Goal: Information Seeking & Learning: Learn about a topic

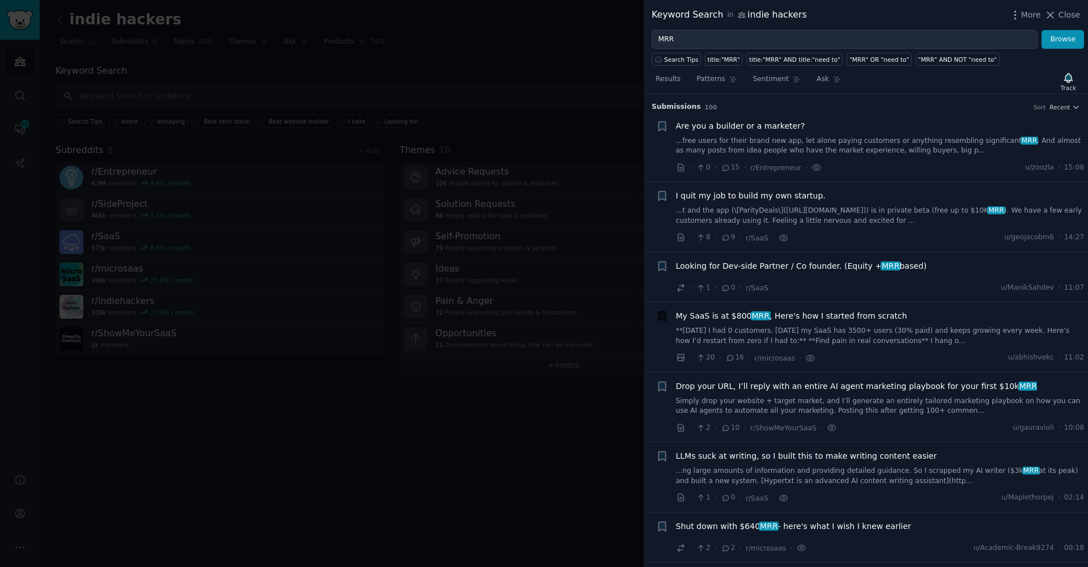
scroll to position [2643, 0]
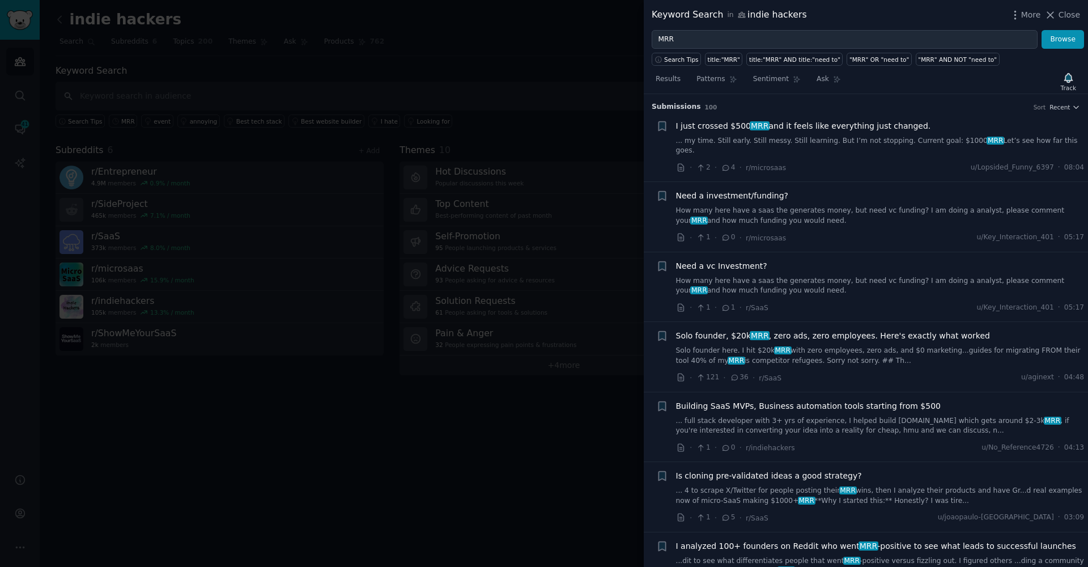
click at [862, 140] on link "... my time. Still early. Still messy. Still learning. But I’m not stopping. Cu…" at bounding box center [880, 146] width 409 height 20
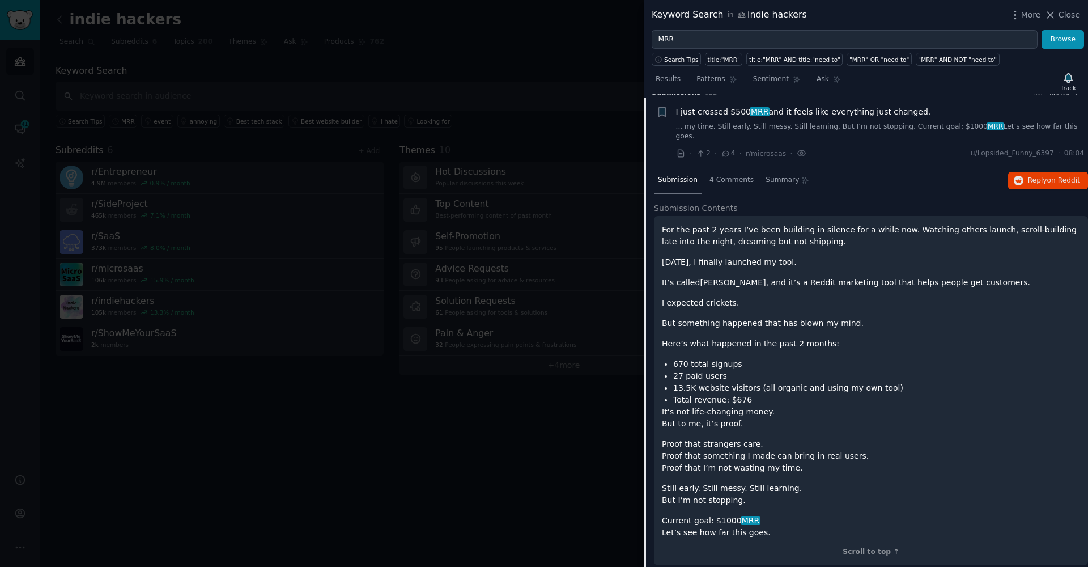
scroll to position [29, 0]
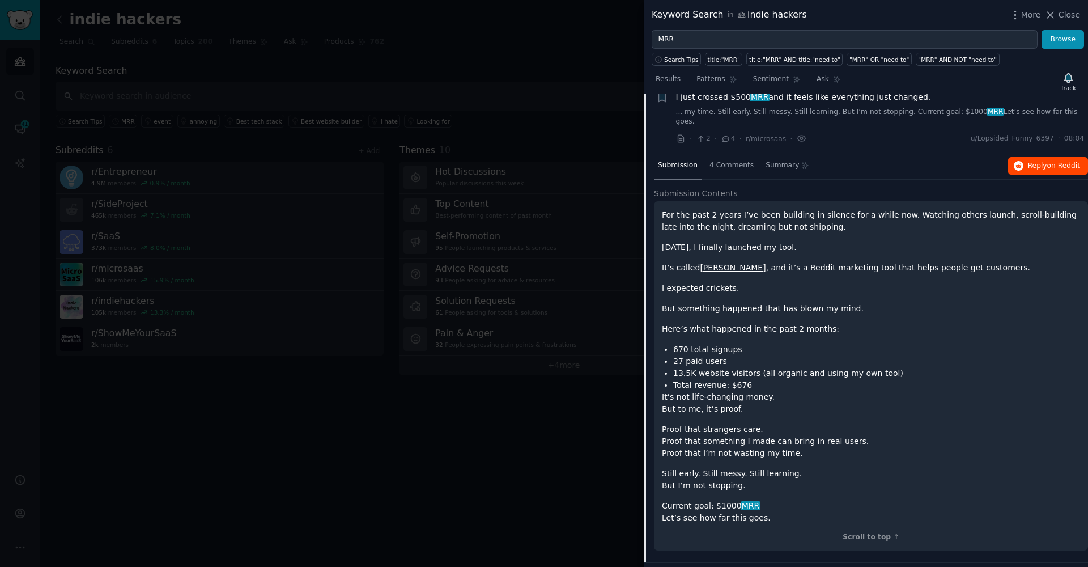
click at [1034, 161] on span "Reply on Reddit" at bounding box center [1054, 166] width 52 height 10
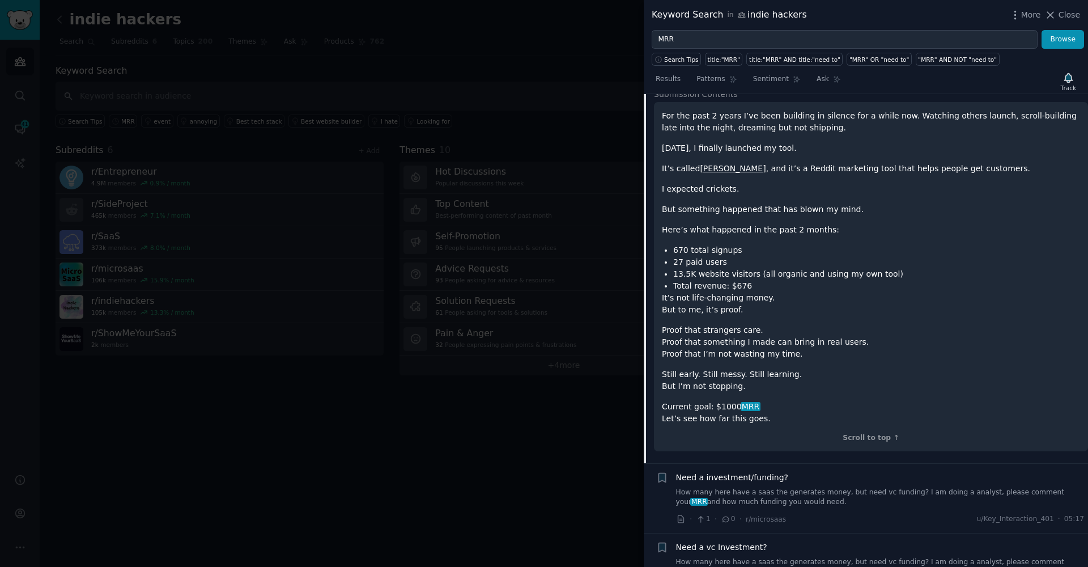
scroll to position [339, 0]
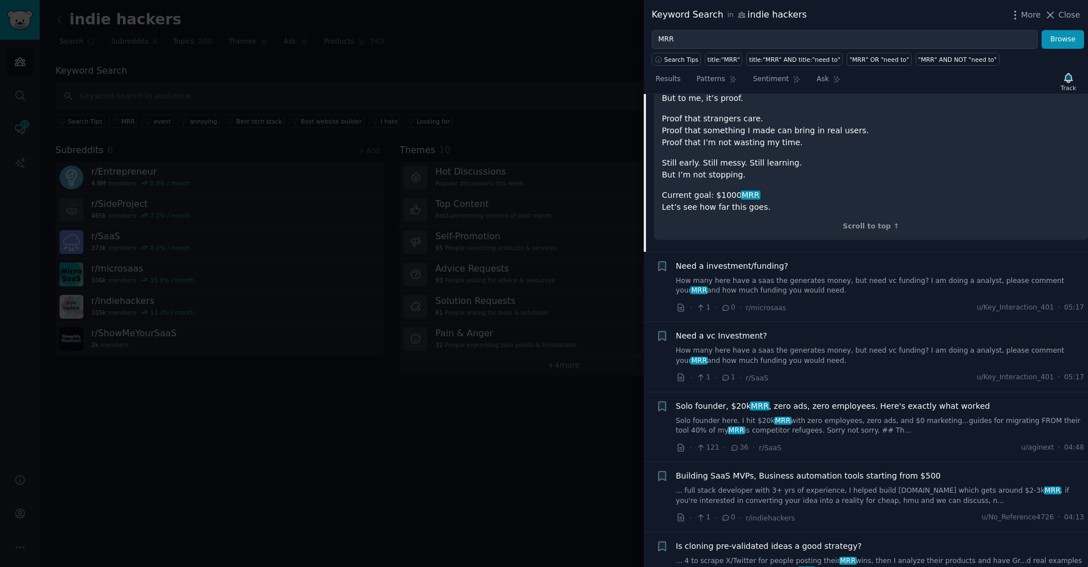
click at [727, 277] on link "How many here have a saas the generates money, but need vc funding? I am doing …" at bounding box center [880, 286] width 409 height 20
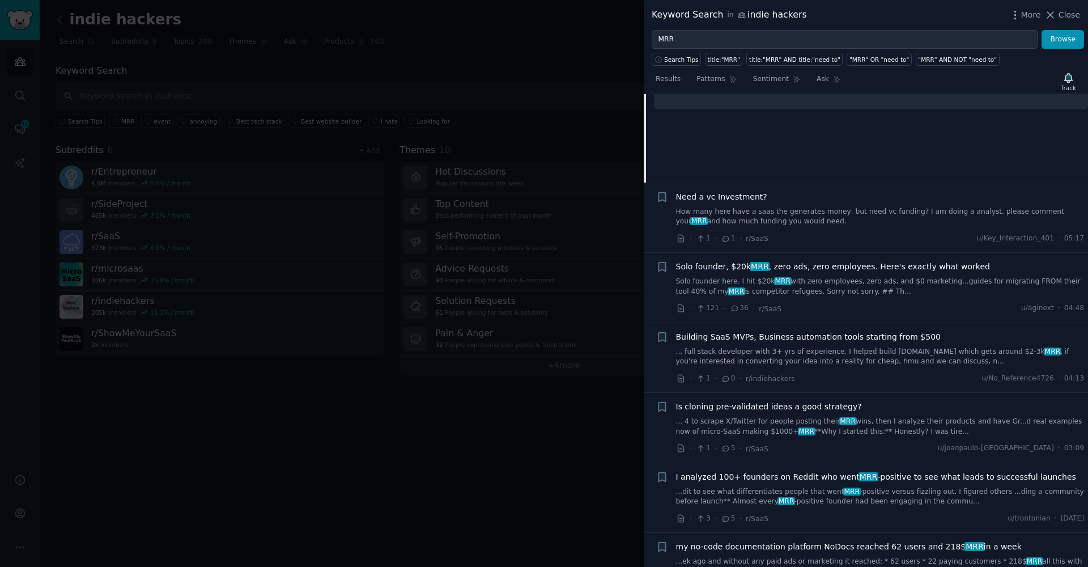
scroll to position [241, 0]
click at [715, 207] on link "How many here have a saas the generates money, but need vc funding? I am doing …" at bounding box center [880, 215] width 409 height 20
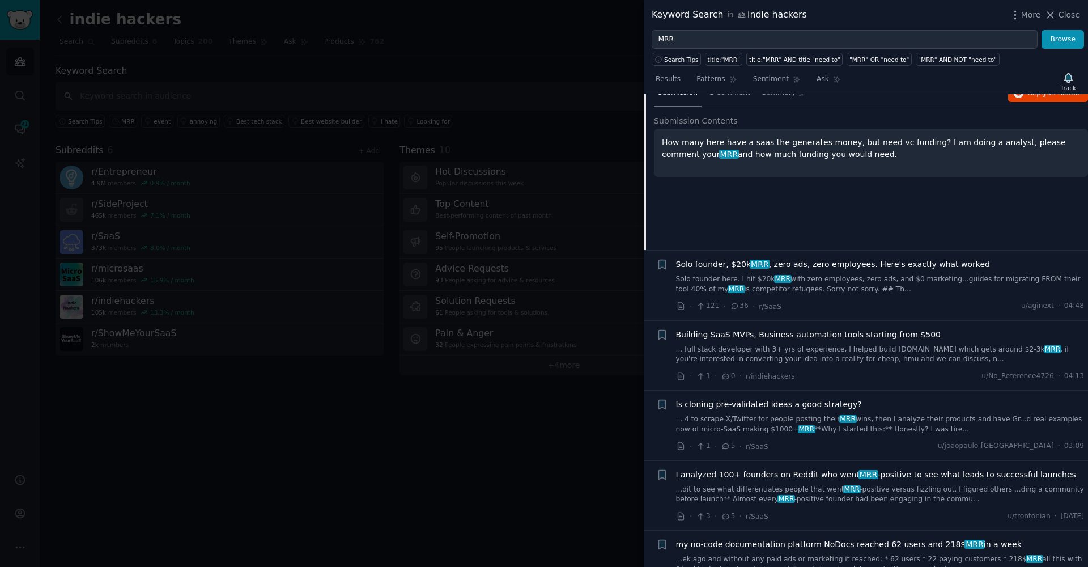
scroll to position [147, 0]
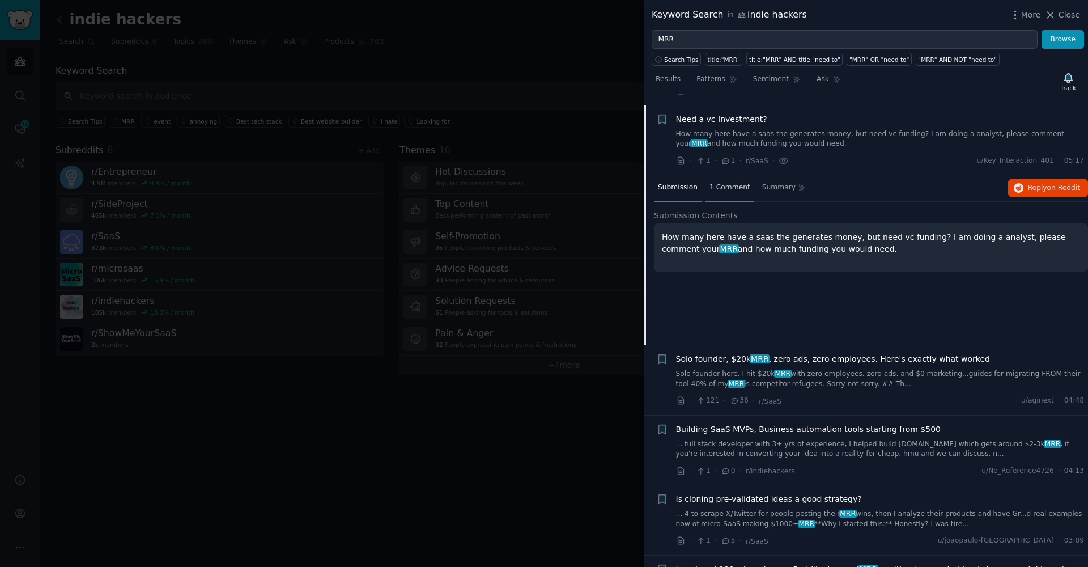
click at [724, 182] on span "1 Comment" at bounding box center [729, 187] width 41 height 10
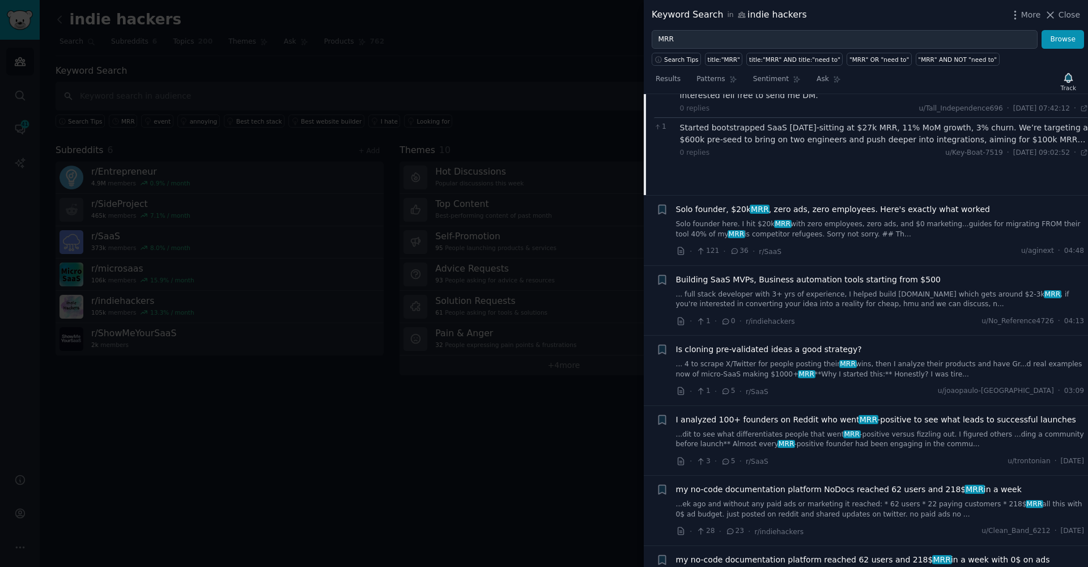
scroll to position [299, 0]
click at [802, 217] on link "Solo founder here. I hit $20k MRR with zero employees, zero ads, and $0 marketi…" at bounding box center [880, 227] width 409 height 20
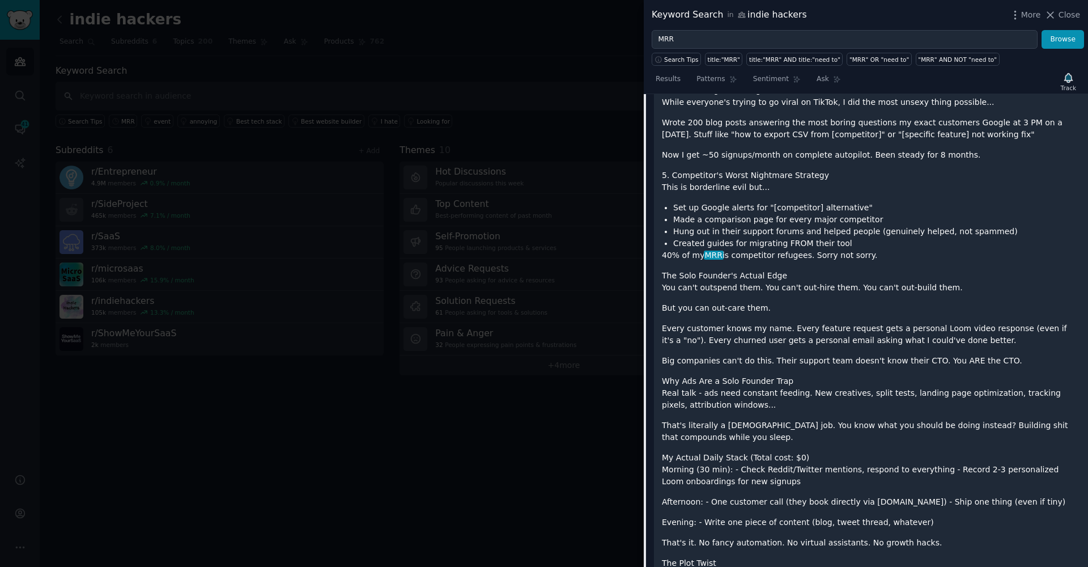
scroll to position [1308, 0]
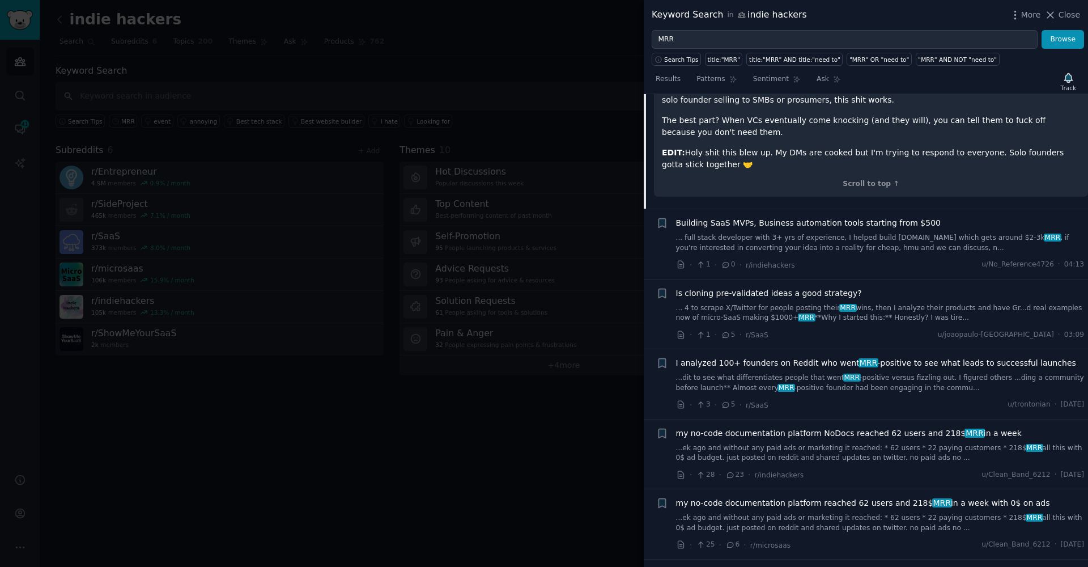
click at [773, 233] on link "... full stack developer with 3+ yrs of experience, I helped build wotnot.io wh…" at bounding box center [880, 243] width 409 height 20
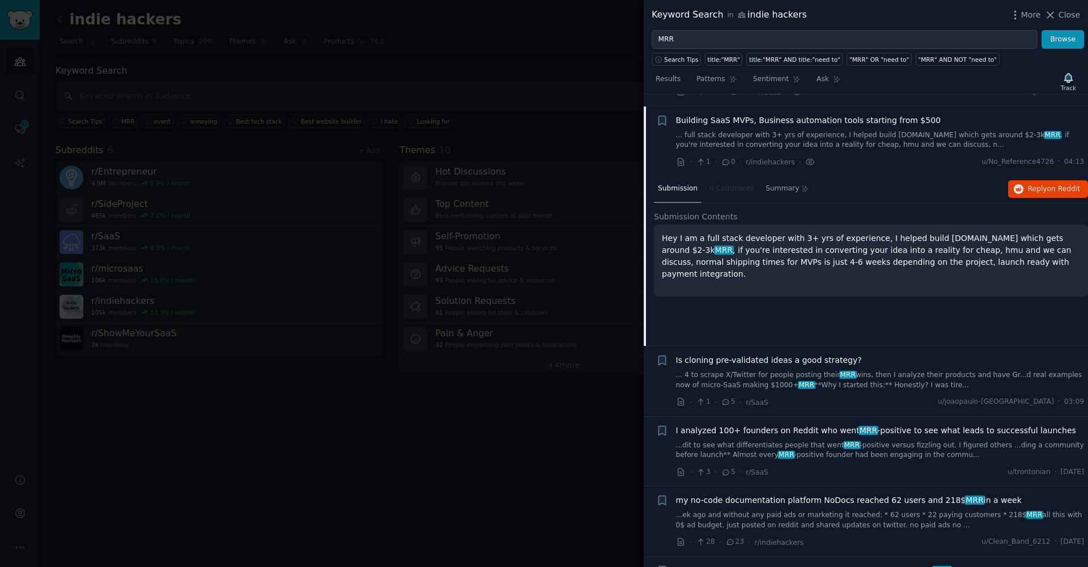
scroll to position [299, 0]
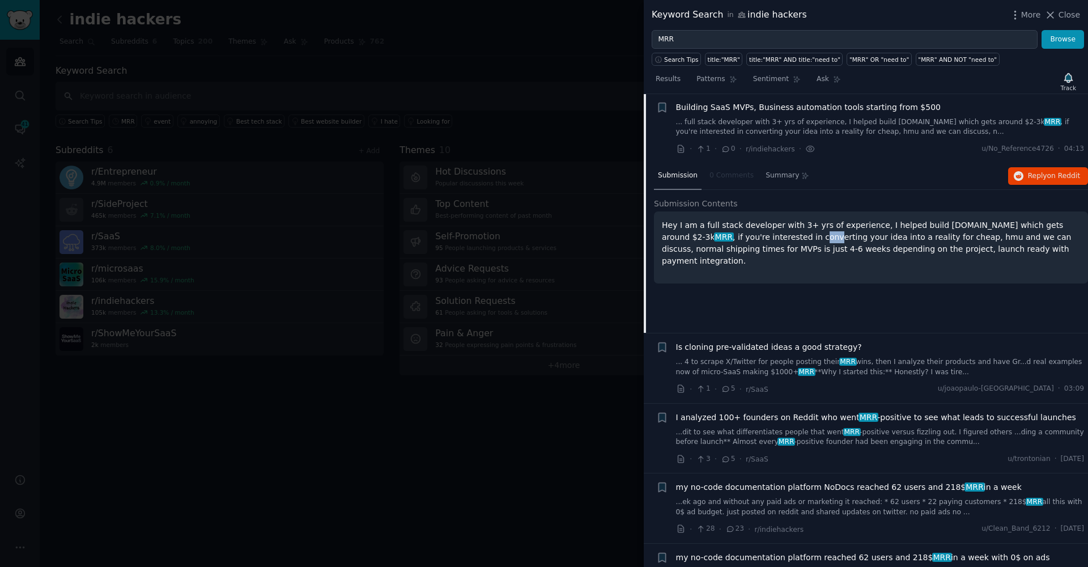
drag, startPoint x: 759, startPoint y: 219, endPoint x: 747, endPoint y: 228, distance: 15.3
click at [747, 228] on p "Hey I am a full stack developer with 3+ yrs of experience, I helped build wotno…" at bounding box center [871, 243] width 418 height 48
click at [742, 228] on p "Hey I am a full stack developer with 3+ yrs of experience, I helped build wotno…" at bounding box center [871, 243] width 418 height 48
click at [742, 227] on p "Hey I am a full stack developer with 3+ yrs of experience, I helped build wotno…" at bounding box center [871, 243] width 418 height 48
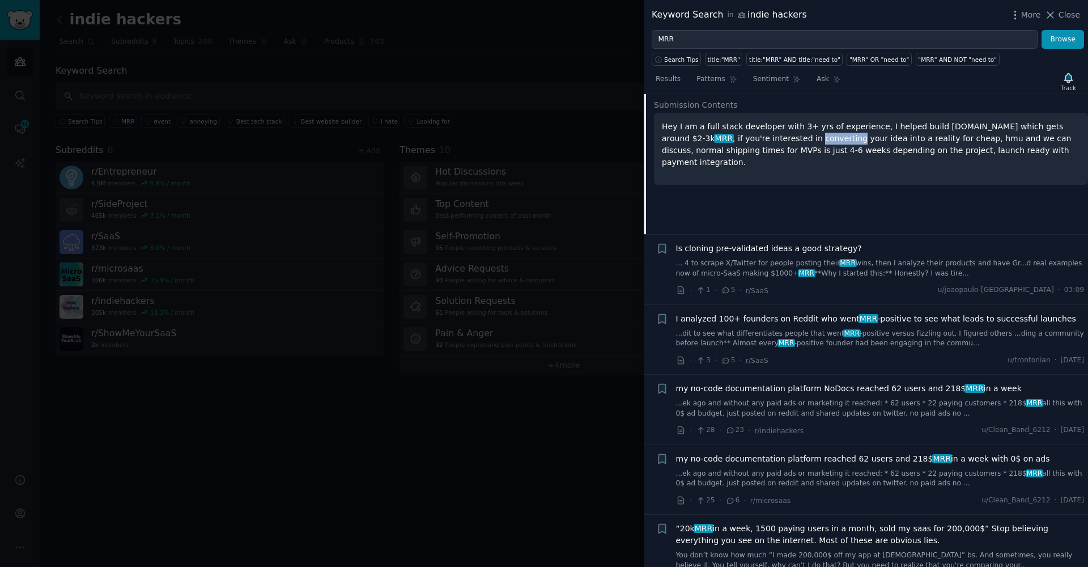
scroll to position [488, 0]
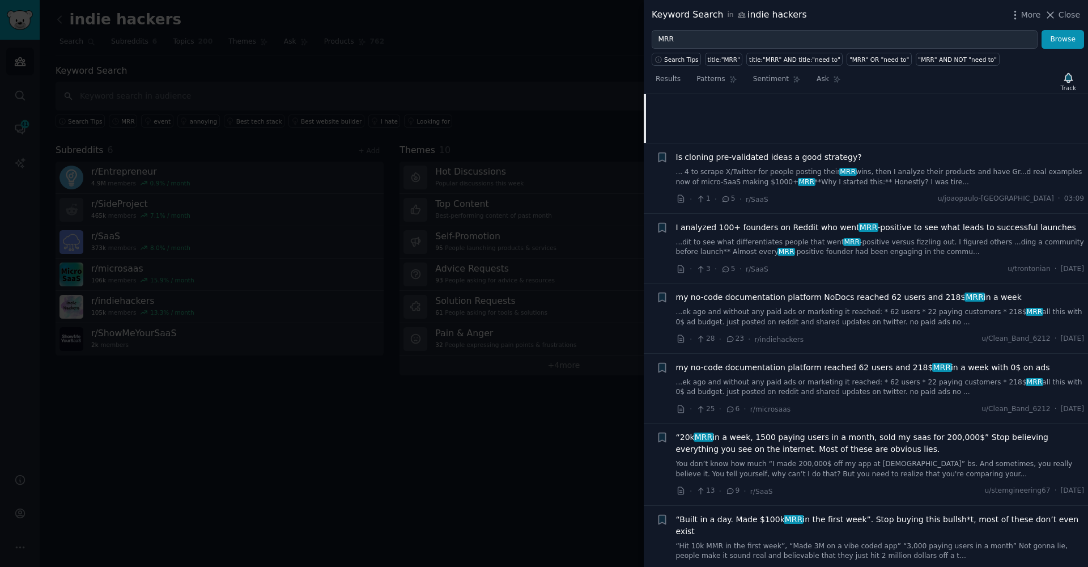
click at [749, 167] on link "... 4 to scrape X/Twitter for people posting their MRR wins, then I analyze the…" at bounding box center [880, 177] width 409 height 20
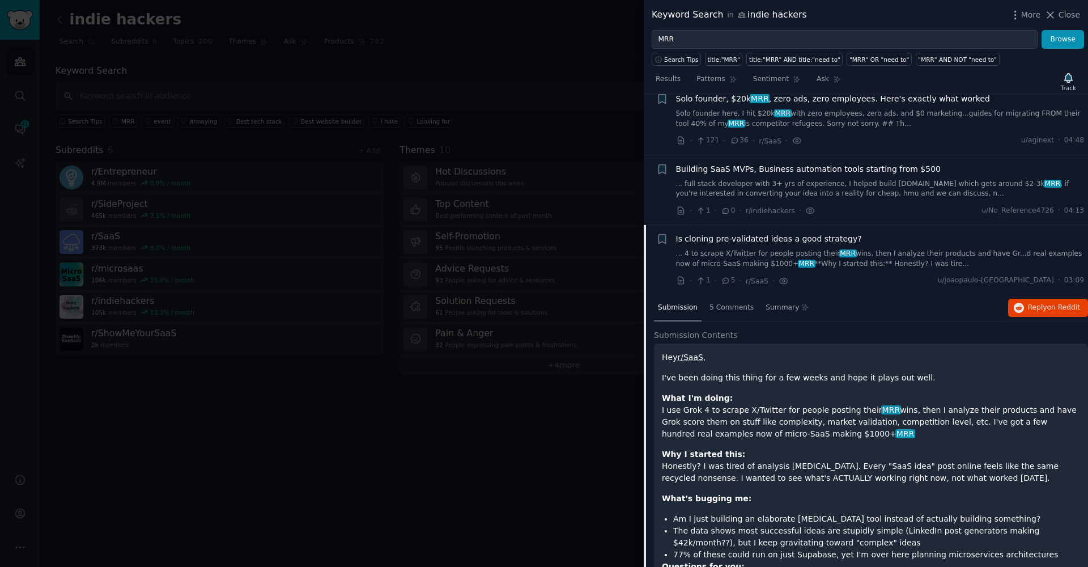
scroll to position [361, 0]
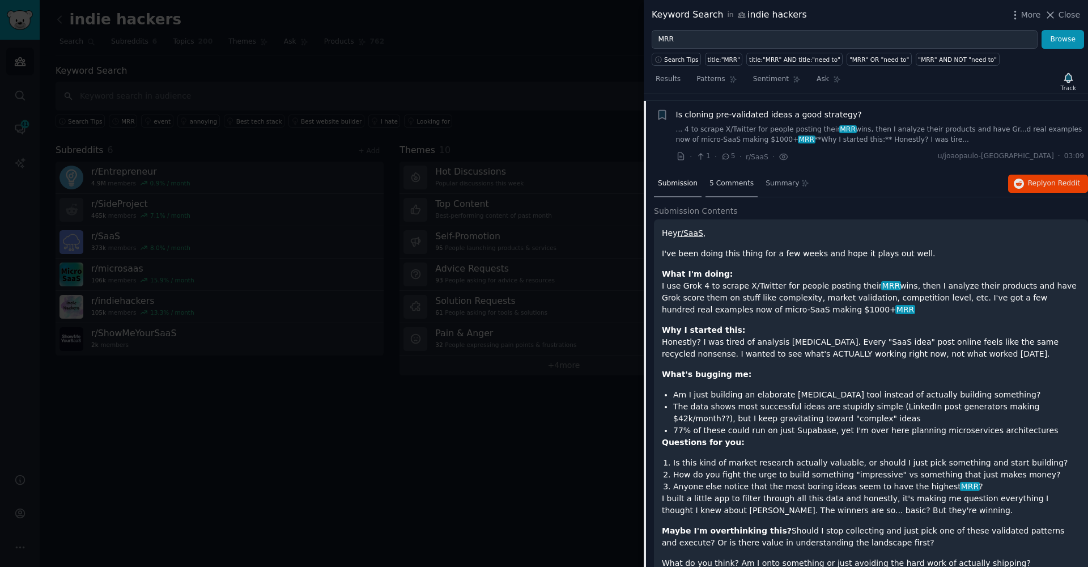
click at [716, 176] on div "5 Comments" at bounding box center [731, 184] width 52 height 27
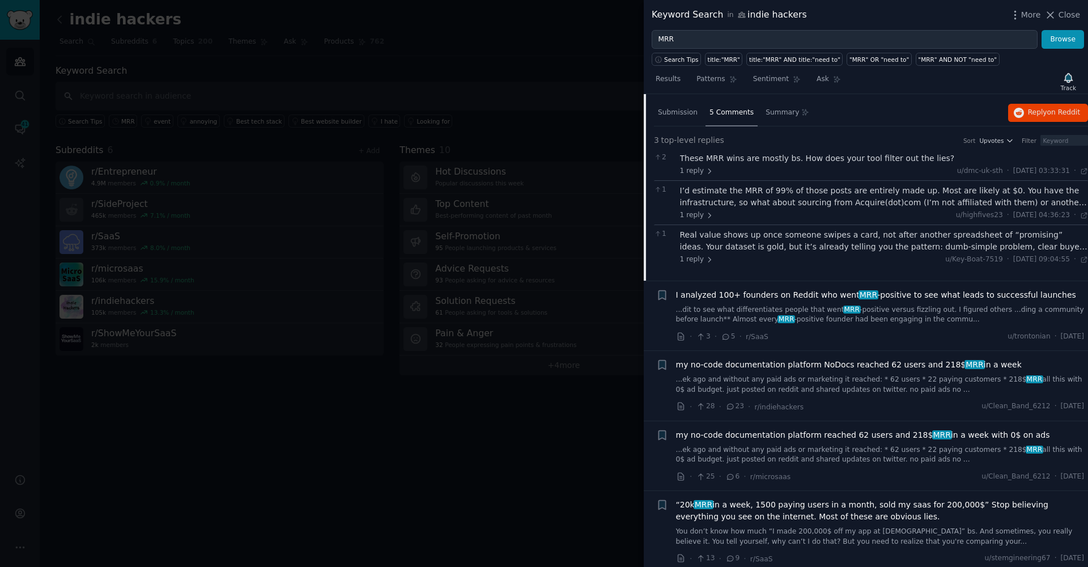
scroll to position [335, 0]
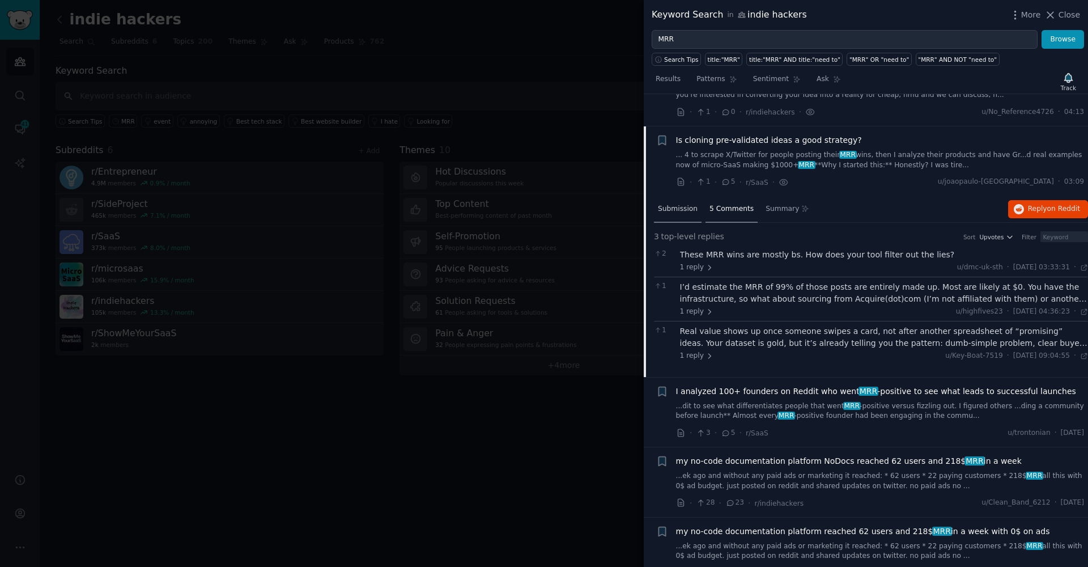
click at [674, 204] on span "Submission" at bounding box center [678, 209] width 40 height 10
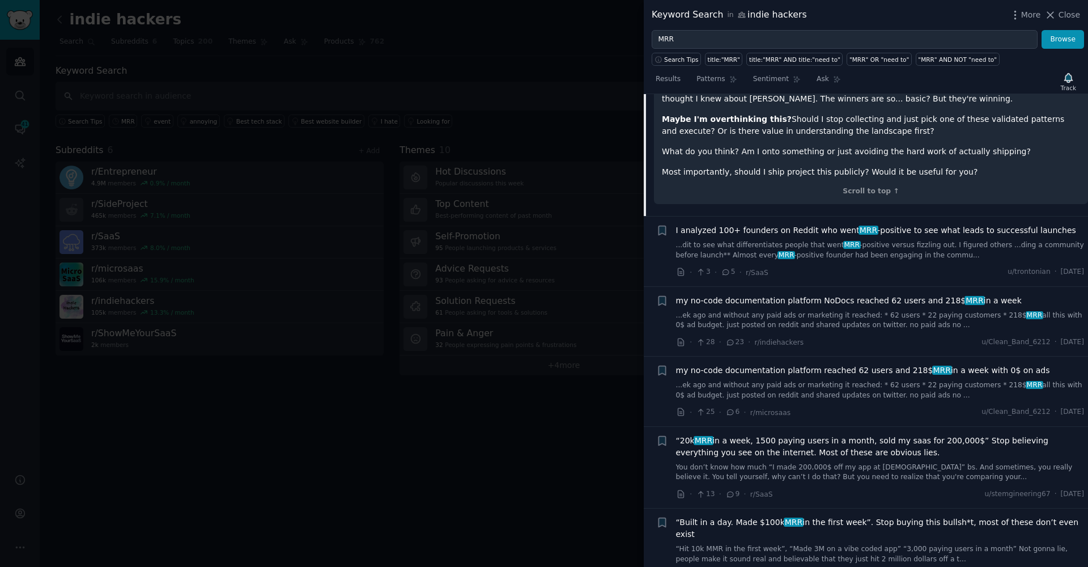
scroll to position [781, 0]
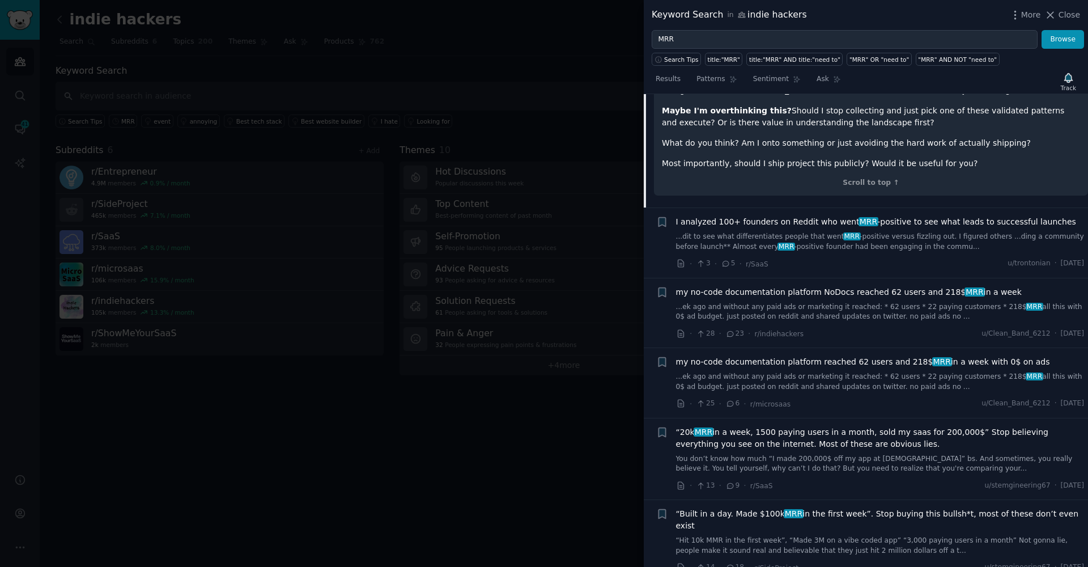
click at [760, 216] on div "I analyzed 100+ founders on Reddit who went MRR -positive to see what leads to …" at bounding box center [880, 234] width 409 height 36
click at [760, 216] on span "I analyzed 100+ founders on Reddit who went MRR -positive to see what leads to …" at bounding box center [876, 222] width 400 height 12
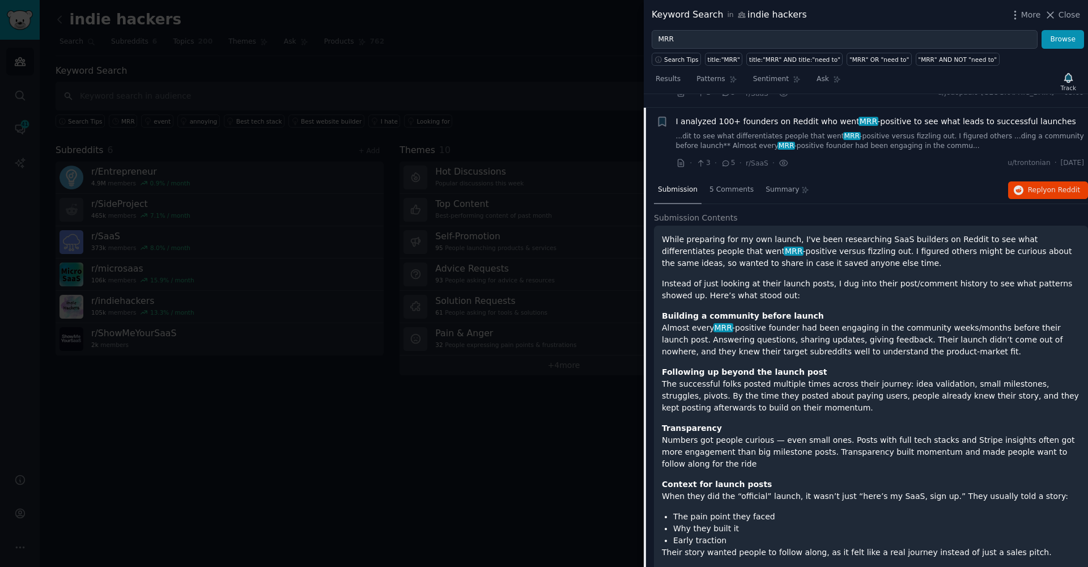
scroll to position [427, 0]
drag, startPoint x: 793, startPoint y: 232, endPoint x: 809, endPoint y: 230, distance: 16.5
click at [809, 231] on p "While preparing for my own launch, I've been researching SaaS builders on Reddi…" at bounding box center [871, 249] width 418 height 36
click at [846, 235] on p "While preparing for my own launch, I've been researching SaaS builders on Reddi…" at bounding box center [871, 249] width 418 height 36
drag, startPoint x: 875, startPoint y: 229, endPoint x: 878, endPoint y: 239, distance: 10.8
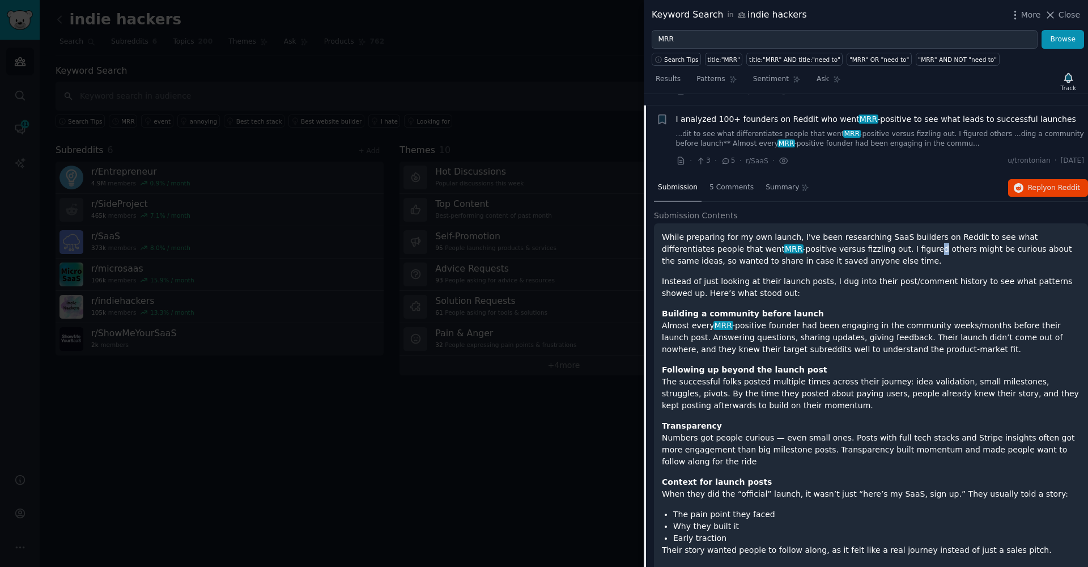
click at [878, 239] on p "While preparing for my own launch, I've been researching SaaS builders on Reddi…" at bounding box center [871, 249] width 418 height 36
click at [853, 235] on p "While preparing for my own launch, I've been researching SaaS builders on Reddi…" at bounding box center [871, 249] width 418 height 36
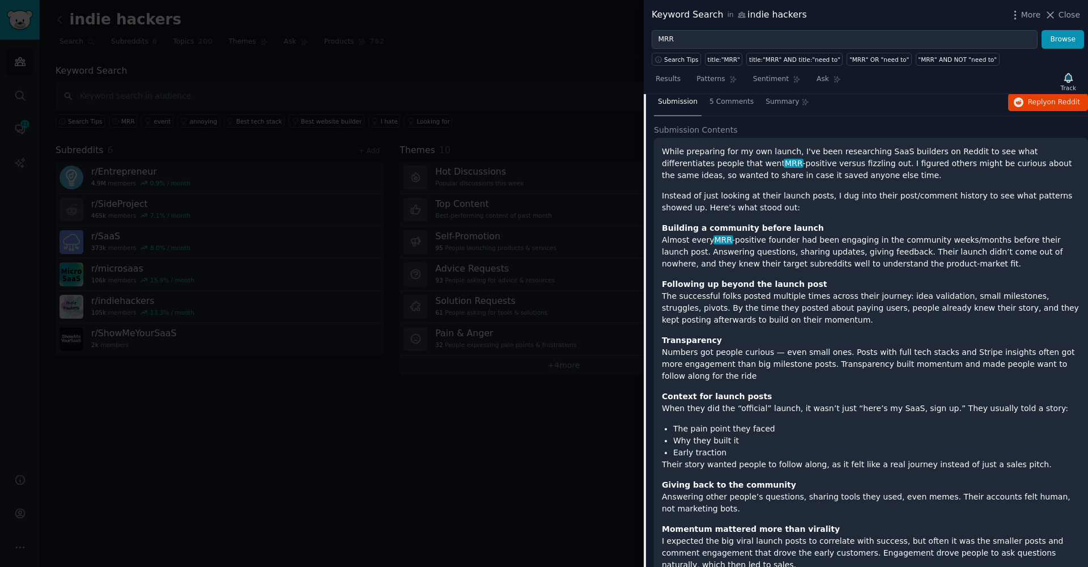
scroll to position [552, 0]
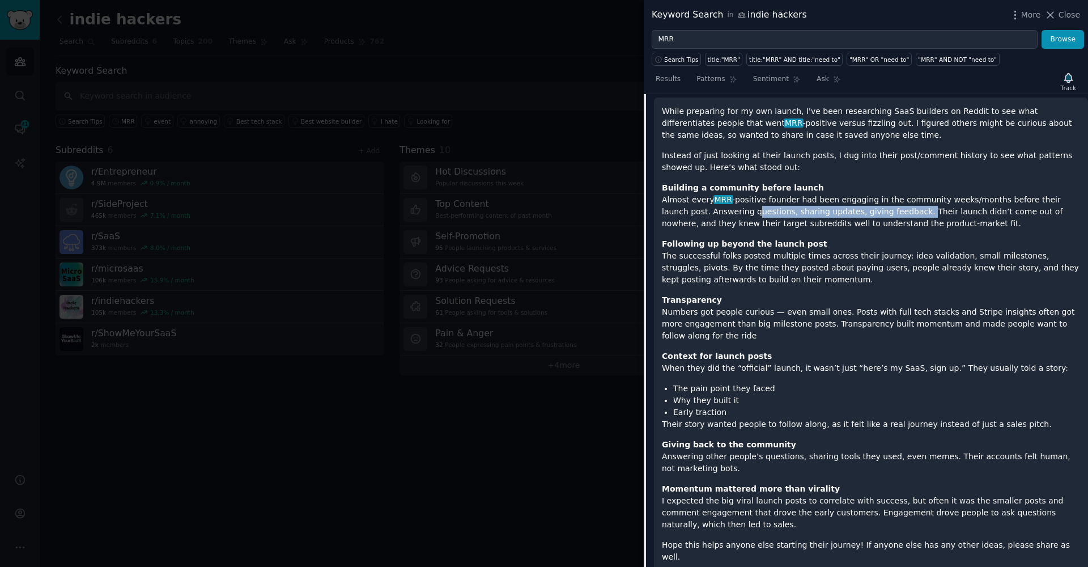
drag, startPoint x: 869, startPoint y: 198, endPoint x: 708, endPoint y: 196, distance: 160.9
click at [708, 196] on p "Building a community before launch Almost every MRR -positive founder had been …" at bounding box center [871, 206] width 418 height 48
click at [868, 194] on p "Building a community before launch Almost every MRR -positive founder had been …" at bounding box center [871, 206] width 418 height 48
click at [752, 210] on p "Building a community before launch Almost every MRR -positive founder had been …" at bounding box center [871, 206] width 418 height 48
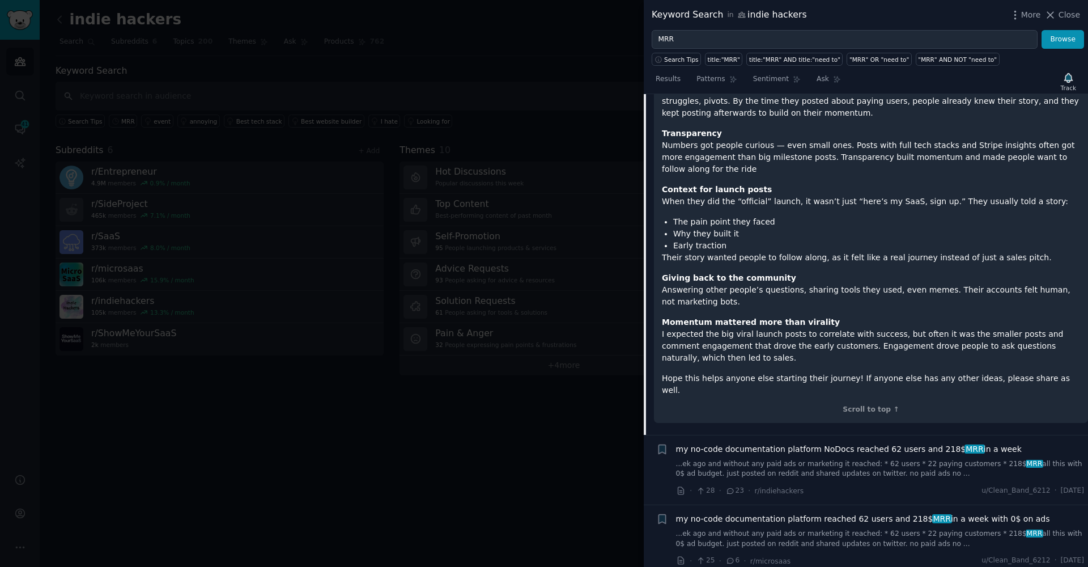
scroll to position [741, 0]
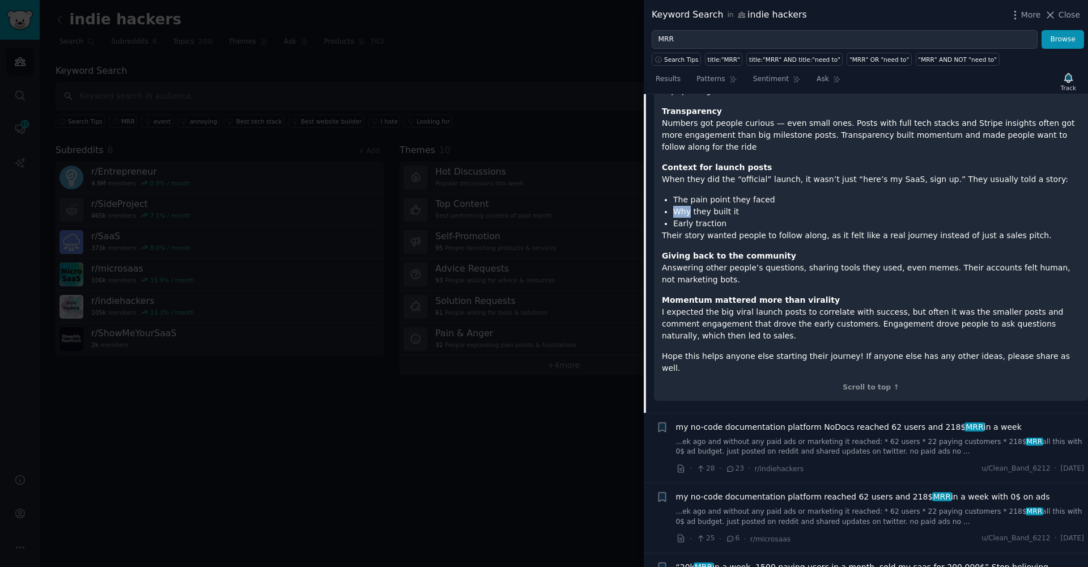
click at [673, 199] on ul "The pain point they faced Why they built it Early traction" at bounding box center [871, 212] width 418 height 36
click at [718, 229] on p "Their story wanted people to follow along, as it felt like a real journey inste…" at bounding box center [871, 235] width 418 height 12
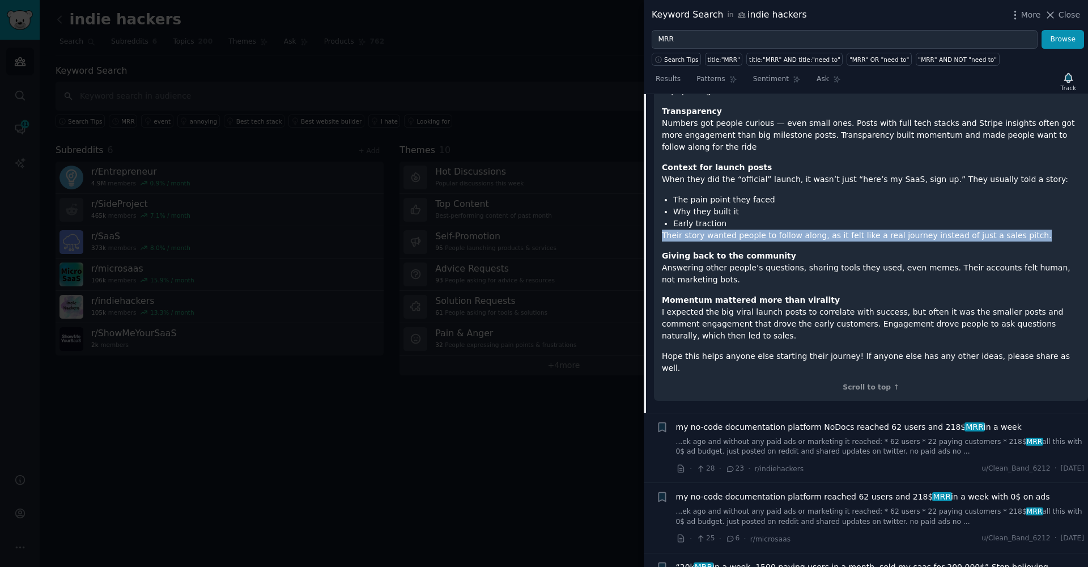
click at [718, 229] on p "Their story wanted people to follow along, as it felt like a real journey inste…" at bounding box center [871, 235] width 418 height 12
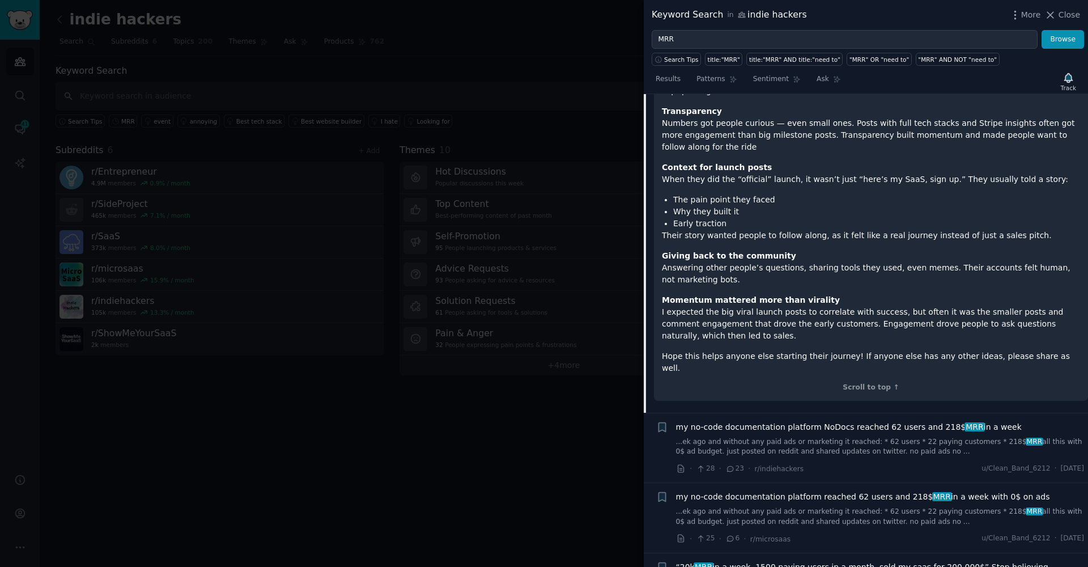
click at [711, 260] on p "Giving back to the community Answering other people’s questions, sharing tools …" at bounding box center [871, 268] width 418 height 36
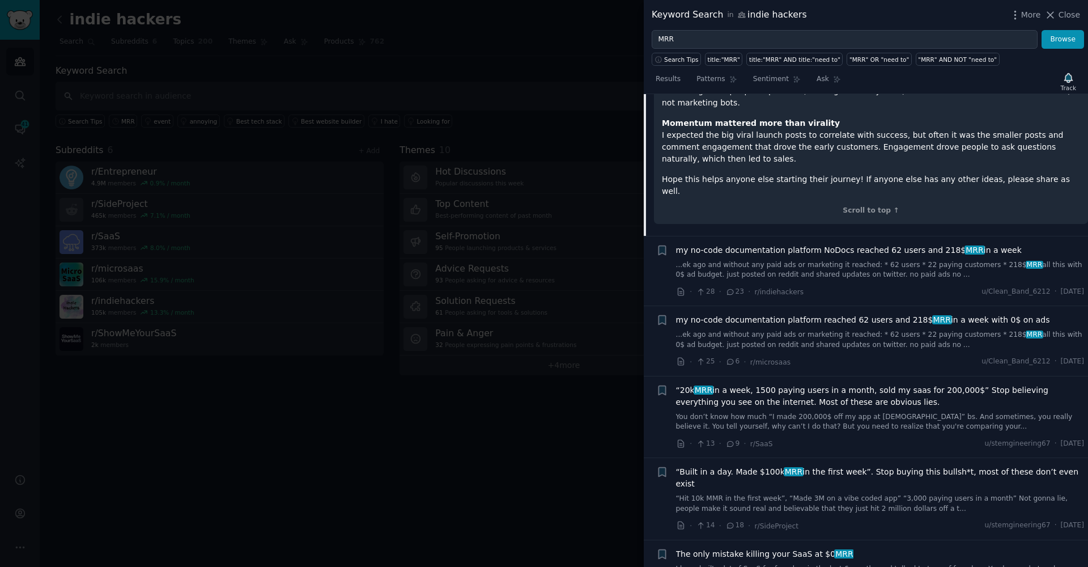
scroll to position [928, 0]
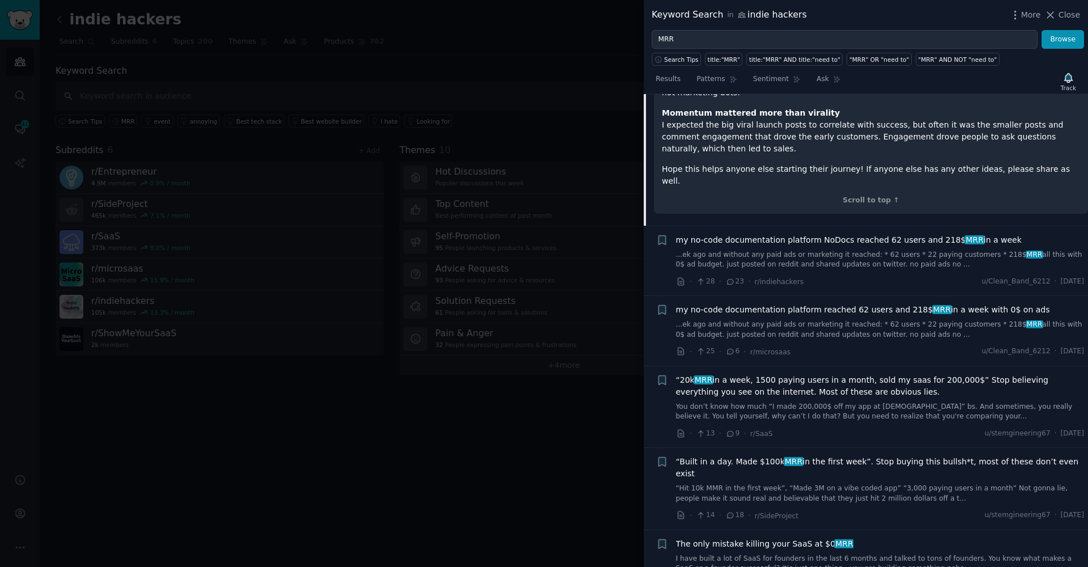
click at [686, 250] on link "...ek ago and without any paid ads or marketing it reached: * 62 users * 22 pay…" at bounding box center [880, 260] width 409 height 20
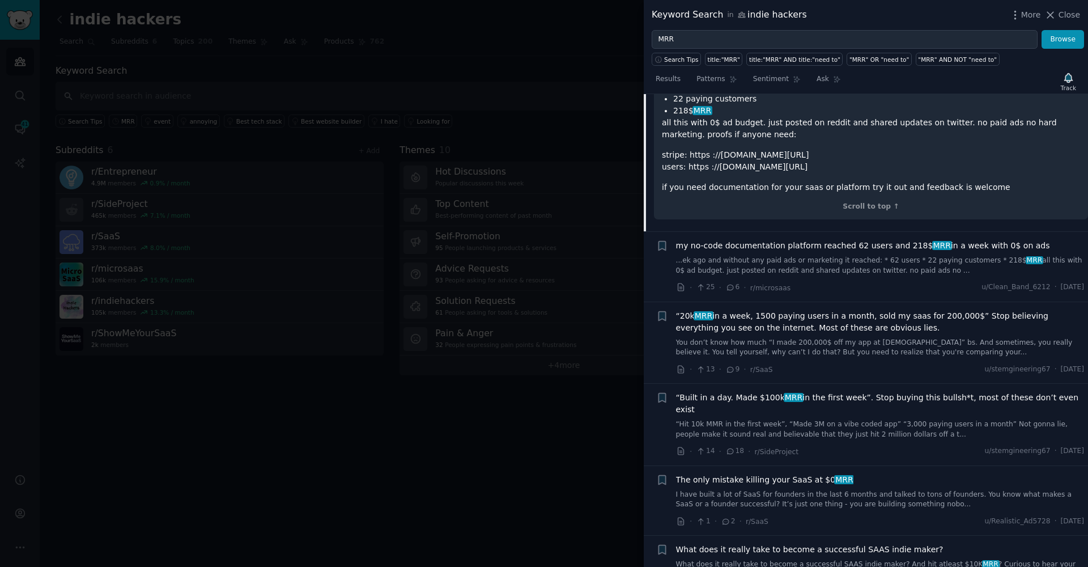
scroll to position [885, 0]
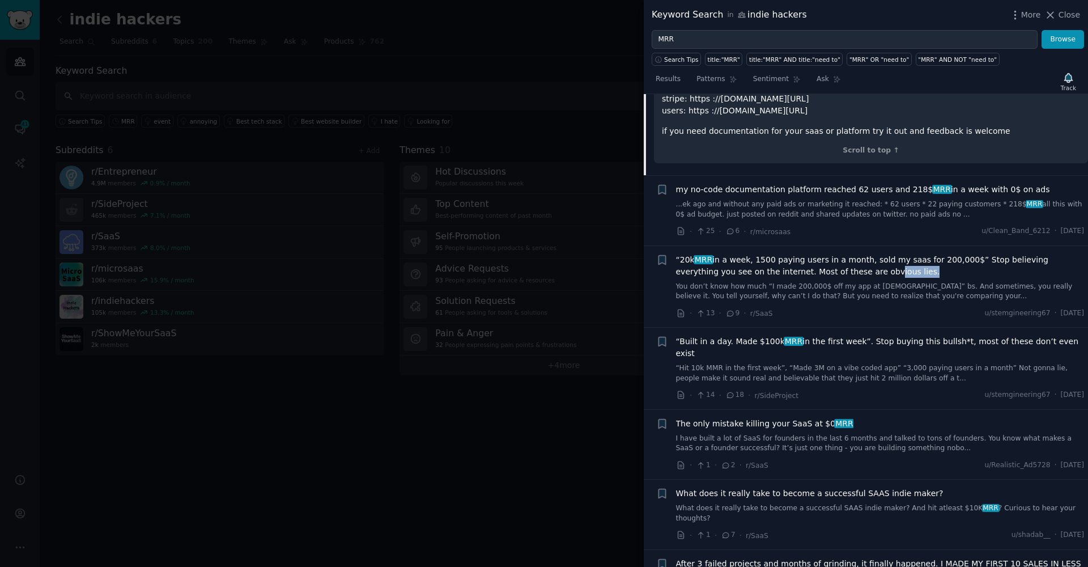
drag, startPoint x: 828, startPoint y: 262, endPoint x: 841, endPoint y: 252, distance: 16.5
click at [841, 254] on div "“20k MRR in a week, 1500 paying users in a month, sold my saas for 200,000$” St…" at bounding box center [880, 278] width 409 height 48
click at [787, 282] on link "You don’t know how much “I made 200,000$ off my app at 7 years old” bs. And som…" at bounding box center [880, 292] width 409 height 20
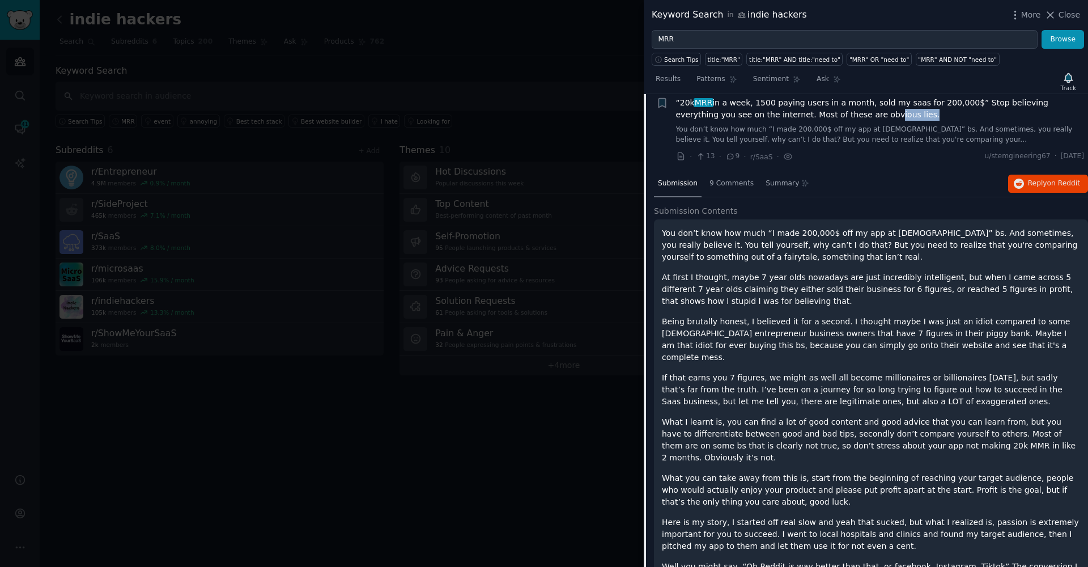
scroll to position [695, 0]
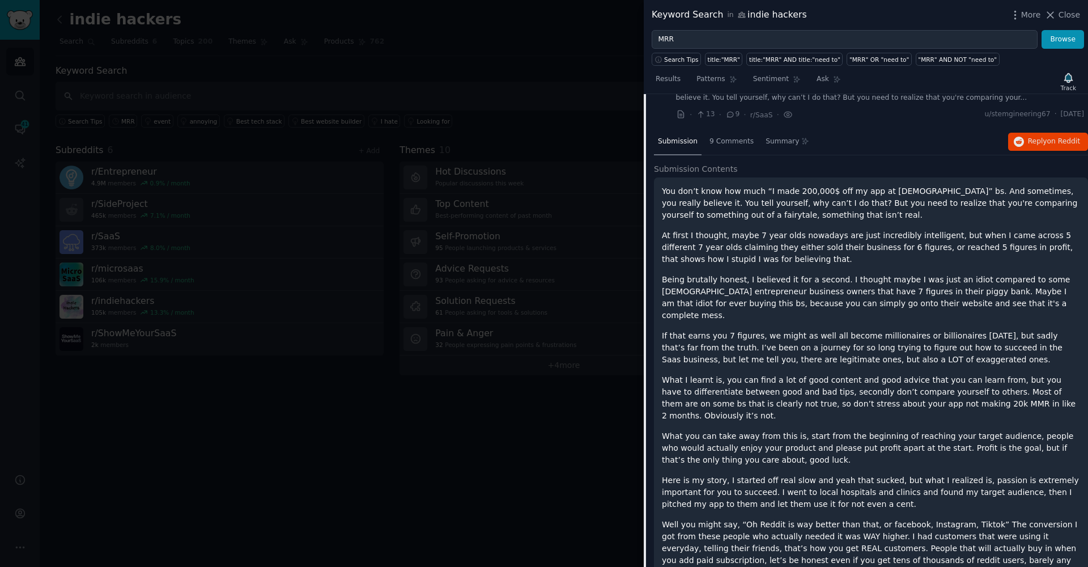
click at [772, 237] on p "At first I thought, maybe 7 year olds nowadays are just incredibly intelligent,…" at bounding box center [871, 247] width 418 height 36
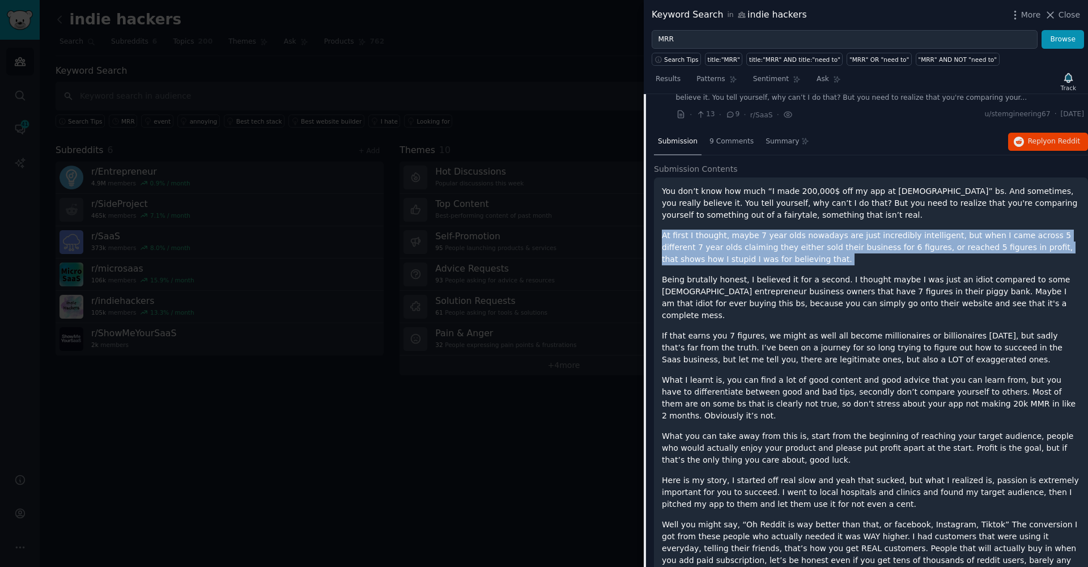
click at [772, 237] on p "At first I thought, maybe 7 year olds nowadays are just incredibly intelligent,…" at bounding box center [871, 247] width 418 height 36
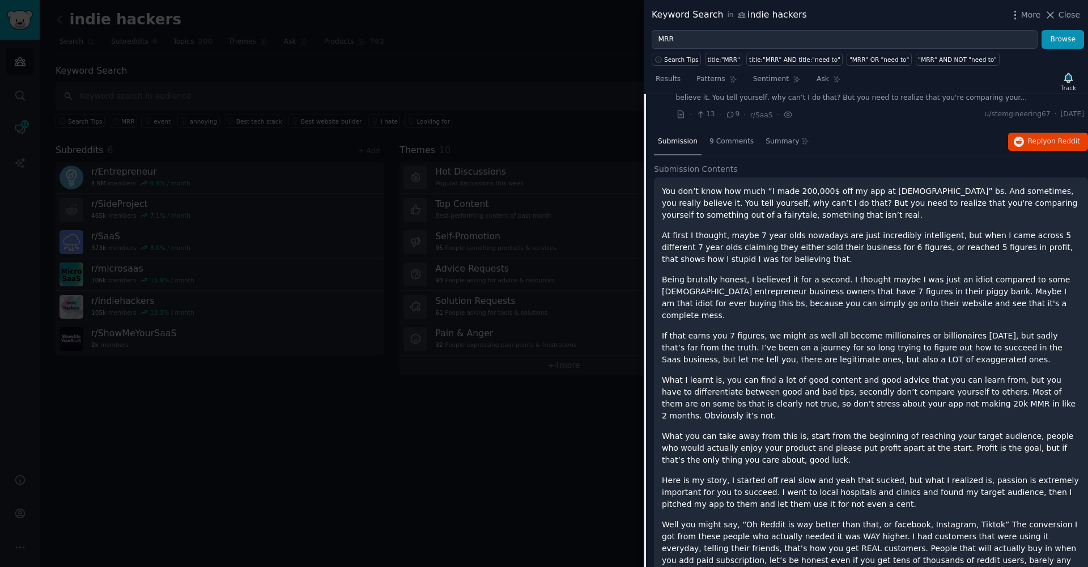
click at [770, 274] on p "Being brutally honest, I believed it for a second. I thought maybe I was just a…" at bounding box center [871, 298] width 418 height 48
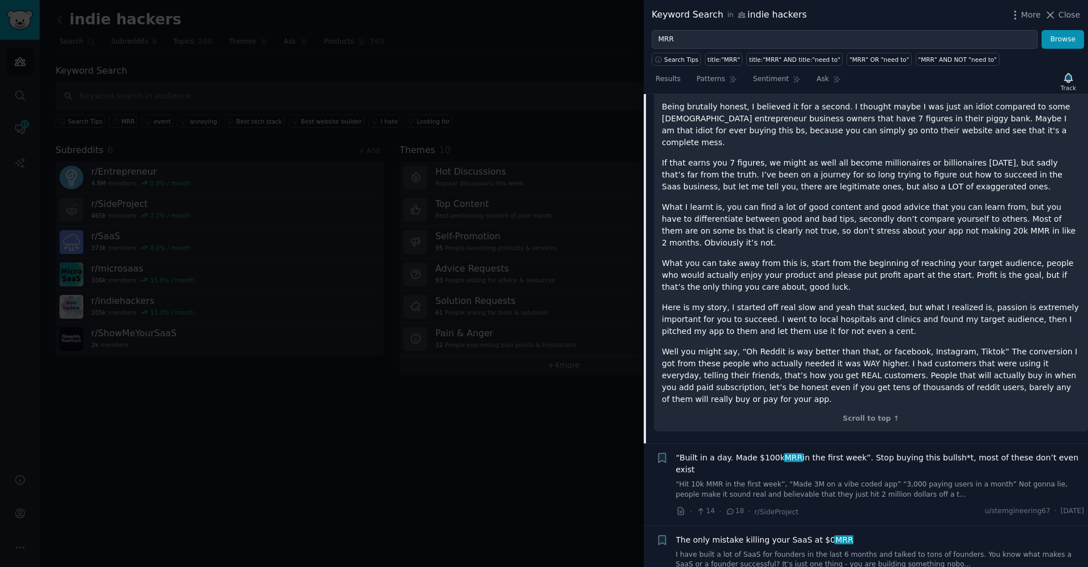
scroll to position [910, 0]
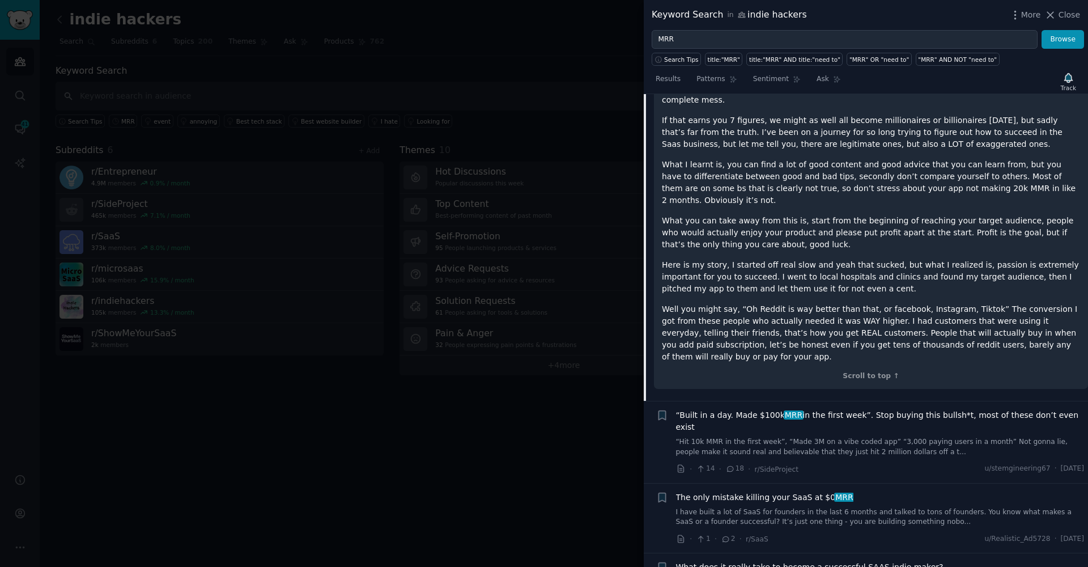
click at [706, 229] on div "You don’t know how much “I made 200,000$ off my app at 7 years old” bs. And som…" at bounding box center [871, 166] width 418 height 393
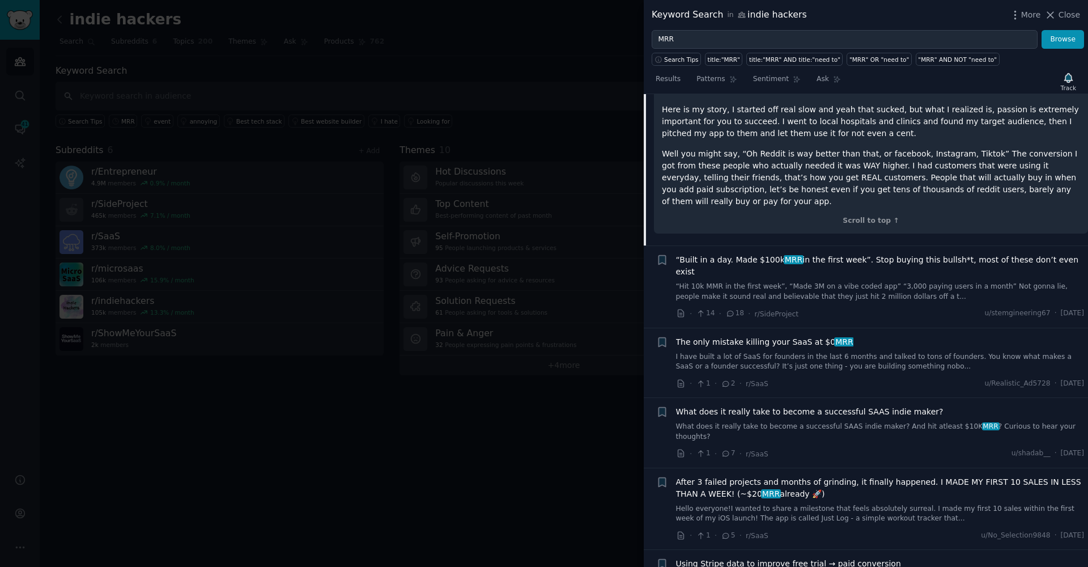
scroll to position [1121, 0]
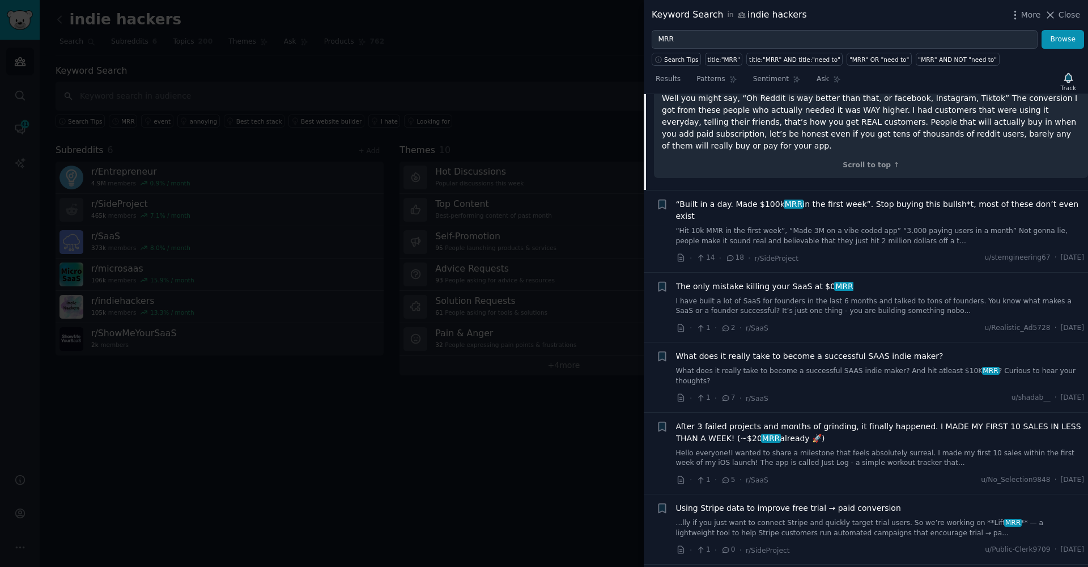
click at [758, 198] on div "“Built in a day. Made $100k MRR in the first week”. Stop buying this bullsh*t, …" at bounding box center [880, 222] width 409 height 48
click at [755, 198] on span "“Built in a day. Made $100k MRR in the first week”. Stop buying this bullsh*t, …" at bounding box center [880, 210] width 409 height 24
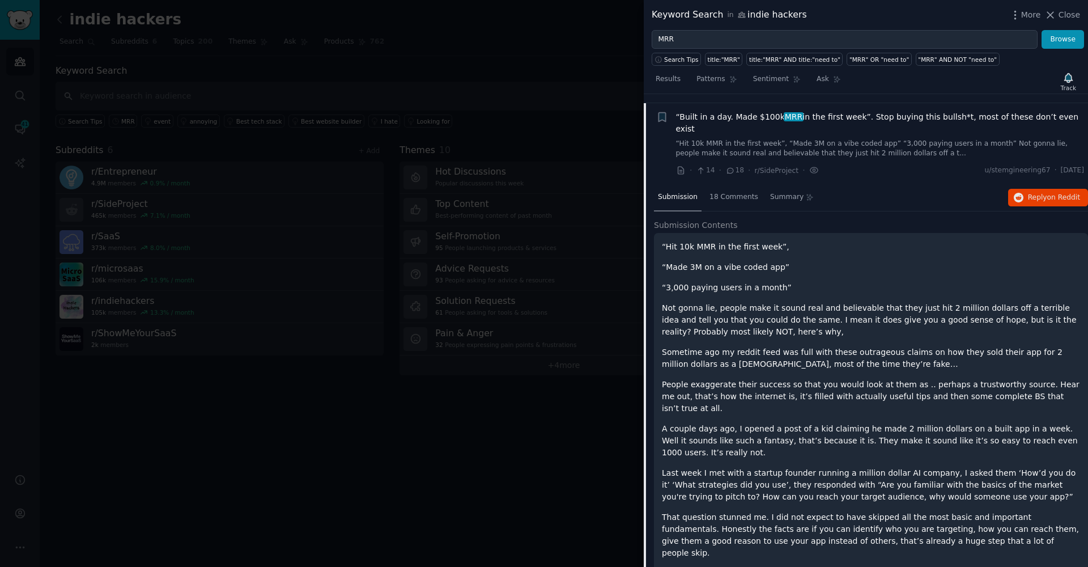
scroll to position [723, 0]
click at [691, 376] on p "People exaggerate their success so that you would look at them as .. perhaps a …" at bounding box center [871, 394] width 418 height 36
click at [836, 344] on p "Sometime ago my reddit feed was full with these outrageous claims on how they s…" at bounding box center [871, 356] width 418 height 24
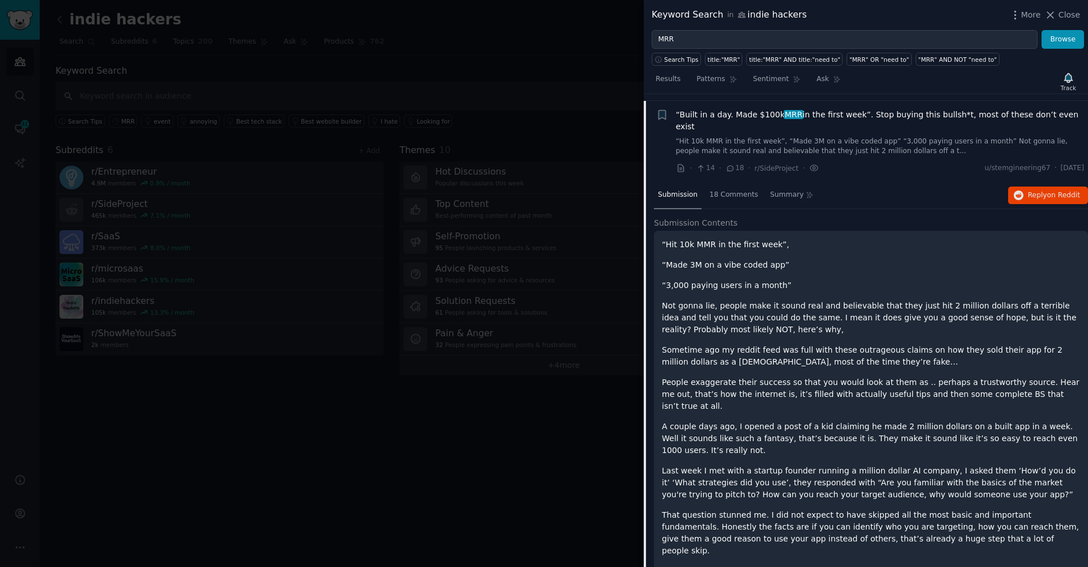
click at [839, 376] on p "People exaggerate their success so that you would look at them as .. perhaps a …" at bounding box center [871, 394] width 418 height 36
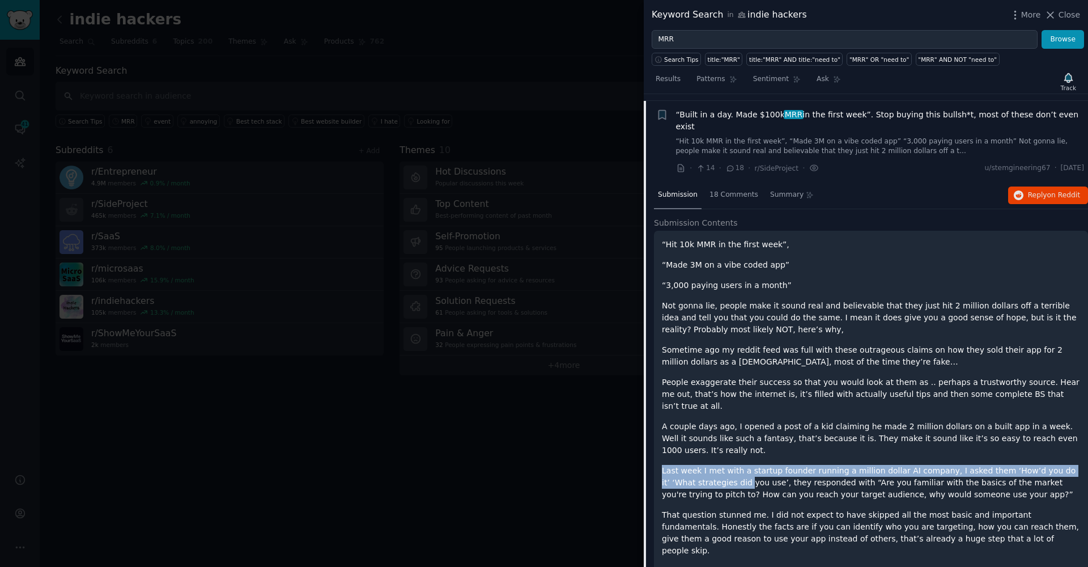
drag, startPoint x: 703, startPoint y: 433, endPoint x: 722, endPoint y: 448, distance: 23.8
click at [716, 443] on div "“Hit 10k MMR in the first week”, “Made 3M on a vibe coded app” “3,000 paying us…" at bounding box center [871, 464] width 418 height 450
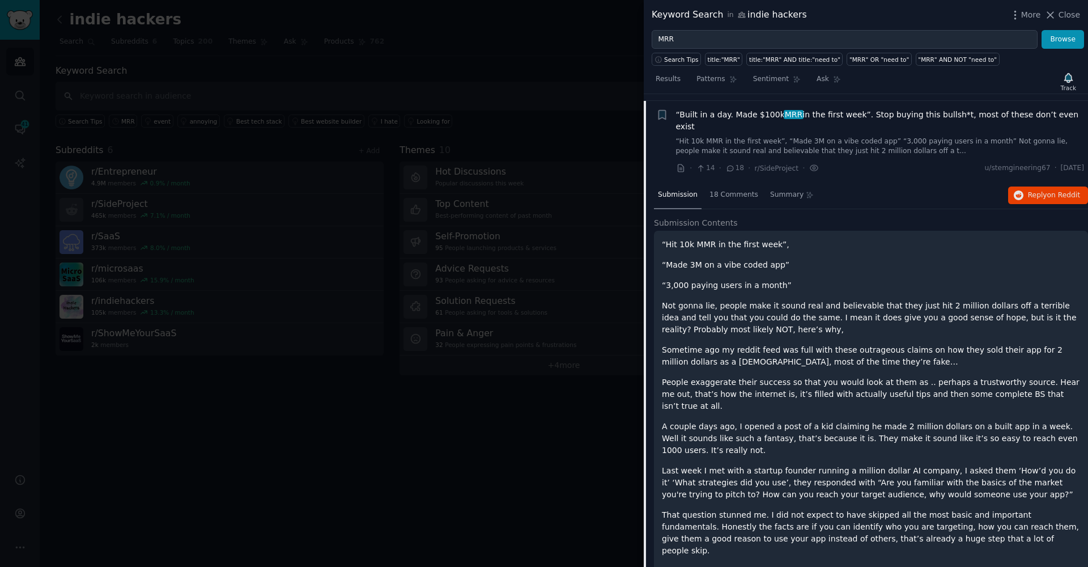
click at [787, 465] on p "Last week I met with a startup founder running a million dollar AI company, I a…" at bounding box center [871, 483] width 418 height 36
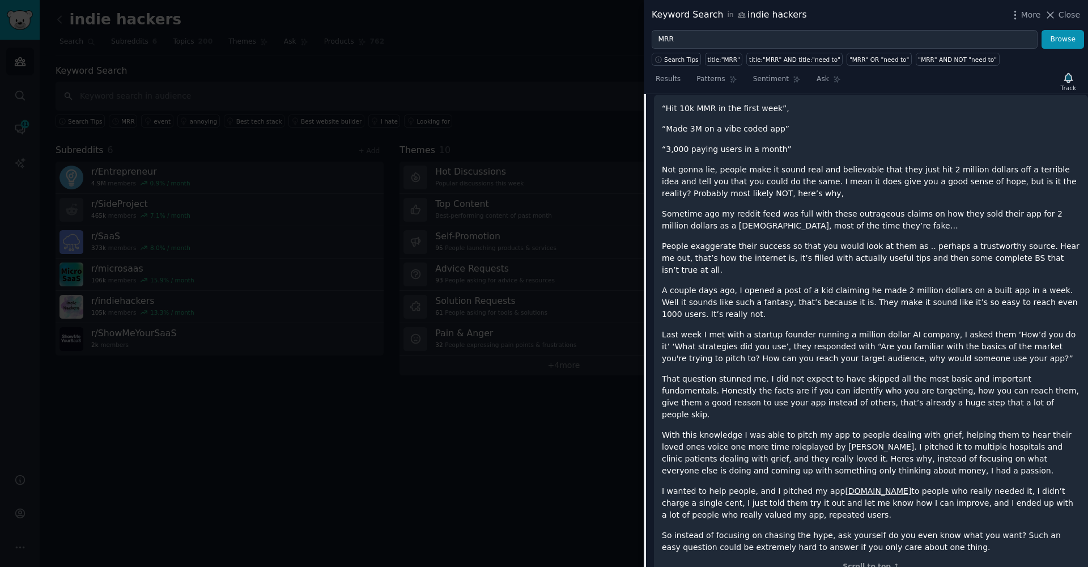
scroll to position [828, 0]
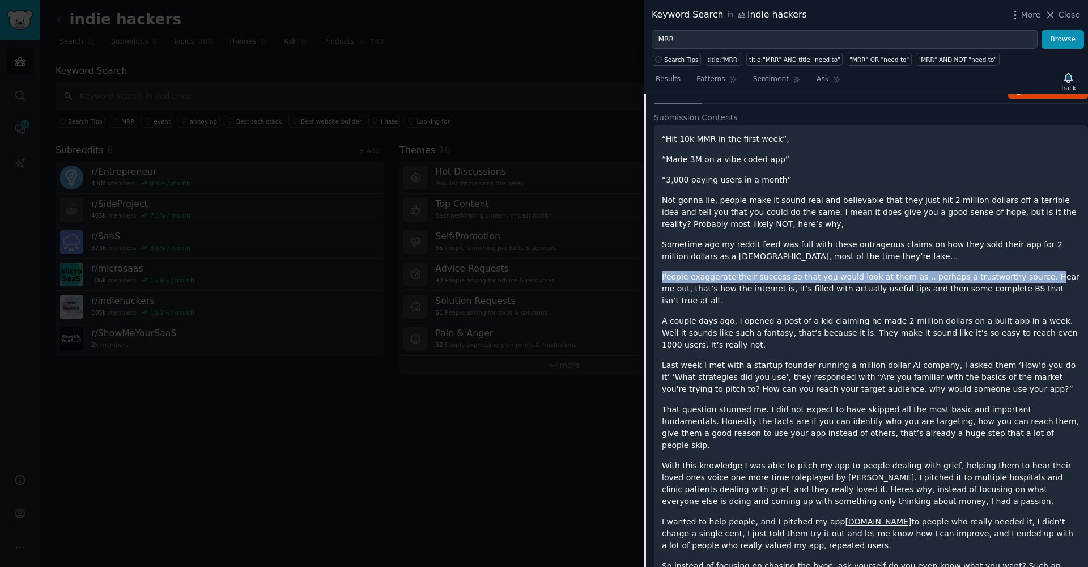
drag, startPoint x: 663, startPoint y: 249, endPoint x: 1017, endPoint y: 248, distance: 354.2
click at [1032, 271] on p "People exaggerate their success so that you would look at them as .. perhaps a …" at bounding box center [871, 289] width 418 height 36
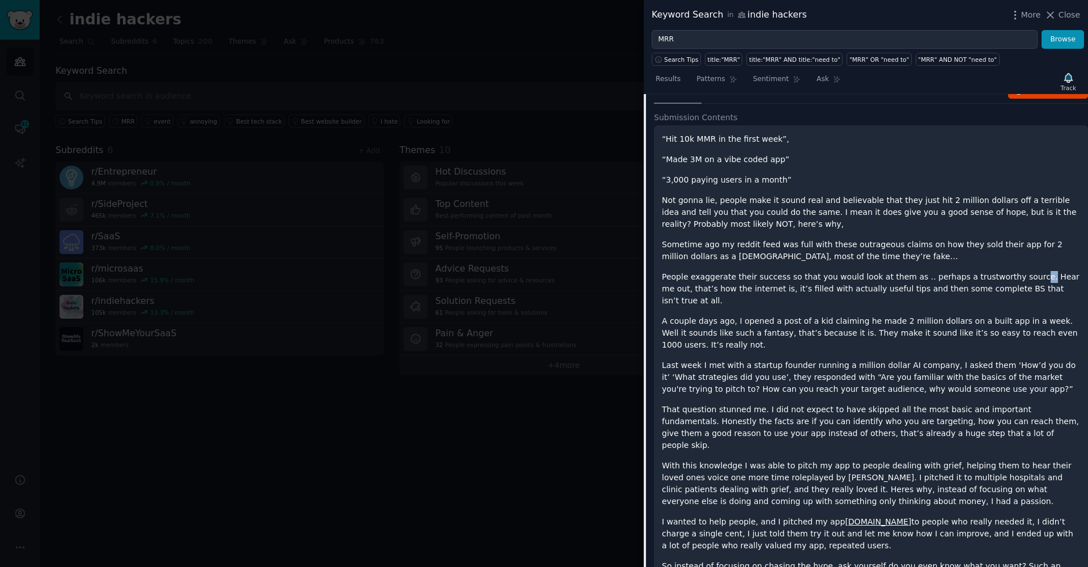
drag, startPoint x: 1016, startPoint y: 249, endPoint x: 1024, endPoint y: 248, distance: 8.5
click at [1024, 271] on p "People exaggerate their success so that you would look at them as .. perhaps a …" at bounding box center [871, 289] width 418 height 36
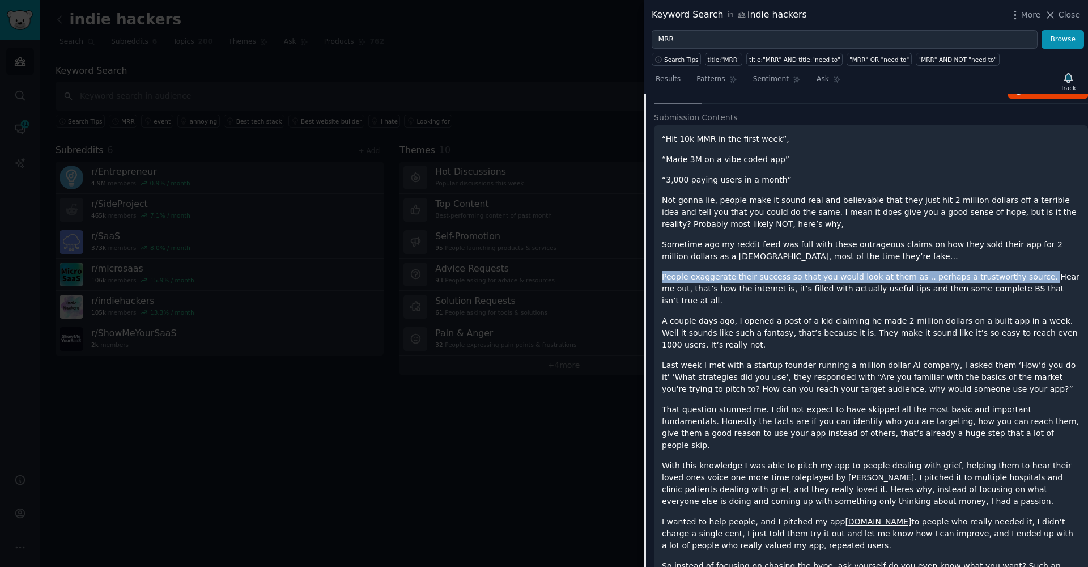
drag, startPoint x: 1024, startPoint y: 248, endPoint x: 658, endPoint y: 246, distance: 366.6
click at [658, 246] on div "“Hit 10k MMR in the first week”, “Made 3M on a vibe coded app” “3,000 paying us…" at bounding box center [871, 367] width 434 height 485
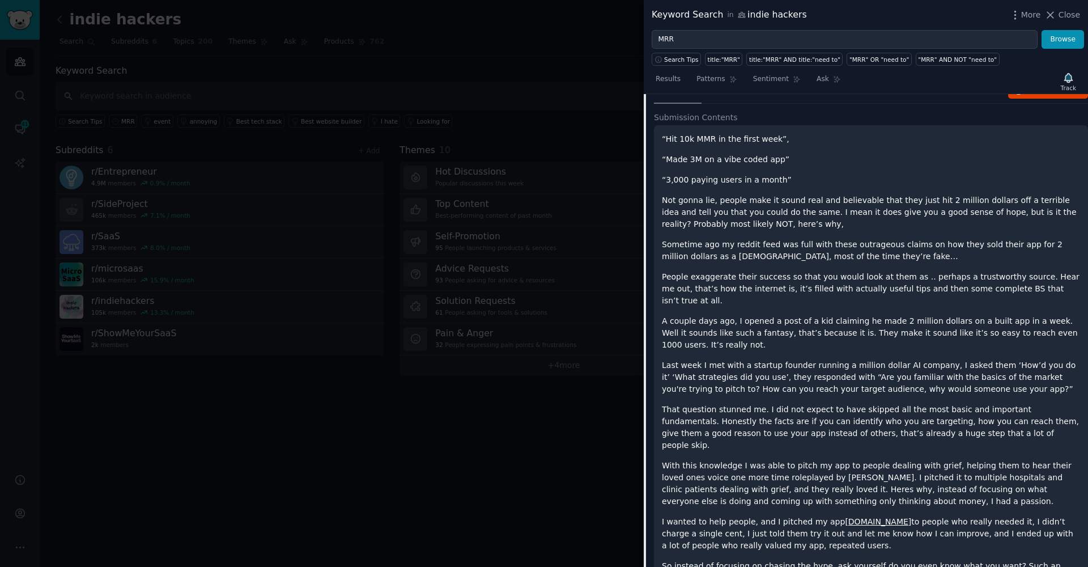
click at [861, 314] on div "“Hit 10k MMR in the first week”, “Made 3M on a vibe coded app” “3,000 paying us…" at bounding box center [871, 358] width 418 height 450
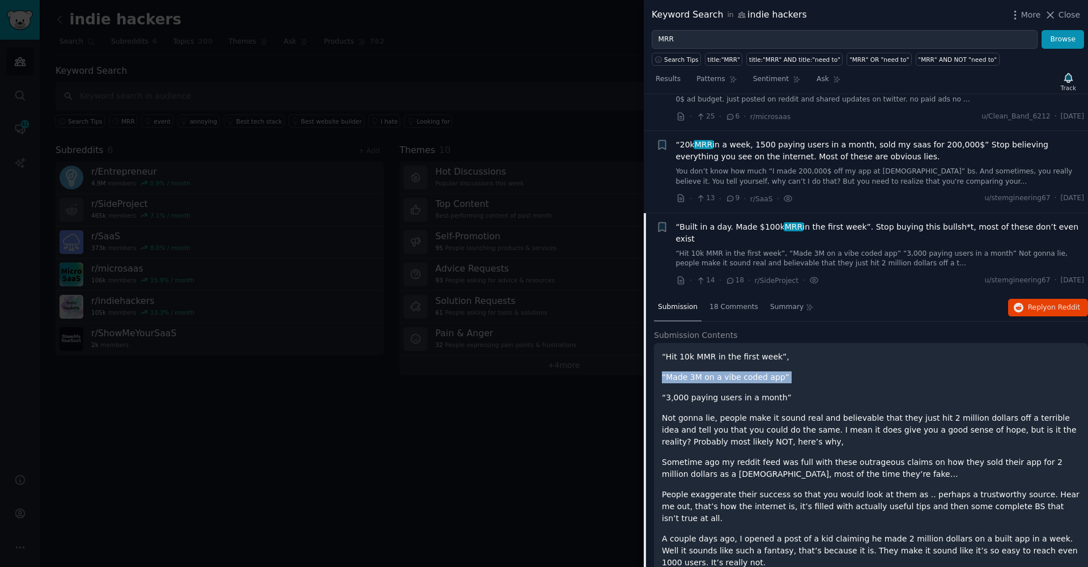
drag, startPoint x: 758, startPoint y: 358, endPoint x: 679, endPoint y: 341, distance: 80.7
click at [679, 351] on div "“Hit 10k MMR in the first week”, “Made 3M on a vibe coded app” “3,000 paying us…" at bounding box center [871, 576] width 418 height 450
click at [763, 381] on div "“Hit 10k MMR in the first week”, “Made 3M on a vibe coded app” “3,000 paying us…" at bounding box center [871, 576] width 418 height 450
drag, startPoint x: 767, startPoint y: 365, endPoint x: 660, endPoint y: 331, distance: 112.9
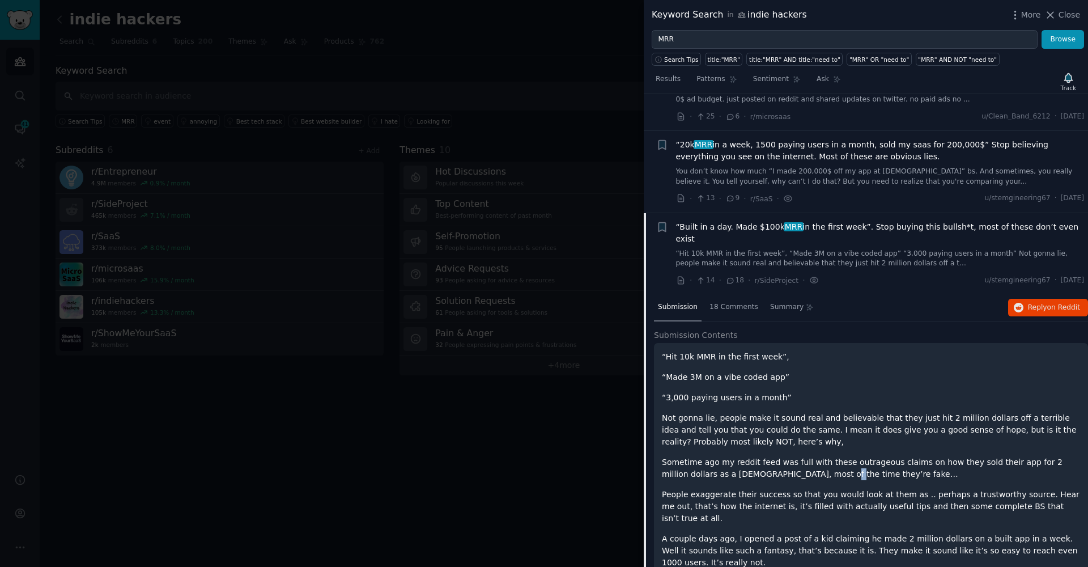
drag, startPoint x: 800, startPoint y: 445, endPoint x: 794, endPoint y: 443, distance: 6.6
click at [794, 456] on p "Sometime ago my reddit feed was full with these outrageous claims on how they s…" at bounding box center [871, 468] width 418 height 24
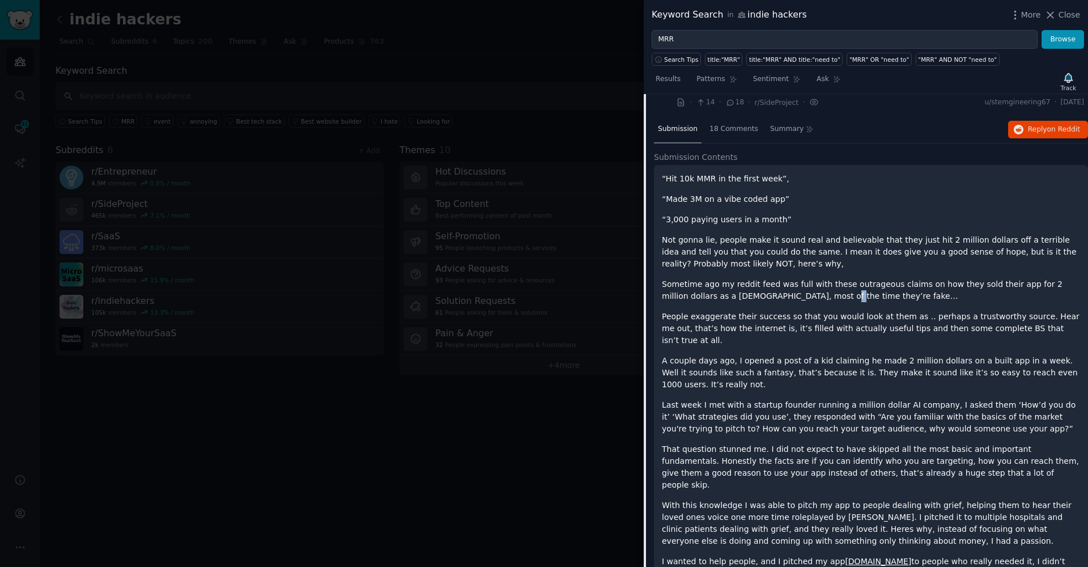
scroll to position [685, 0]
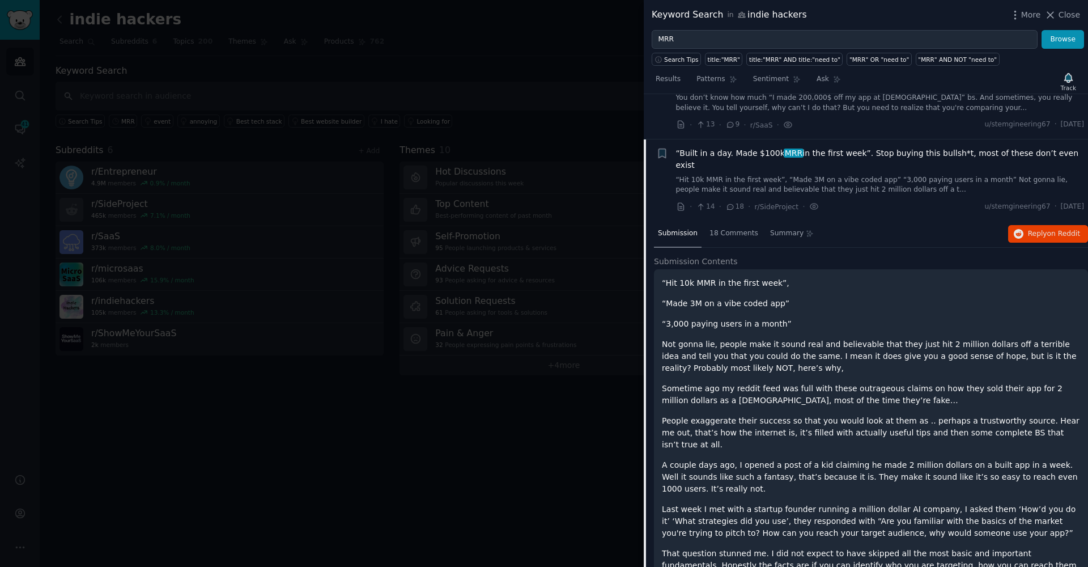
click at [848, 338] on p "Not gonna lie, people make it sound real and believable that they just hit 2 mi…" at bounding box center [871, 356] width 418 height 36
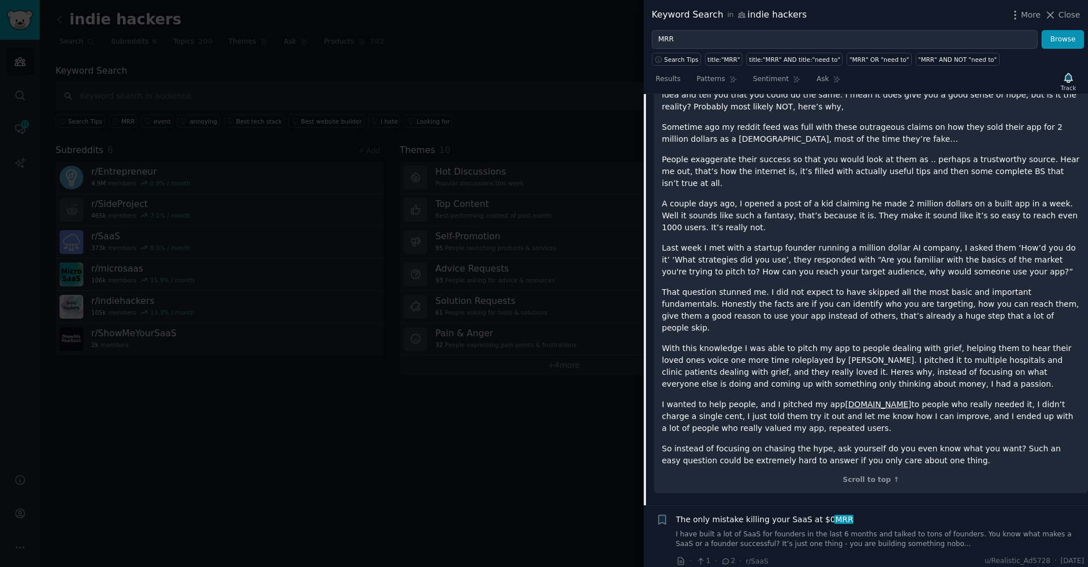
scroll to position [995, 0]
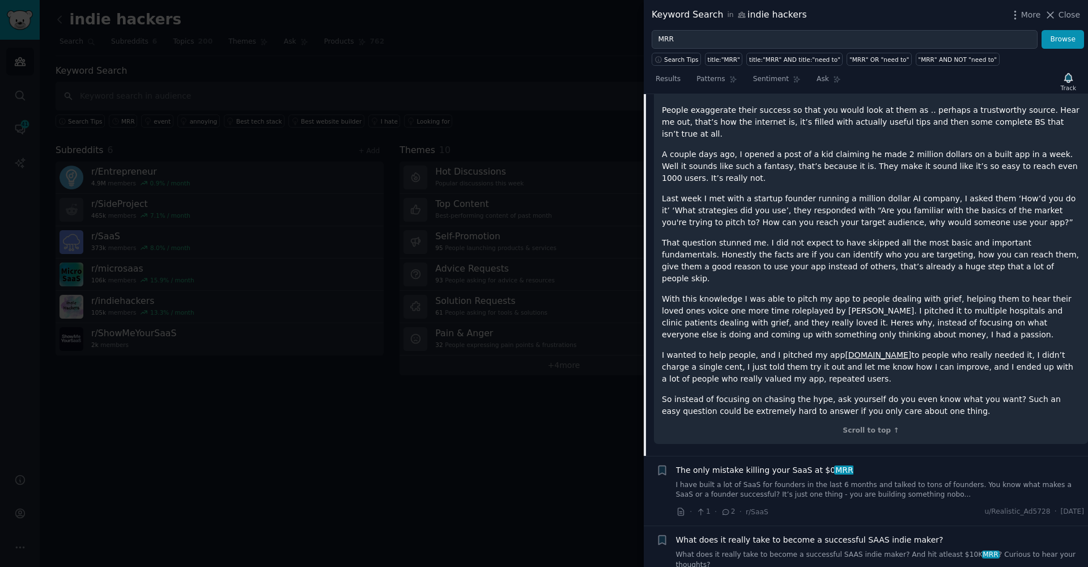
click at [846, 480] on link "I have built a lot of SaaS for founders in the last 6 months and talked to tons…" at bounding box center [880, 490] width 409 height 20
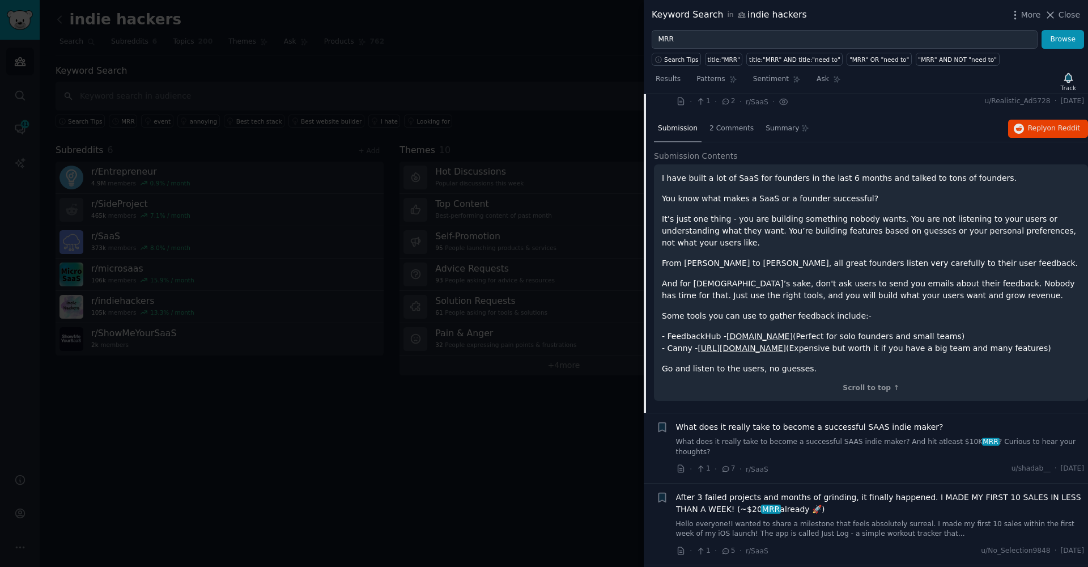
scroll to position [873, 0]
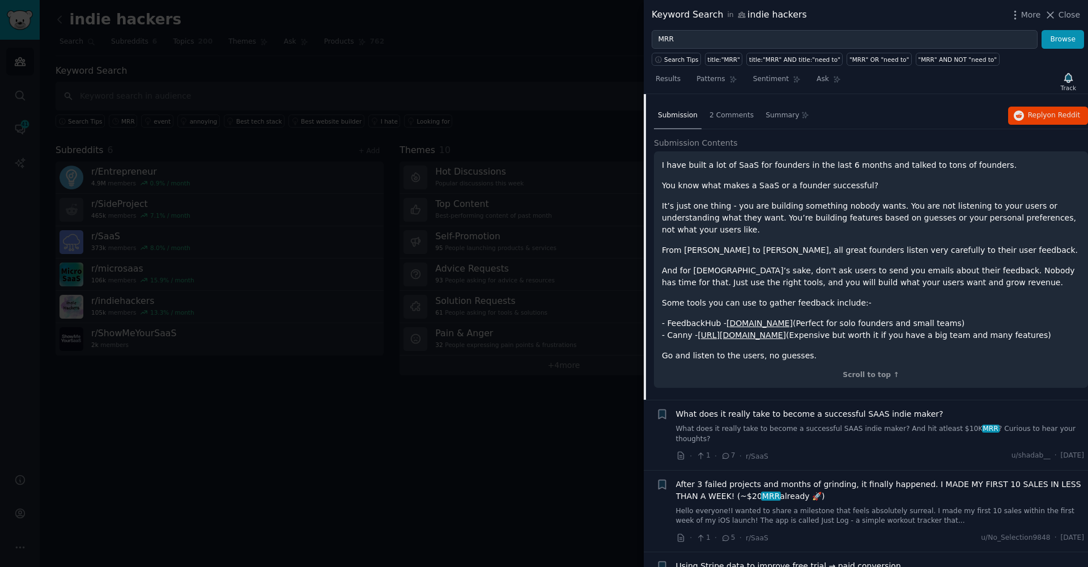
click at [758, 424] on link "What does it really take to become a successful SAAS indie maker? And hit atlea…" at bounding box center [880, 434] width 409 height 20
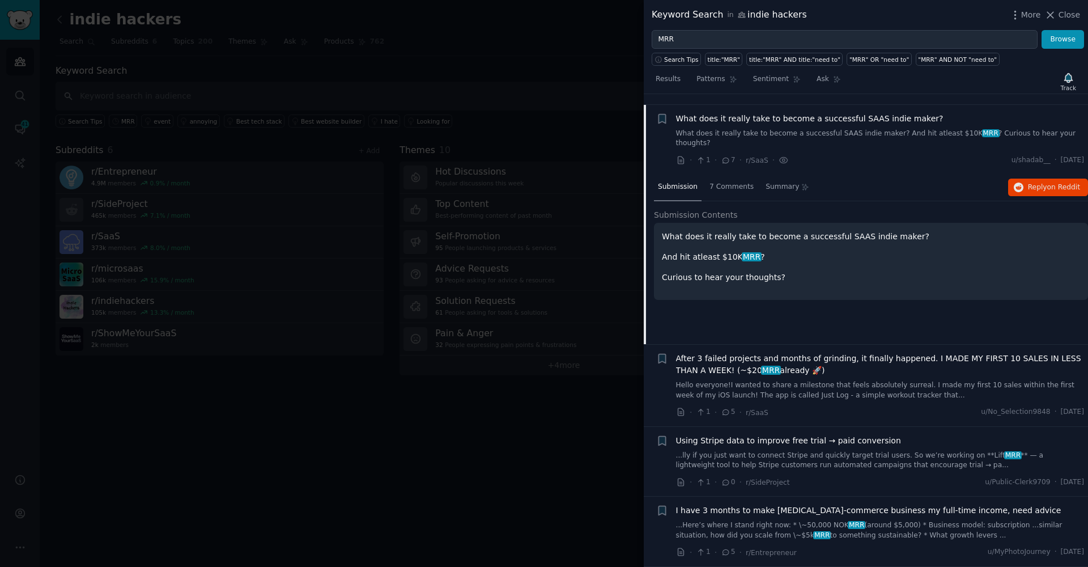
scroll to position [907, 0]
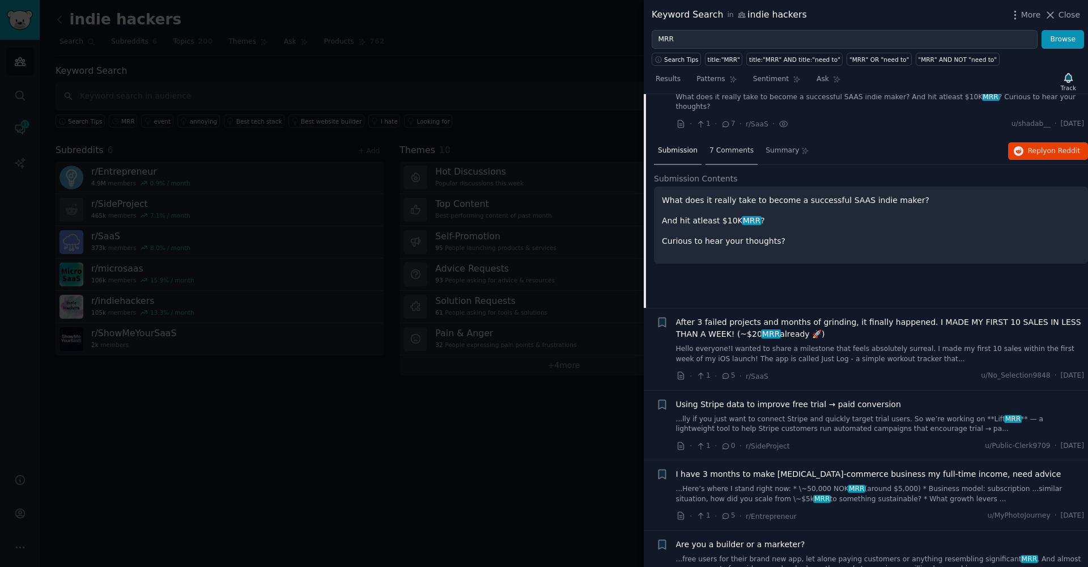
click at [720, 146] on span "7 Comments" at bounding box center [731, 151] width 44 height 10
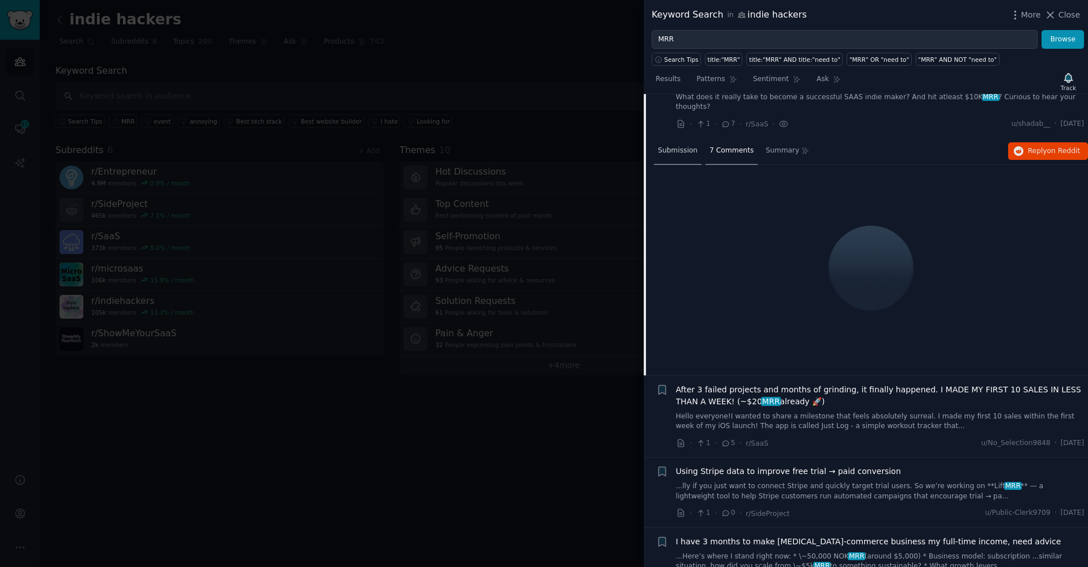
click at [671, 138] on div "Submission" at bounding box center [678, 151] width 48 height 27
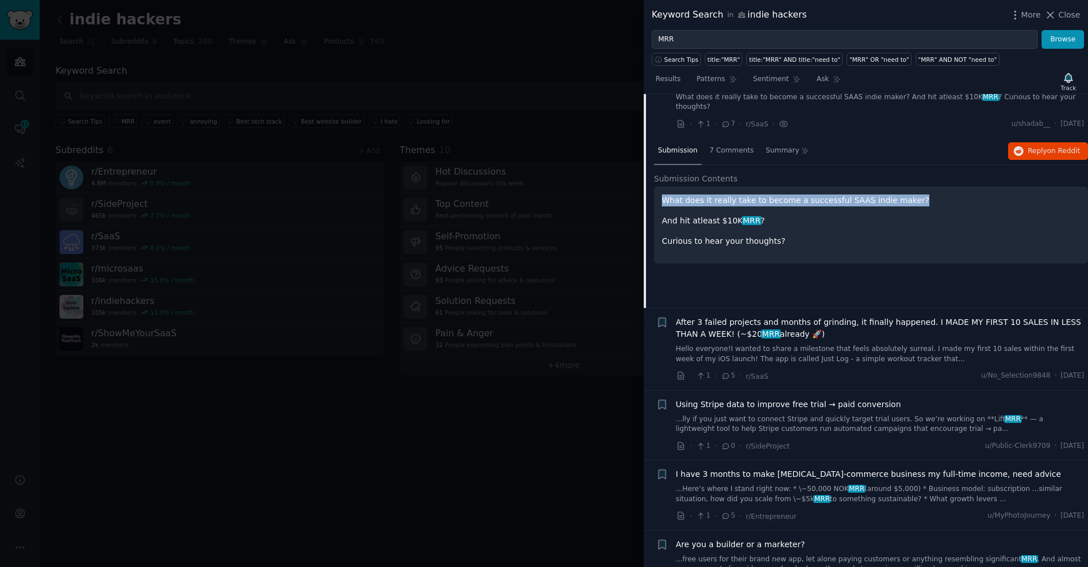
drag, startPoint x: 818, startPoint y: 172, endPoint x: 662, endPoint y: 168, distance: 155.3
click at [661, 186] on div "What does it really take to become a successful SAAS indie maker? And hit atlea…" at bounding box center [871, 224] width 434 height 77
copy p "What does it really take to become a successful SAAS indie maker?"
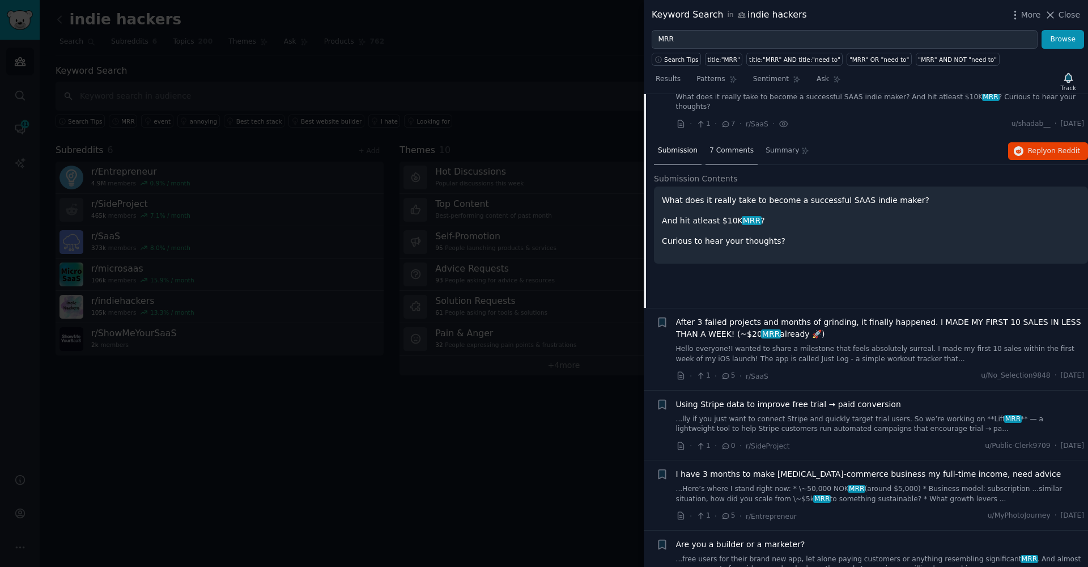
click at [731, 138] on div "7 Comments" at bounding box center [731, 151] width 52 height 27
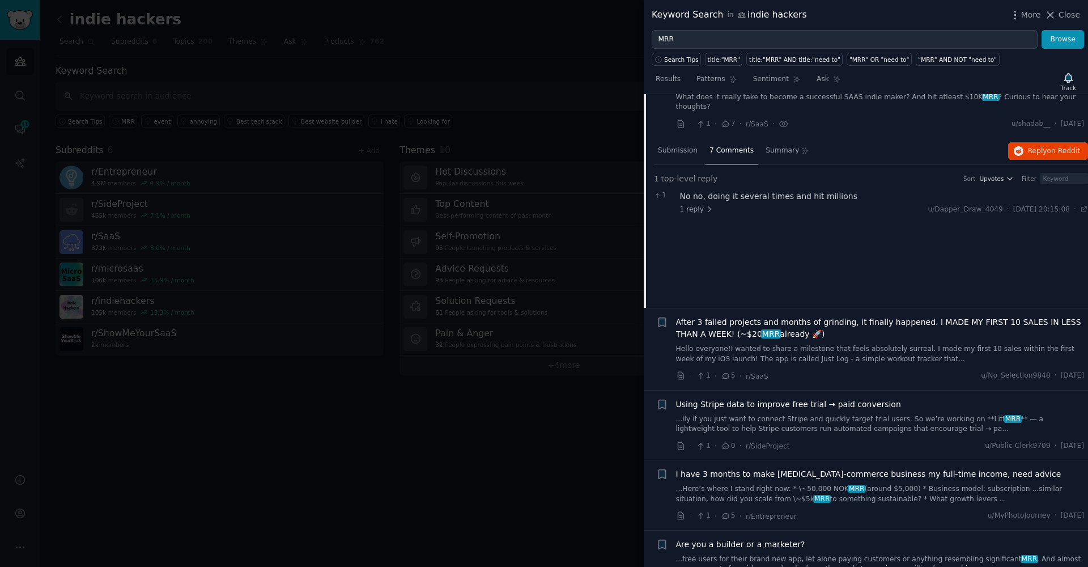
scroll to position [992, 0]
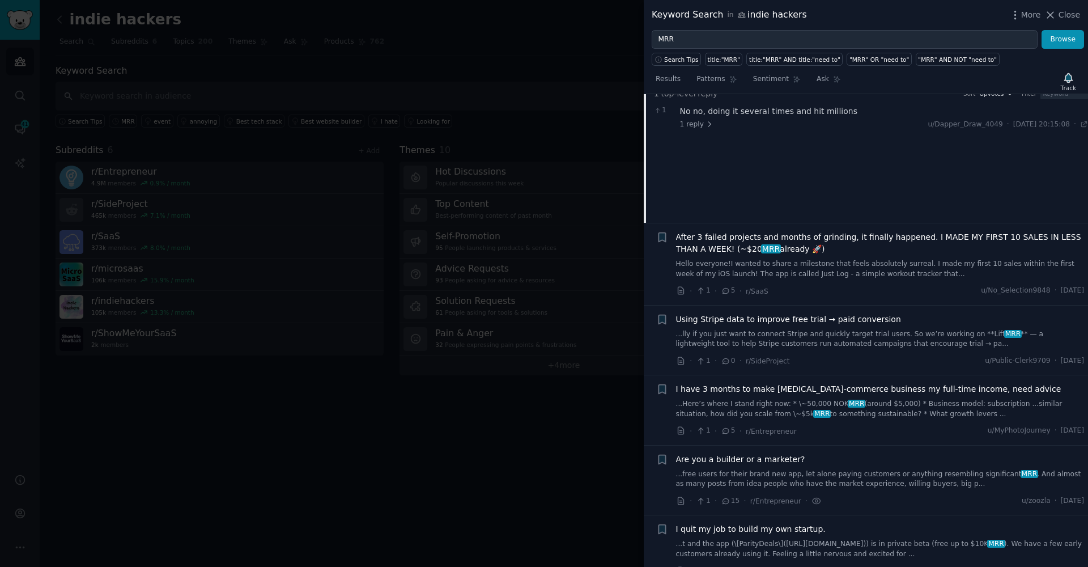
click at [857, 259] on link "Hello everyone!I wanted to share a milestone that feels absolutely surreal. I m…" at bounding box center [880, 269] width 409 height 20
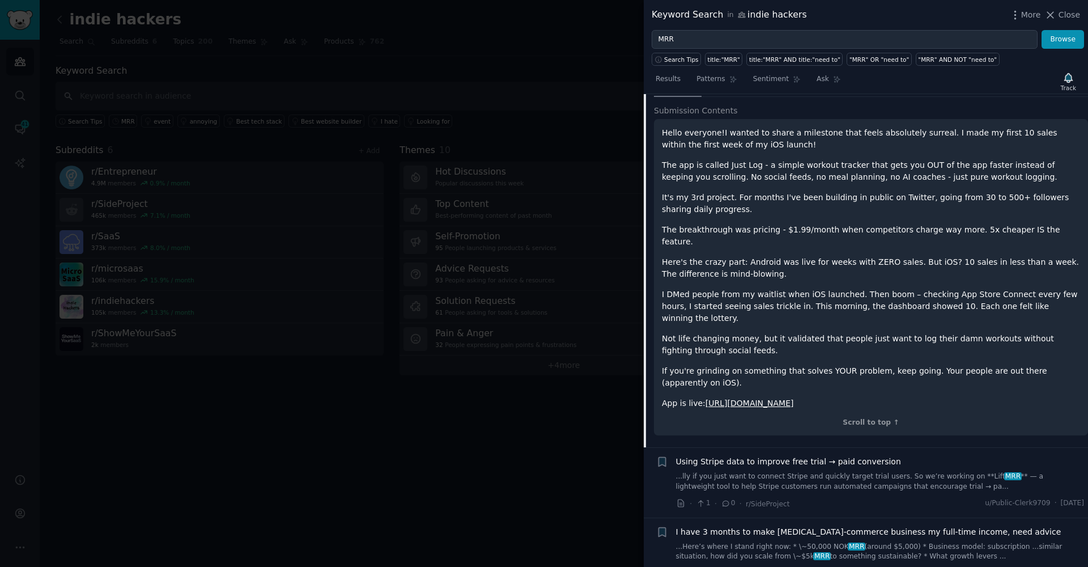
scroll to position [1141, 0]
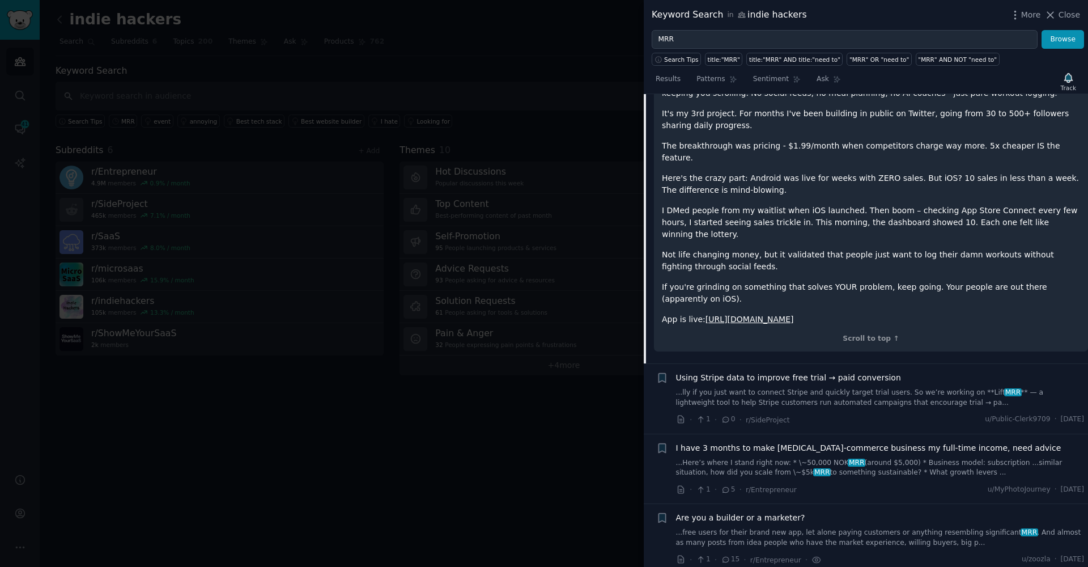
click at [758, 372] on span "Using Stripe data to improve free trial → paid conversion" at bounding box center [788, 378] width 225 height 12
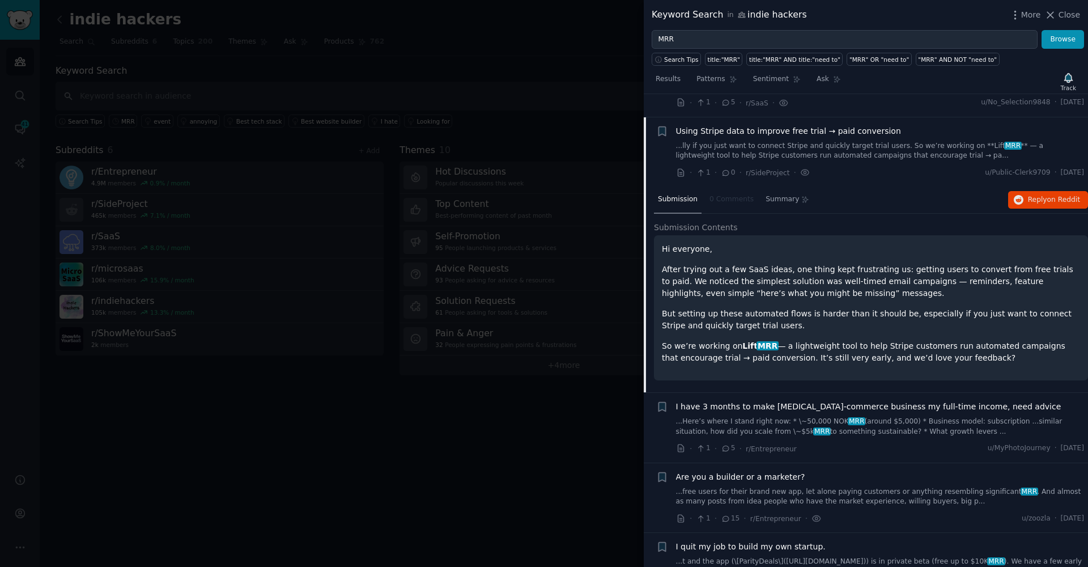
scroll to position [1032, 0]
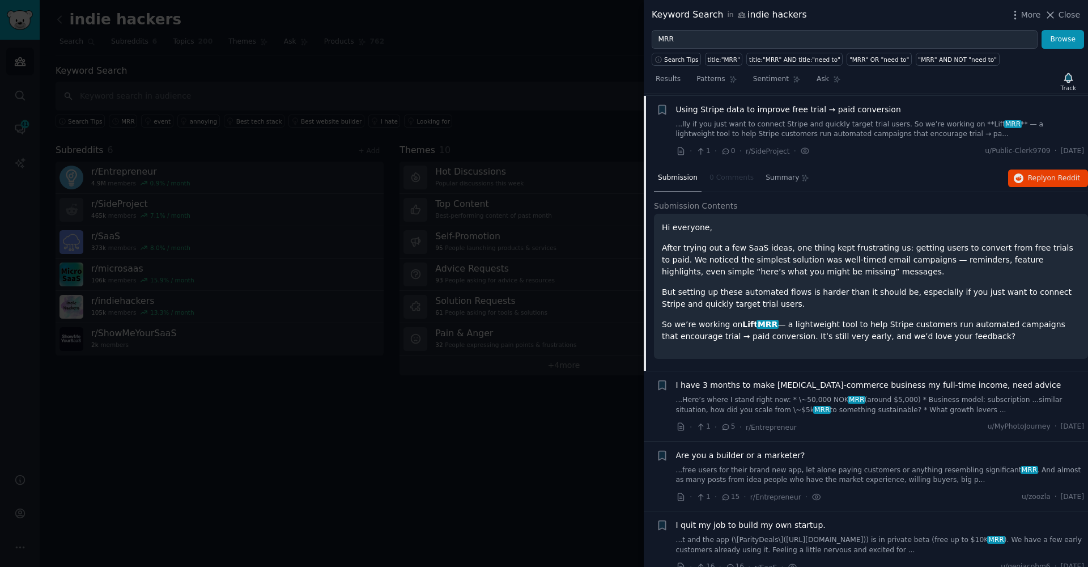
click at [836, 379] on span "I have 3 months to make my e-commerce business my full-time income, need advice" at bounding box center [868, 385] width 385 height 12
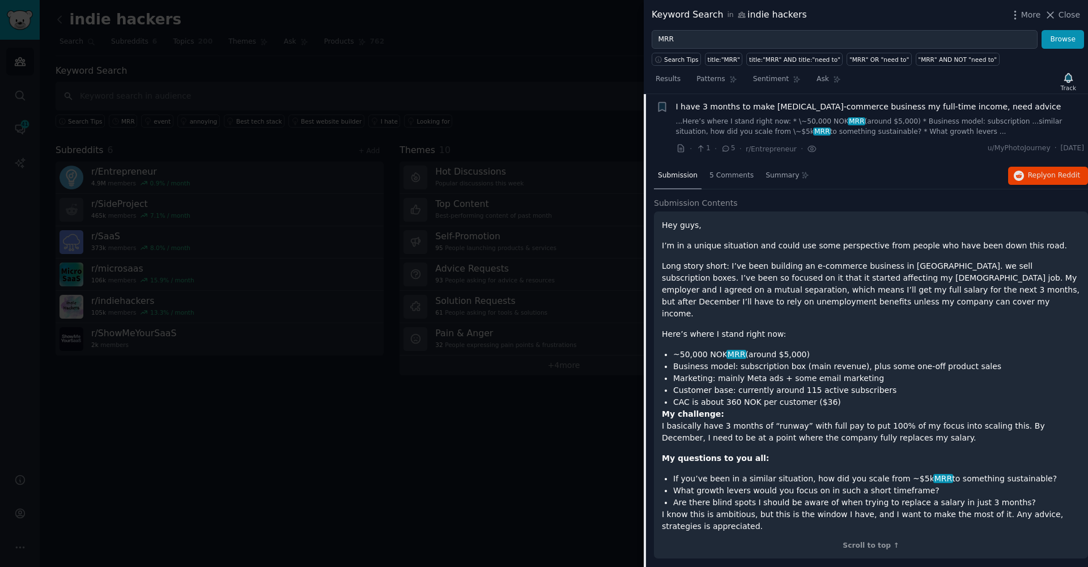
scroll to position [1205, 0]
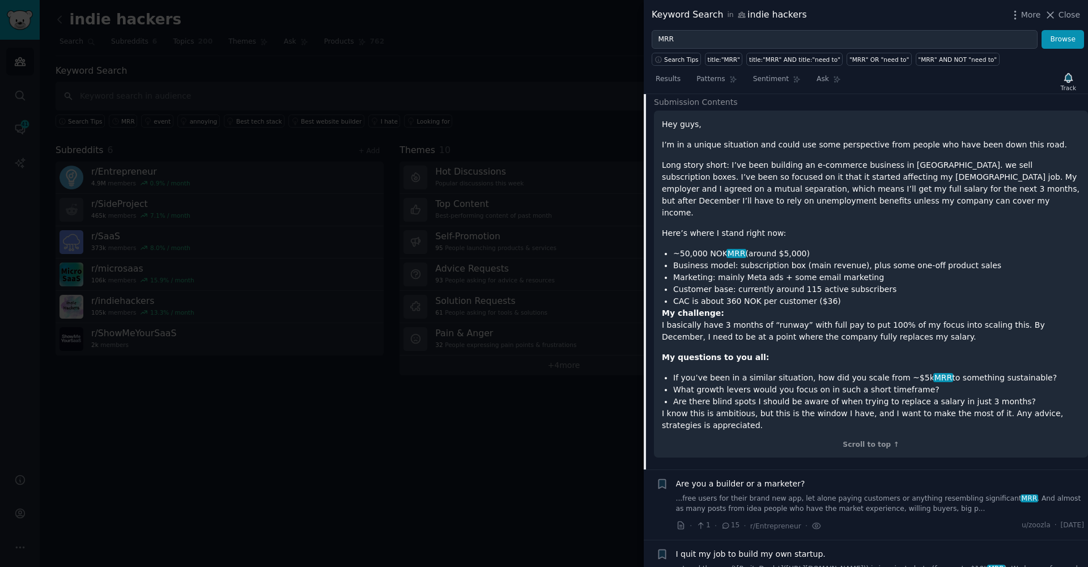
click at [755, 494] on link "...free users for their brand new app, let alone paying customers or anything r…" at bounding box center [880, 504] width 409 height 20
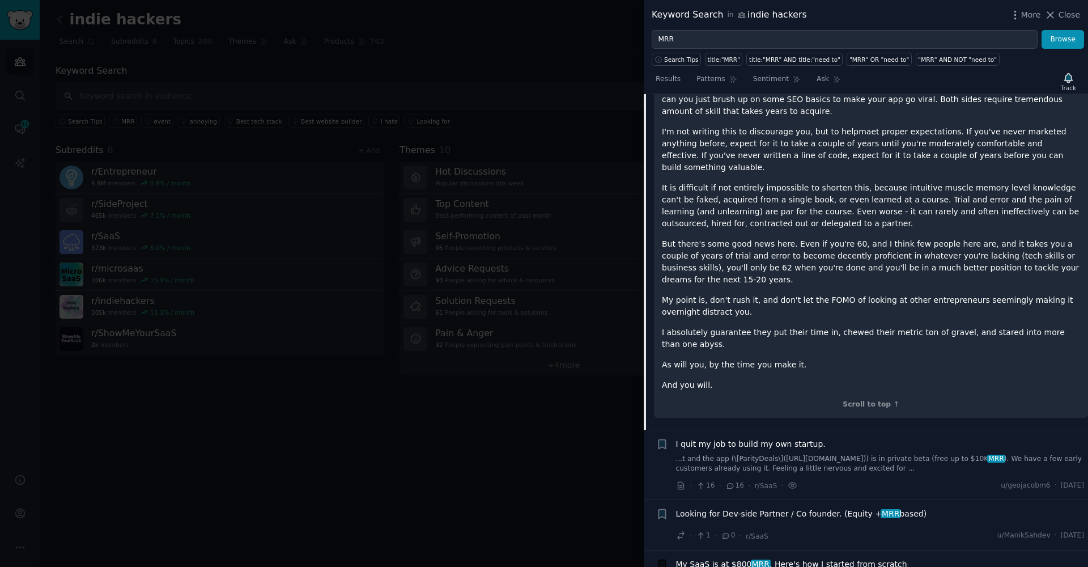
scroll to position [1605, 0]
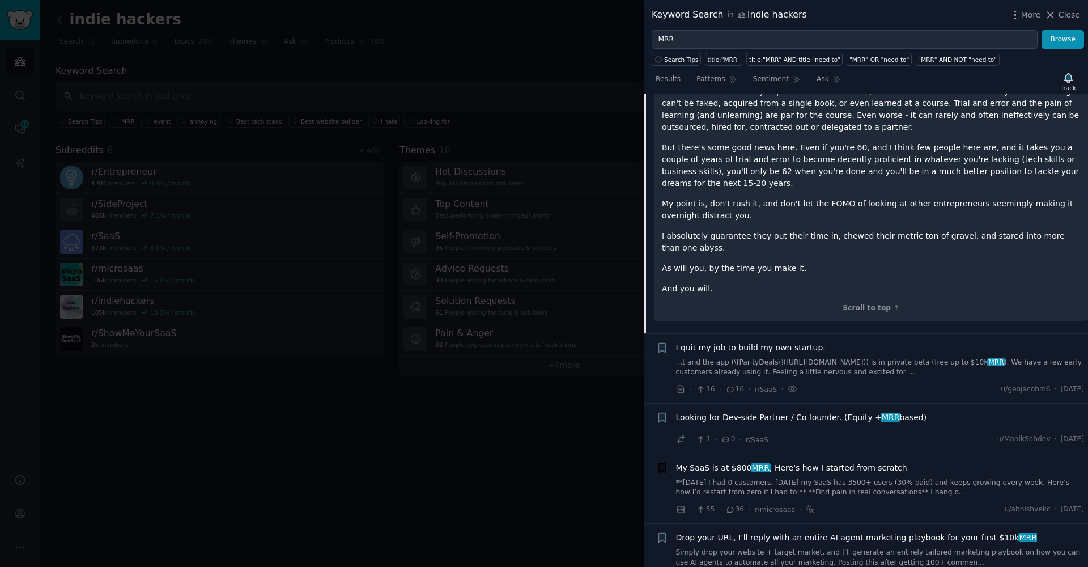
click at [767, 358] on link "...t and the app (\[ParityDeals\](https://www.paritydeals.com/)) is in private …" at bounding box center [880, 368] width 409 height 20
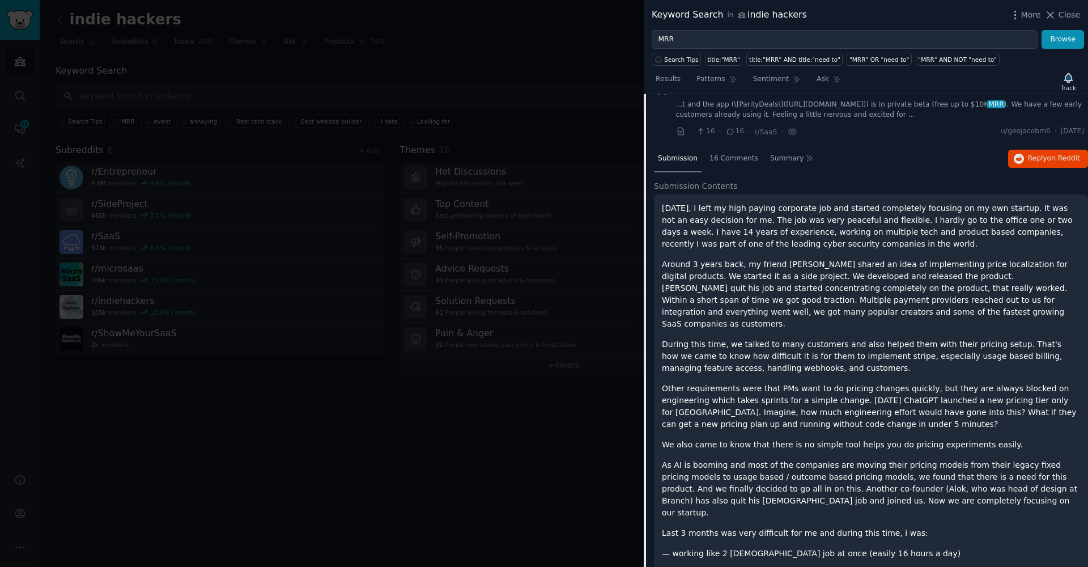
scroll to position [1211, 0]
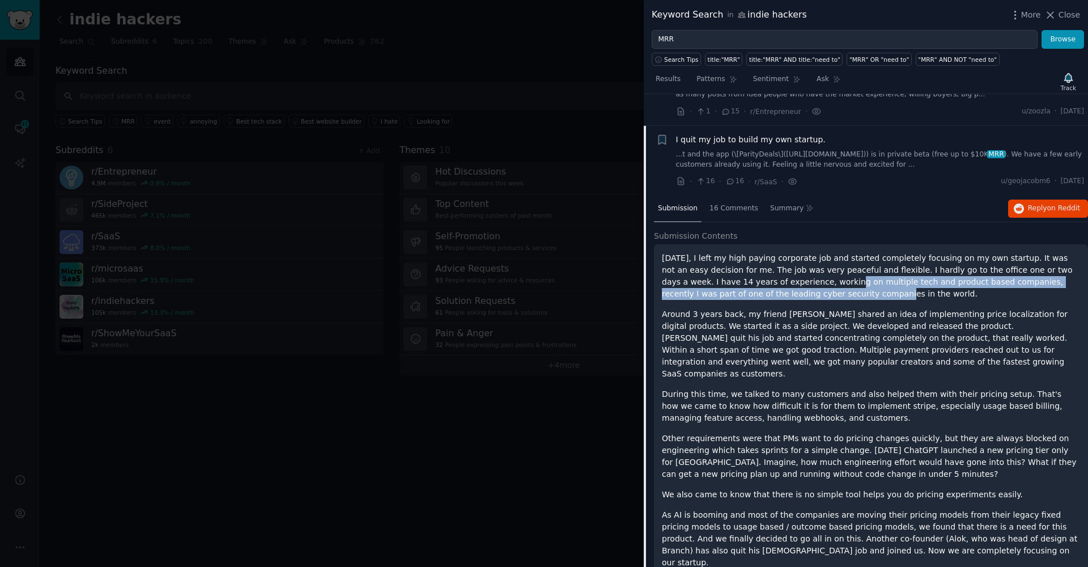
click at [785, 257] on p "Three months ago, I left my high paying corporate job and started completely fo…" at bounding box center [871, 276] width 418 height 48
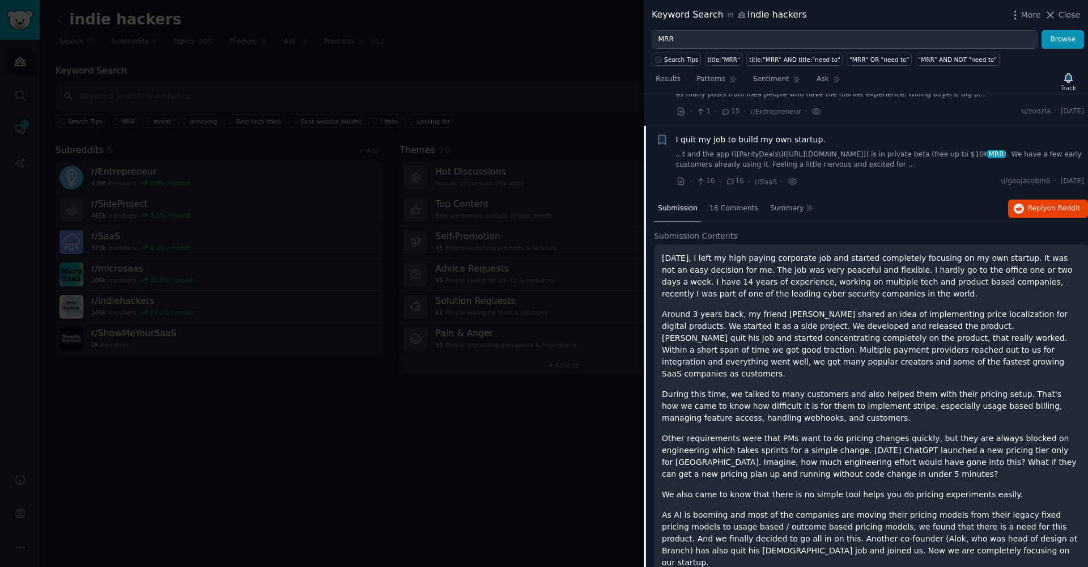
click at [782, 308] on p "Around 3 years back, my friend Sachin shared an idea of implementing price loca…" at bounding box center [871, 343] width 418 height 71
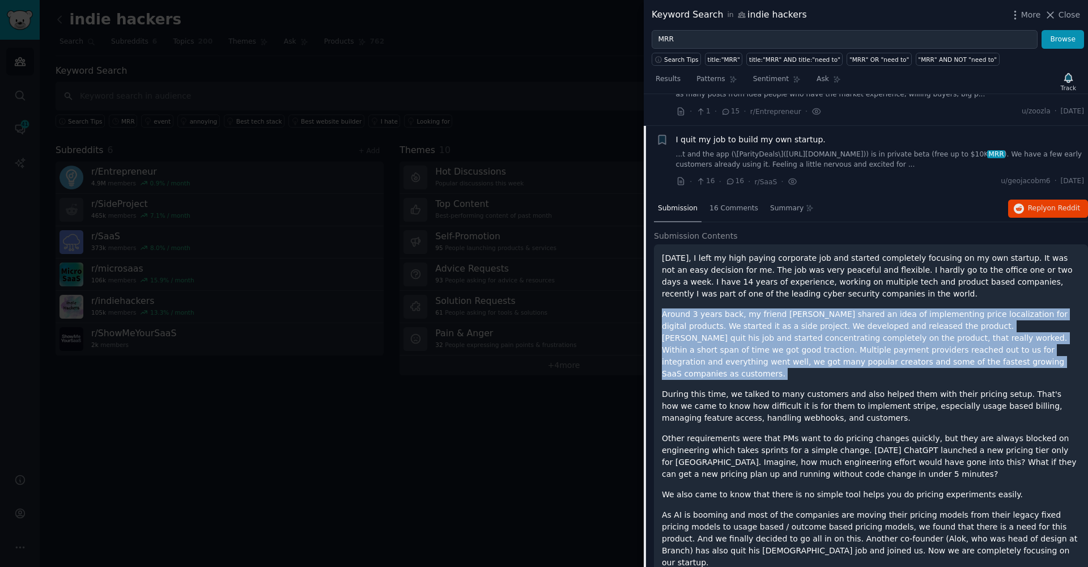
click at [782, 308] on p "Around 3 years back, my friend Sachin shared an idea of implementing price loca…" at bounding box center [871, 343] width 418 height 71
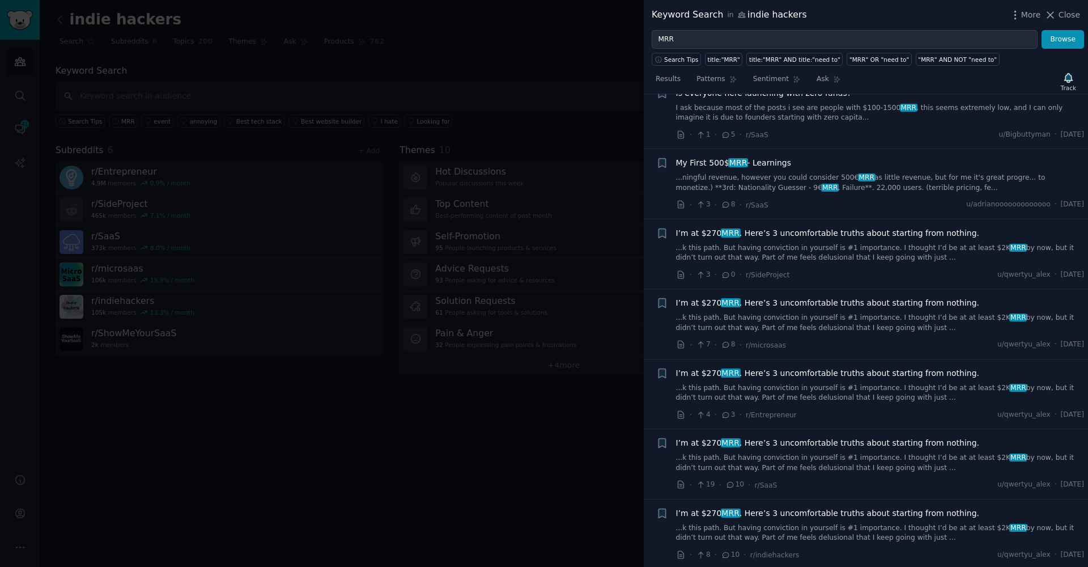
scroll to position [3377, 0]
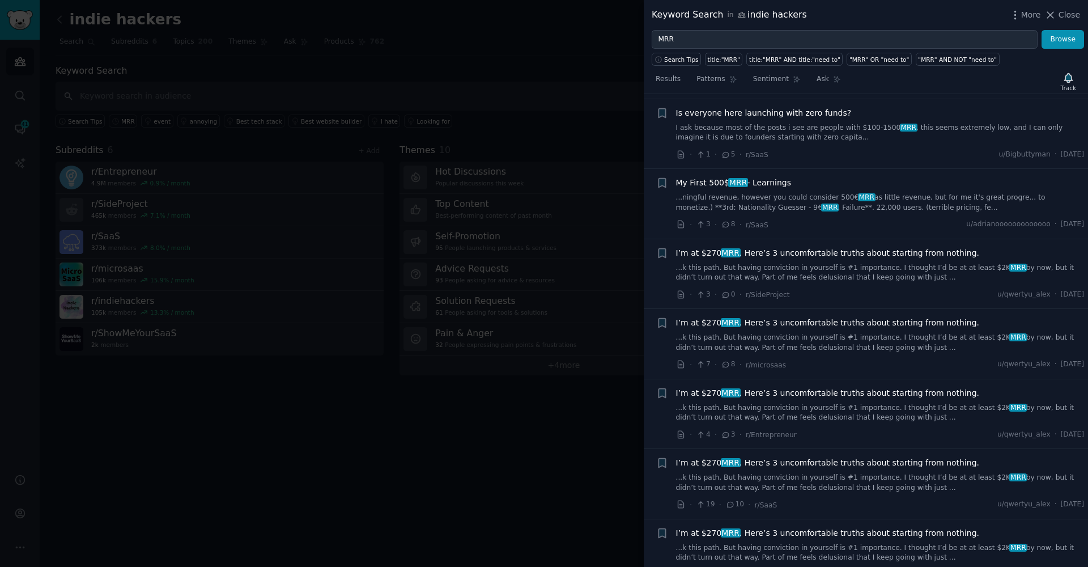
click at [718, 193] on link "...ningful revenue, however you could consider 500€ MRR as little revenue, but …" at bounding box center [880, 203] width 409 height 20
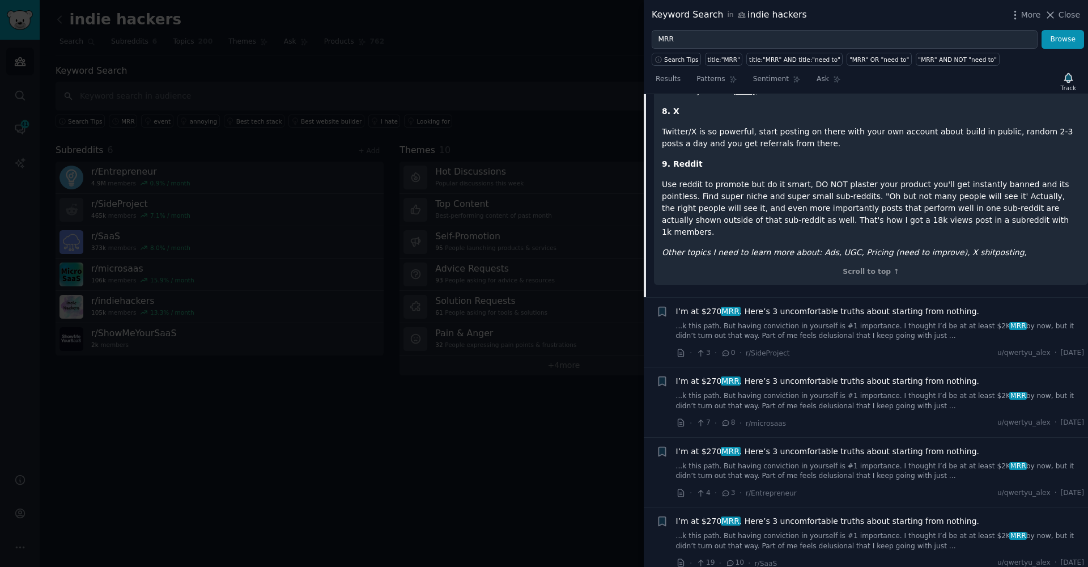
scroll to position [3627, 0]
click at [790, 303] on div "I’m at $270 MRR . Here’s 3 uncomfortable truths about starting from nothing. ..…" at bounding box center [880, 330] width 409 height 54
click at [800, 303] on span "I’m at $270 MRR . Here’s 3 uncomfortable truths about starting from nothing." at bounding box center [828, 309] width 304 height 12
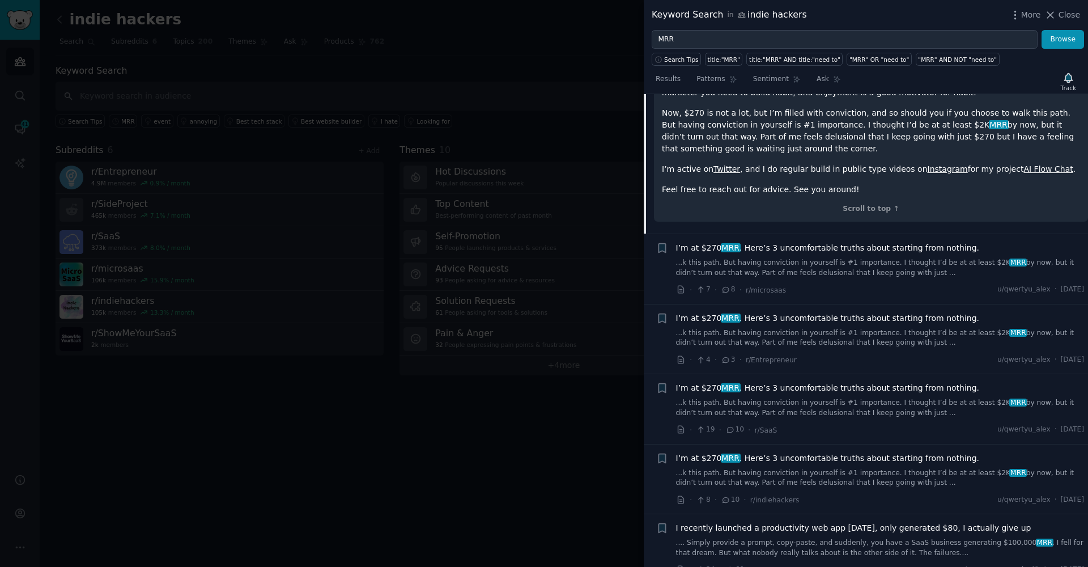
scroll to position [3355, 0]
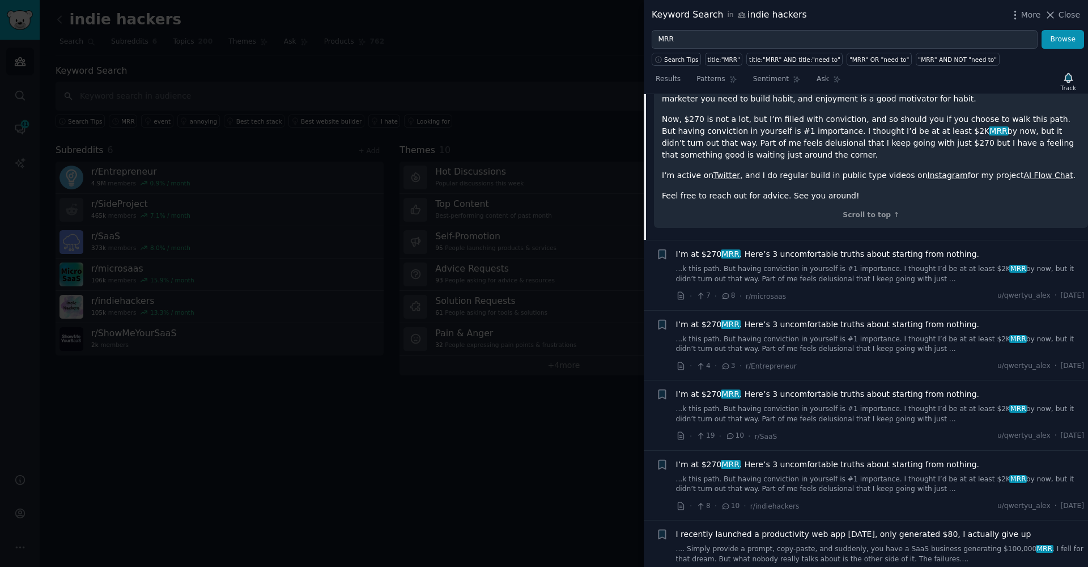
click at [836, 264] on link "...k this path. But having conviction in yourself is #1 importance. I thought I…" at bounding box center [880, 274] width 409 height 20
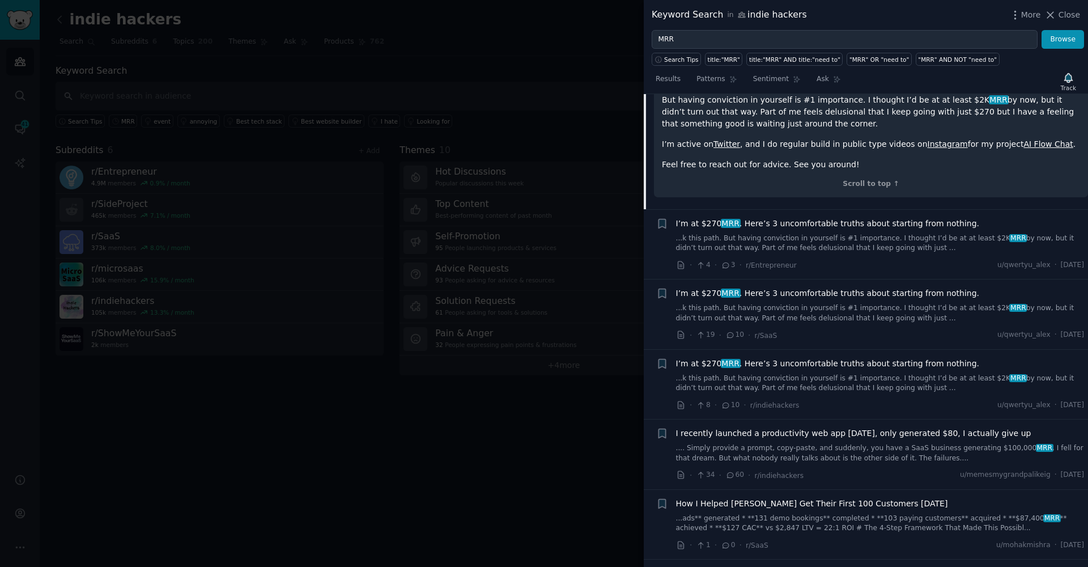
scroll to position [3671, 0]
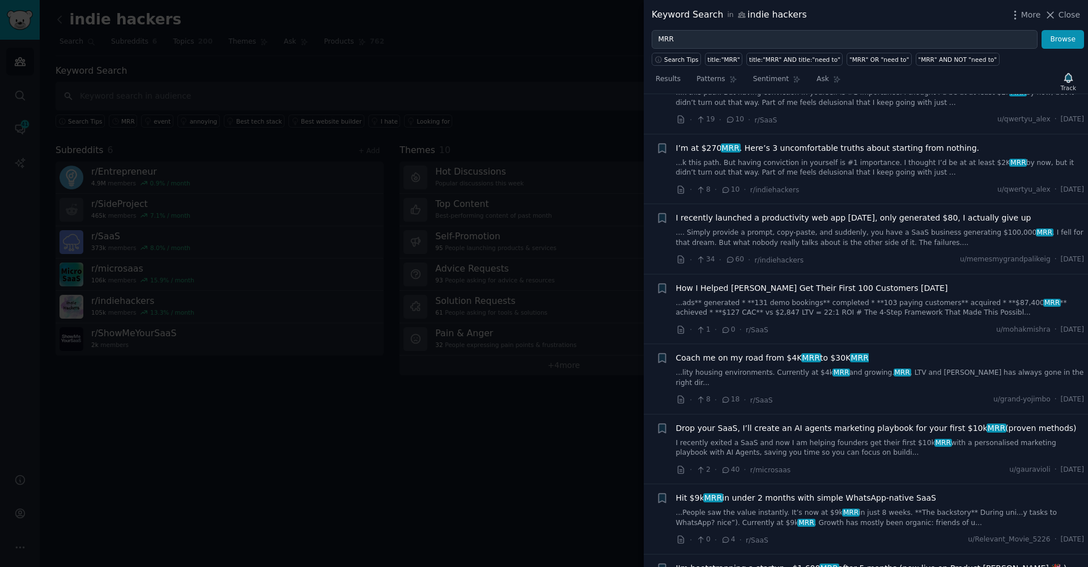
click at [770, 212] on span "I recently launched a productivity web app two months ago, only generated $80, …" at bounding box center [853, 218] width 355 height 12
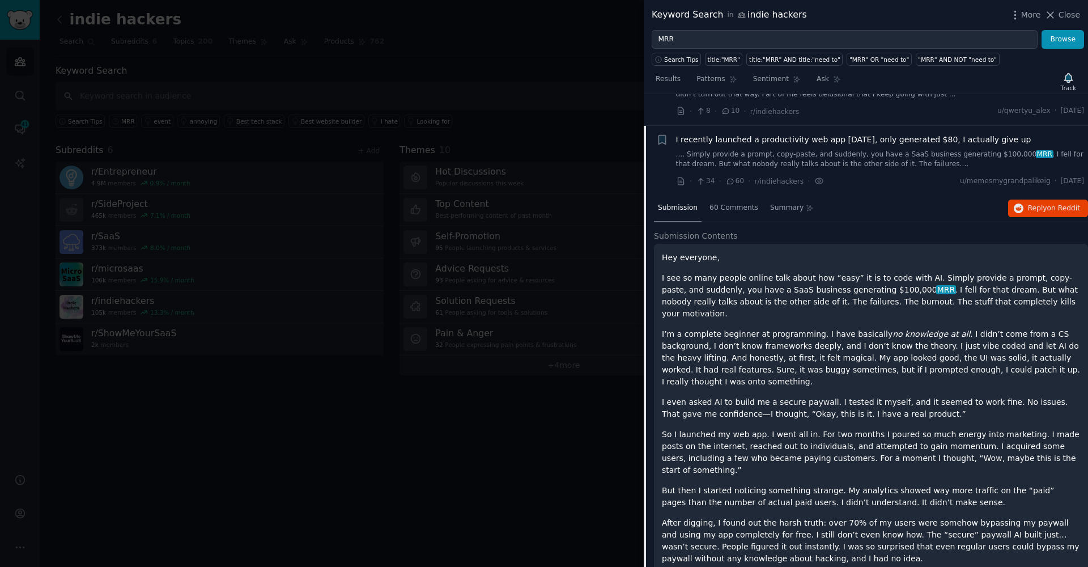
scroll to position [3244, 0]
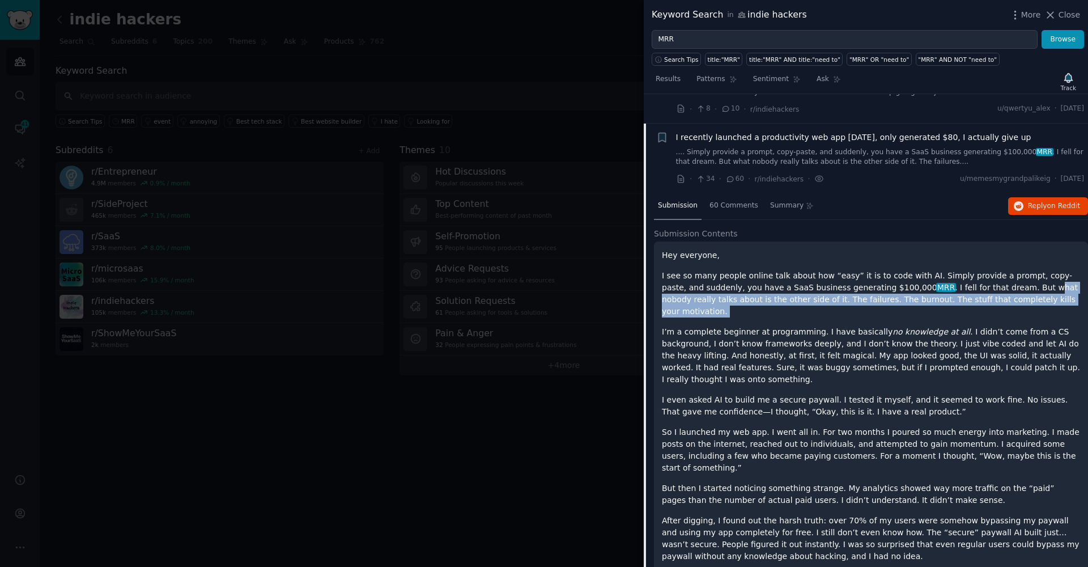
drag, startPoint x: 989, startPoint y: 240, endPoint x: 835, endPoint y: 262, distance: 155.1
click at [835, 262] on div "Hey everyone, I see so many people online talk about how “easy” it is to code w…" at bounding box center [871, 455] width 418 height 413
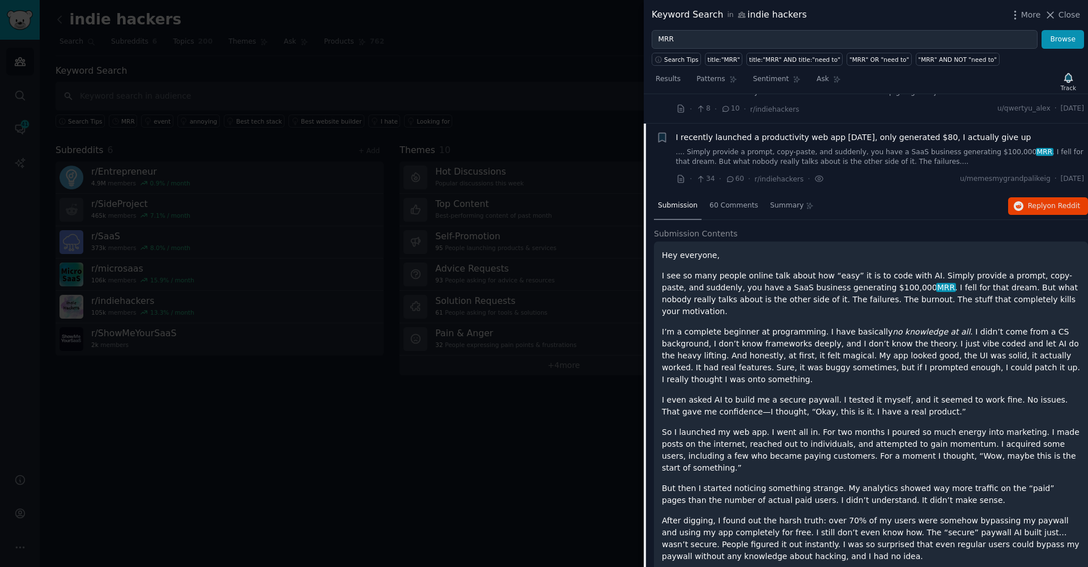
click at [845, 326] on p "I’m a complete beginner at programming. I have basically no knowledge at all . …" at bounding box center [871, 355] width 418 height 59
drag, startPoint x: 985, startPoint y: 246, endPoint x: 958, endPoint y: 258, distance: 29.7
click at [958, 258] on div "Hey everyone, I see so many people online talk about how “easy” it is to code w…" at bounding box center [871, 455] width 418 height 413
click at [857, 270] on p "I see so many people online talk about how “easy” it is to code with AI. Simply…" at bounding box center [871, 294] width 418 height 48
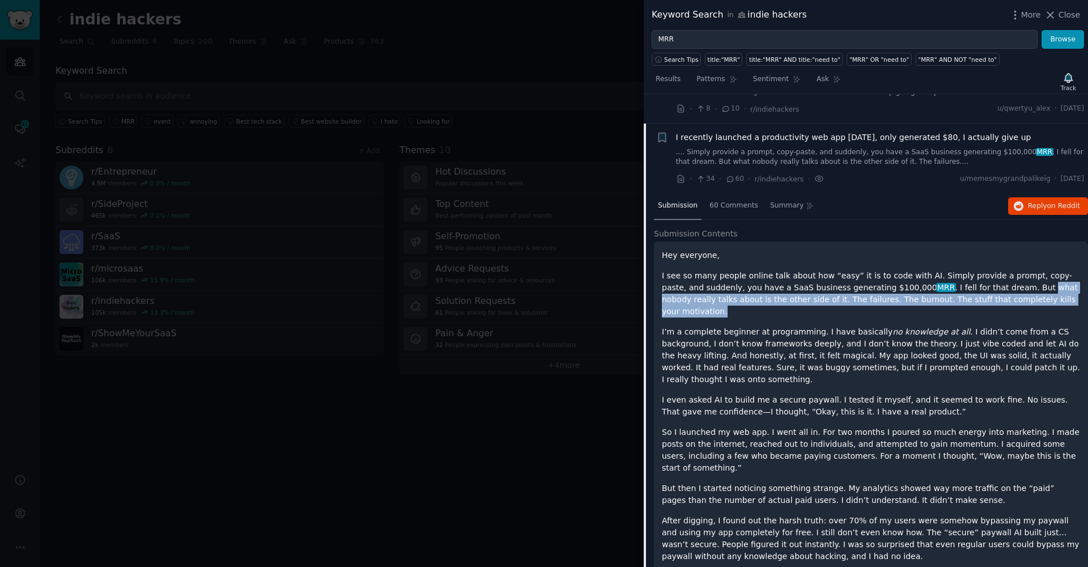
drag, startPoint x: 1024, startPoint y: 255, endPoint x: 983, endPoint y: 241, distance: 43.7
click at [983, 270] on p "I see so many people online talk about how “easy” it is to code with AI. Simply…" at bounding box center [871, 294] width 418 height 48
copy p "what nobody really talks about is the other side of it. The failures. The burno…"
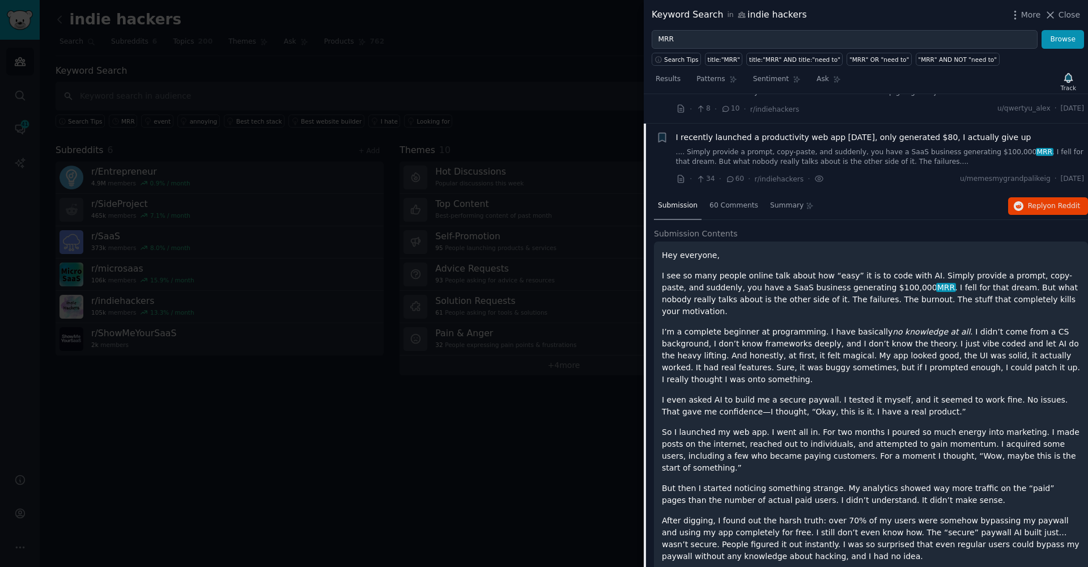
click at [898, 333] on div "Hey everyone, I see so many people online talk about how “easy” it is to code w…" at bounding box center [871, 455] width 418 height 413
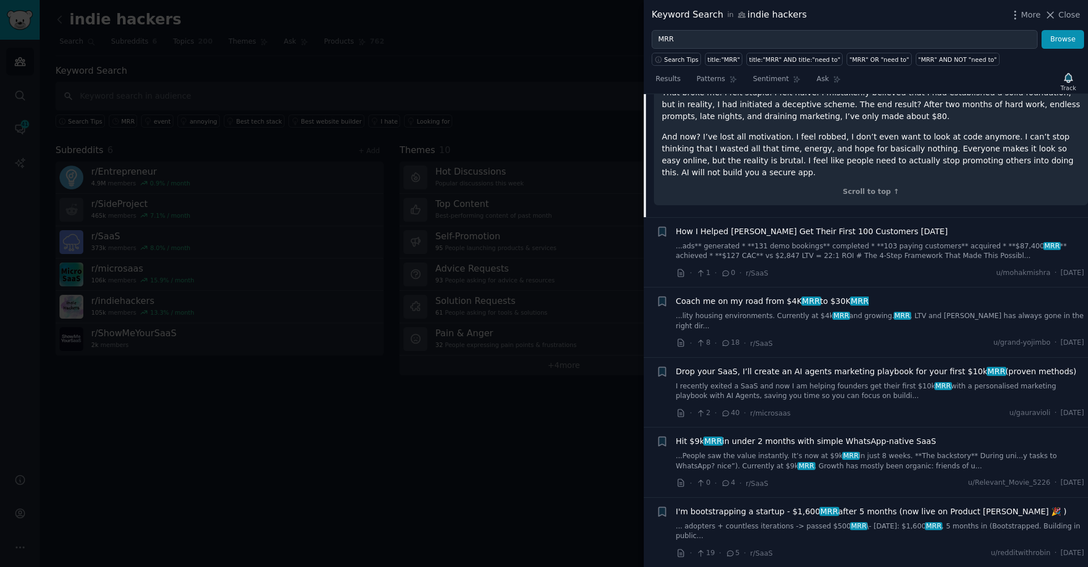
scroll to position [3933, 0]
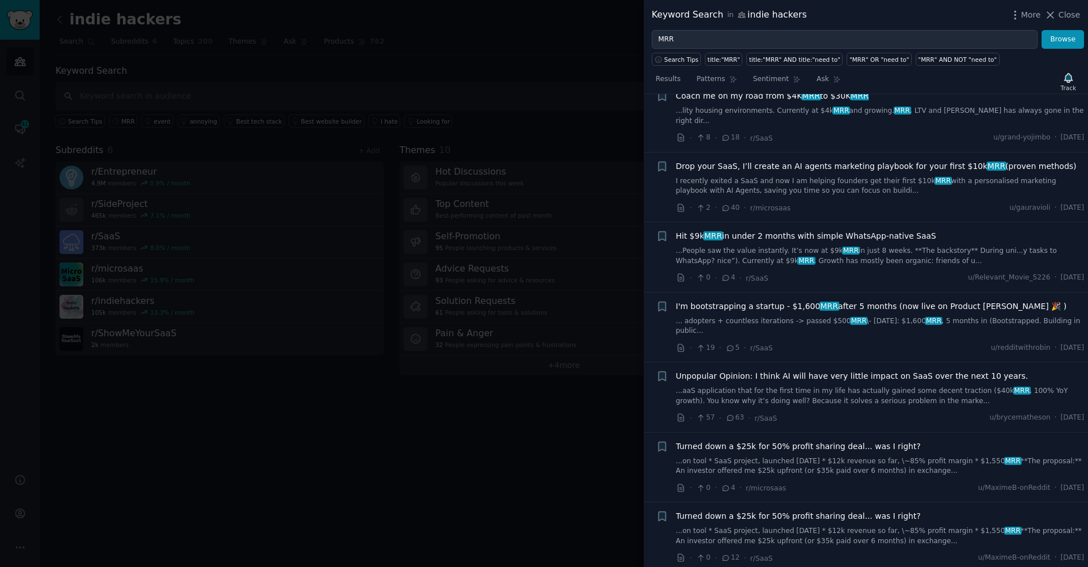
click at [888, 370] on div "Unpopular Opinion: I think AI will have very little impact on SaaS over the nex…" at bounding box center [880, 397] width 409 height 54
click at [888, 386] on link "...aaS application that for the first time in my life has actually gained some …" at bounding box center [880, 396] width 409 height 20
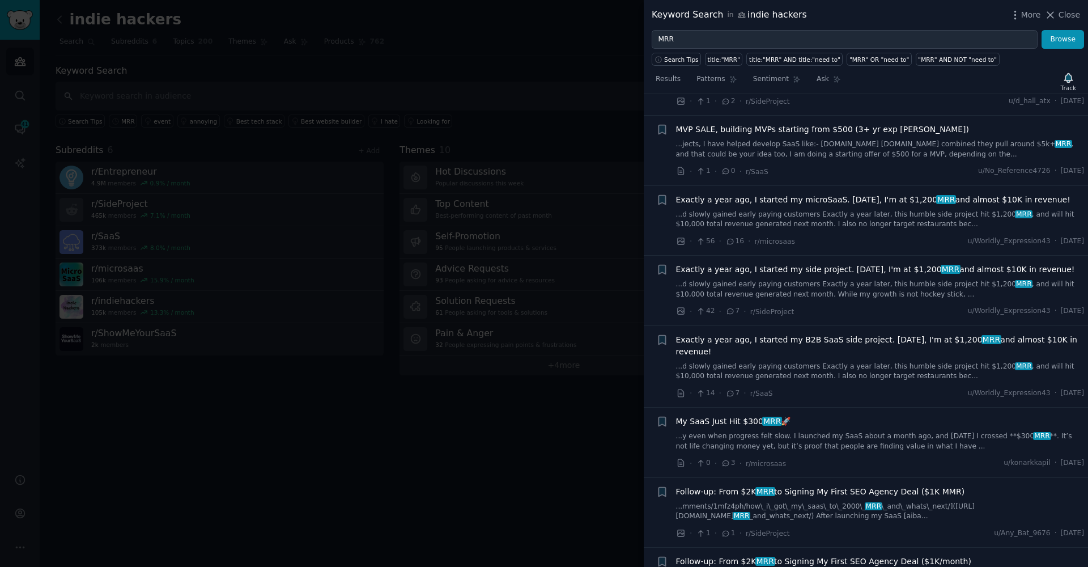
scroll to position [6220, 0]
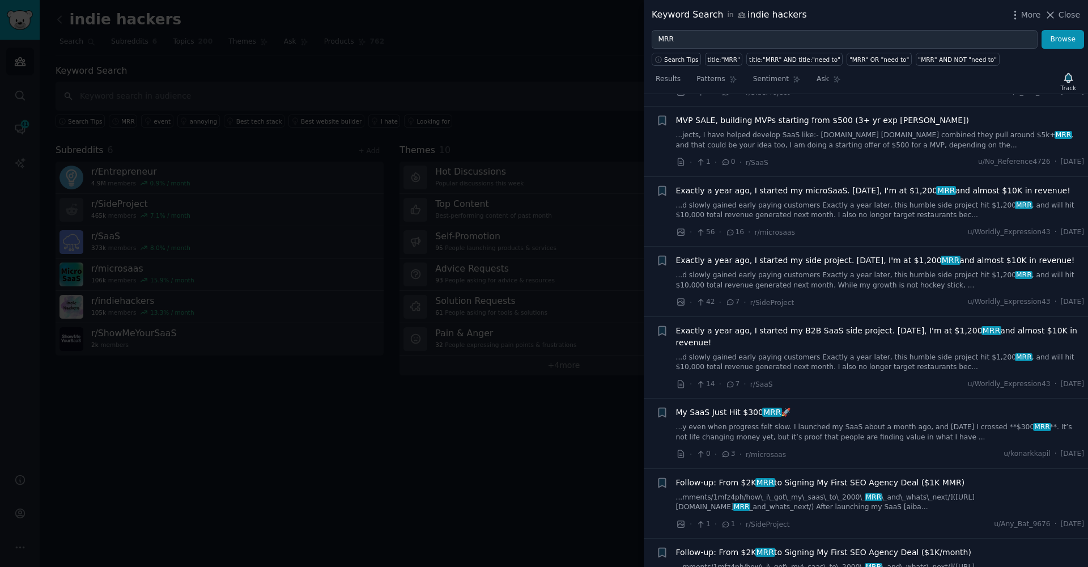
click at [783, 201] on link "...d slowly gained early paying customers Exactly a year later, this humble sid…" at bounding box center [880, 211] width 409 height 20
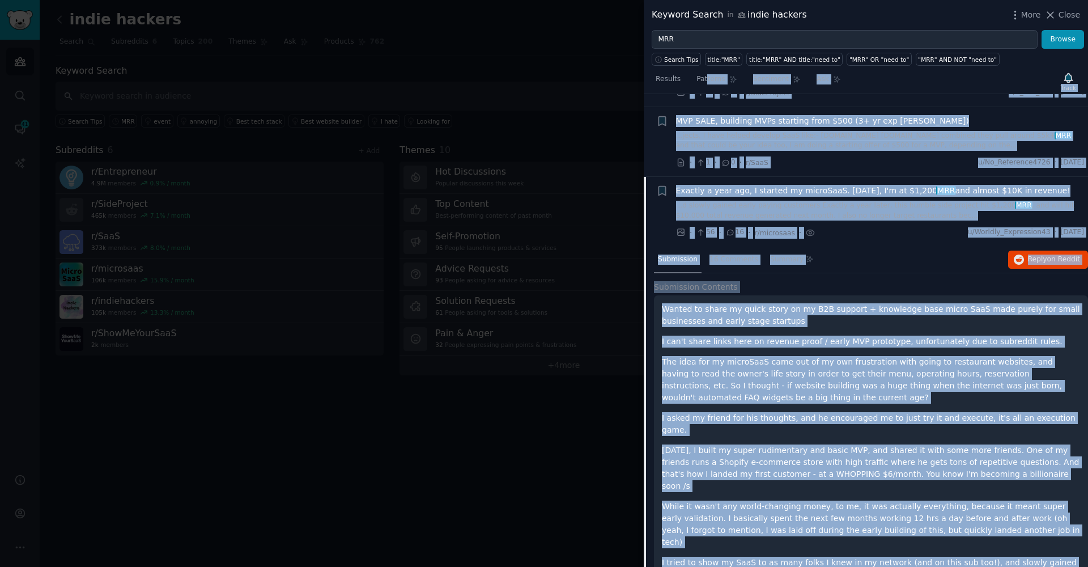
scroll to position [5809, 0]
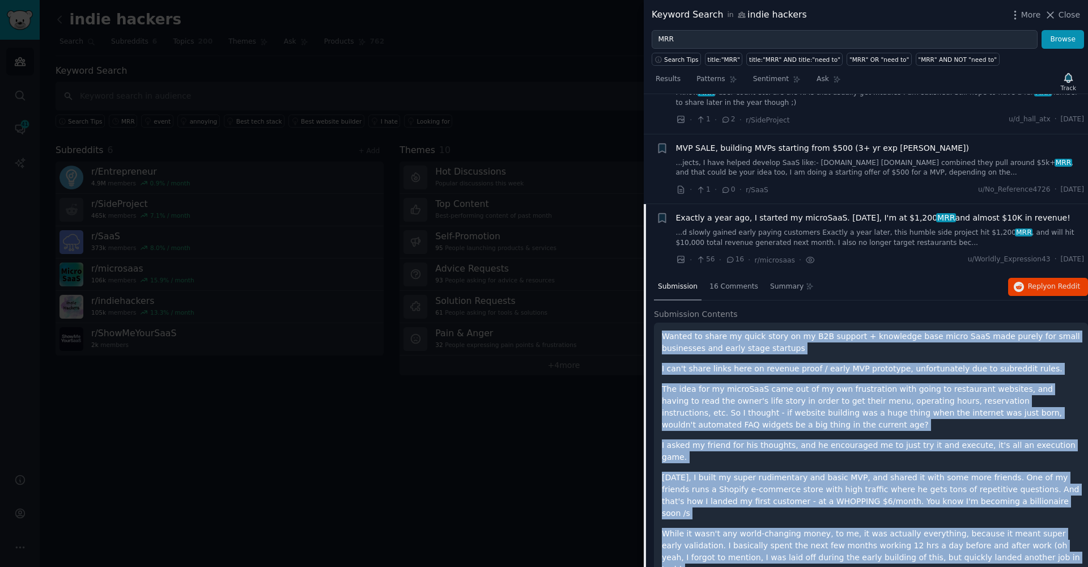
drag, startPoint x: 1054, startPoint y: 404, endPoint x: 668, endPoint y: 262, distance: 411.6
click at [668, 330] on div "Wanted to share my quick story on my B2B support + knowledge base micro SaaS ma…" at bounding box center [871, 535] width 418 height 410
copy div "Wanted to share my quick story on my B2B support + knowledge base micro SaaS ma…"
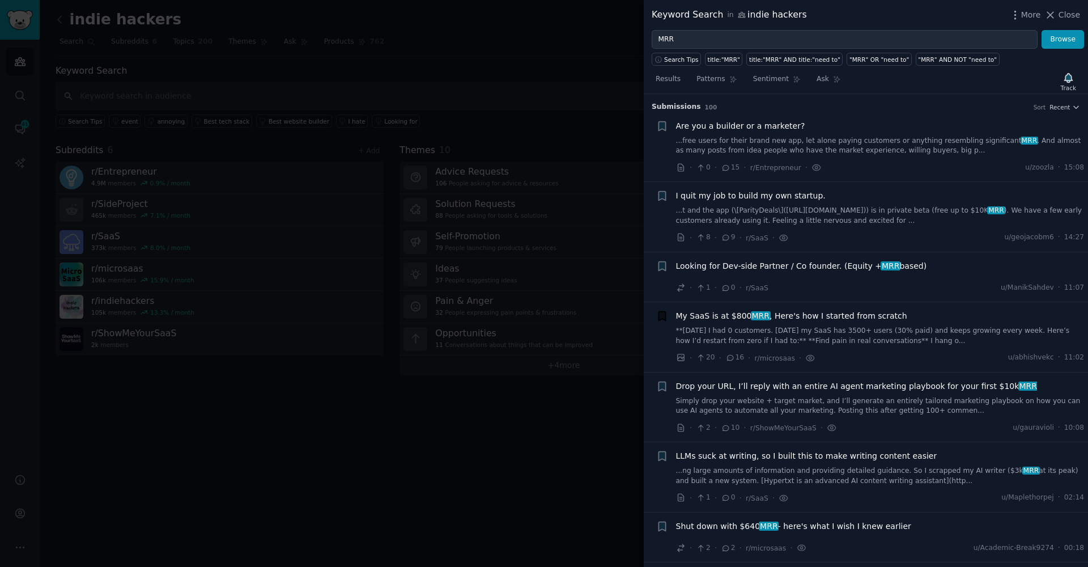
scroll to position [2675, 0]
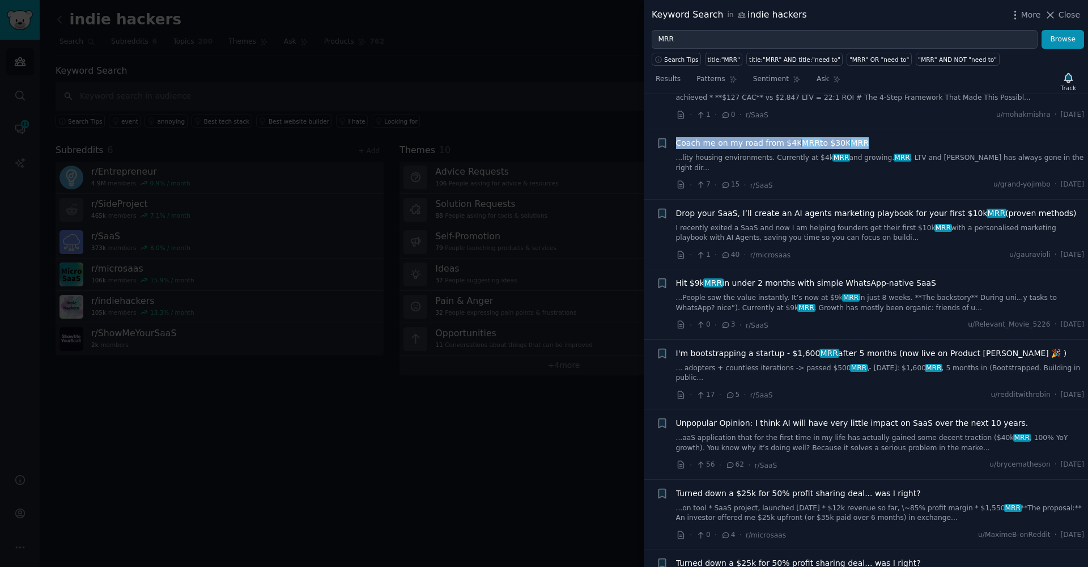
click at [748, 223] on link "I recently exited a SaaS and now I am helping founders get their first $10k MRR…" at bounding box center [880, 233] width 409 height 20
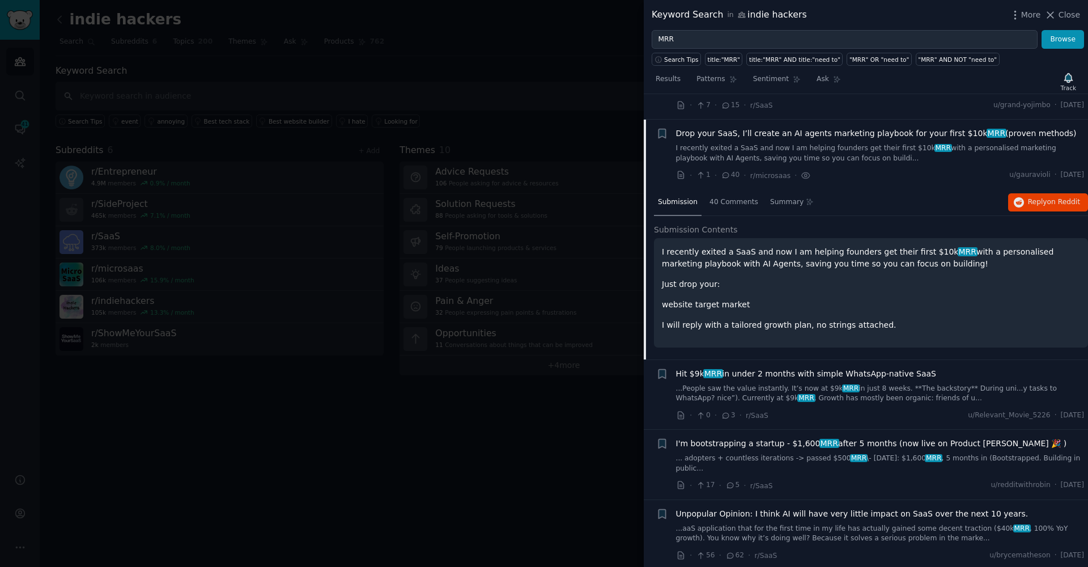
scroll to position [2301, 0]
drag, startPoint x: 748, startPoint y: 201, endPoint x: 740, endPoint y: 229, distance: 30.0
click at [740, 229] on div "Submission Contents I recently exited a SaaS and now I am helping founders get …" at bounding box center [871, 288] width 434 height 124
click at [730, 280] on p "Just drop your:" at bounding box center [871, 286] width 418 height 12
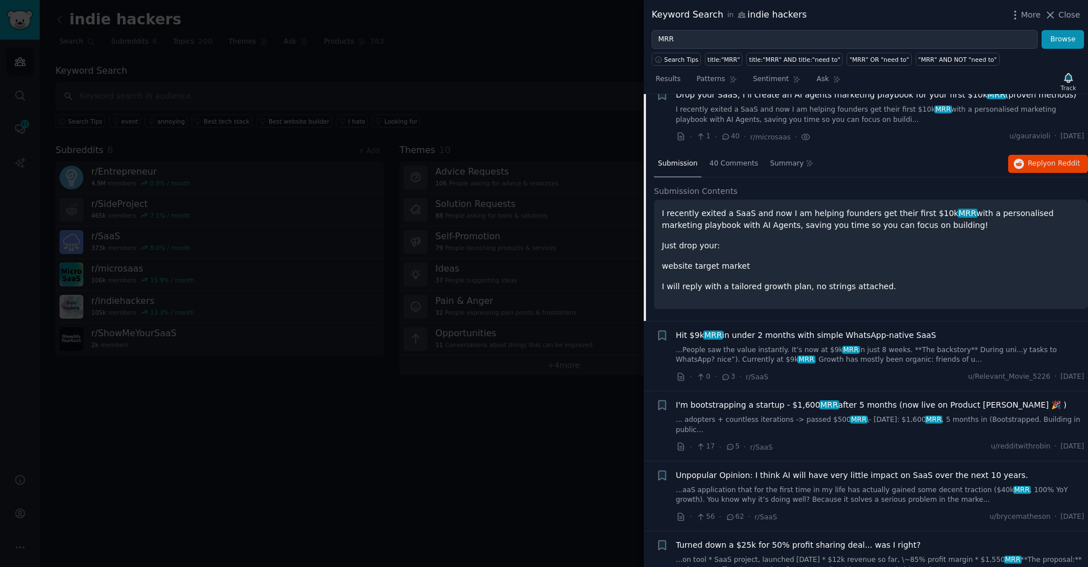
scroll to position [2340, 0]
click at [726, 152] on div "40 Comments" at bounding box center [733, 165] width 57 height 27
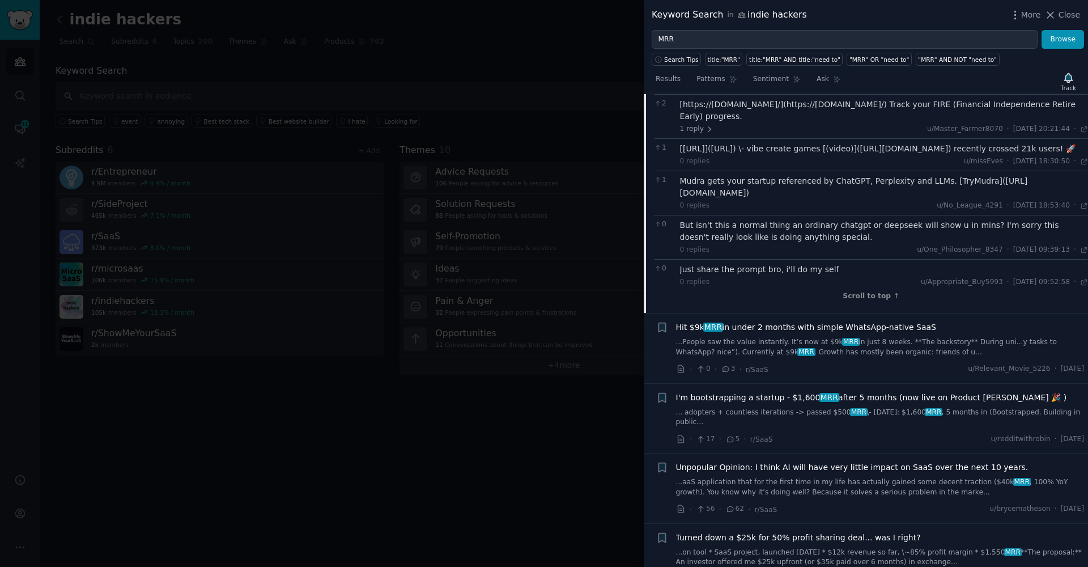
scroll to position [3231, 0]
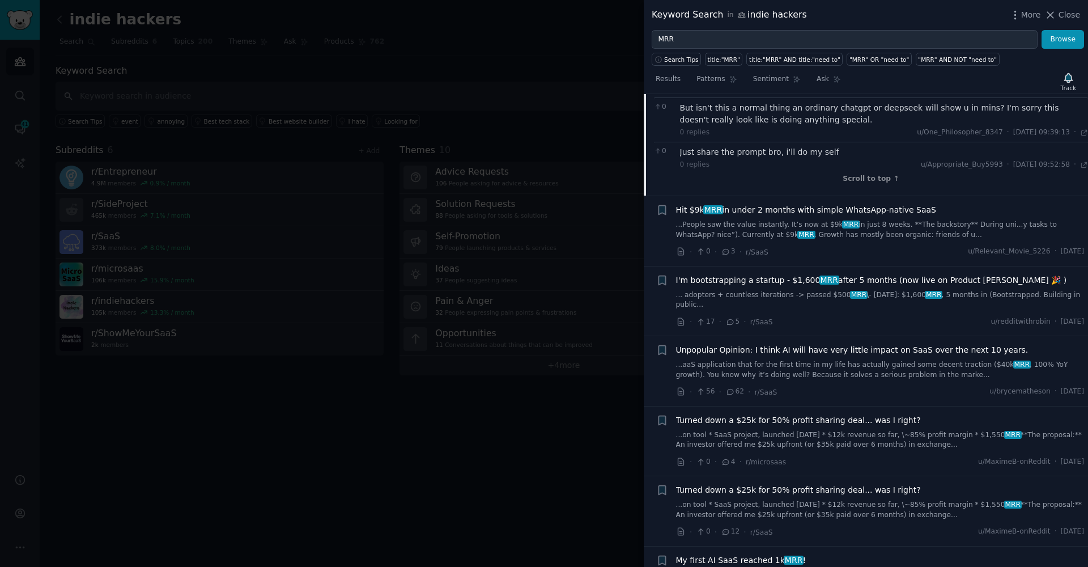
click at [739, 220] on link "...People saw the value instantly. It’s now at $9k MRR in just 8 weeks. **The b…" at bounding box center [880, 230] width 409 height 20
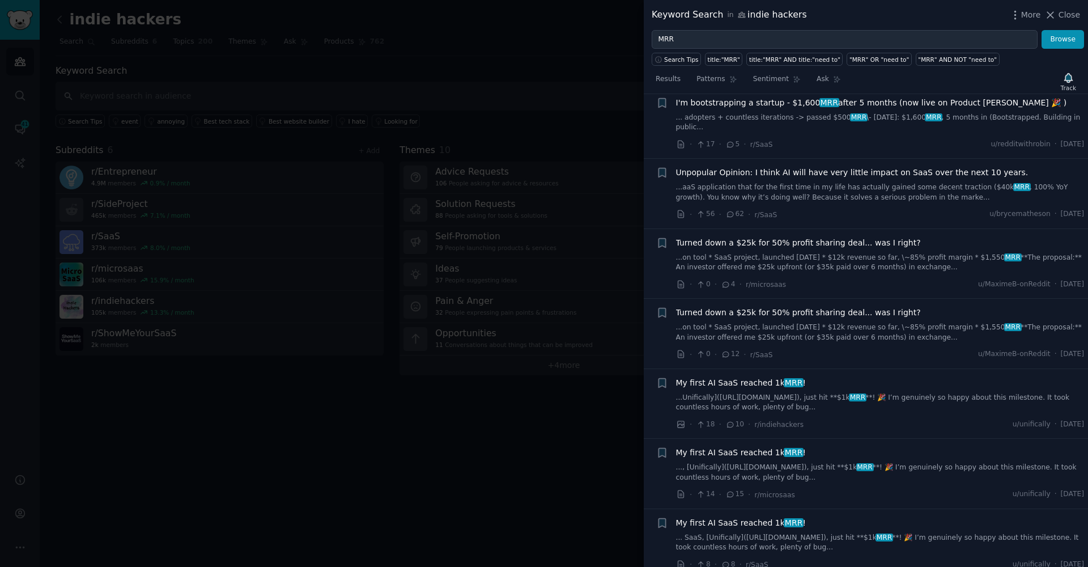
scroll to position [3055, 0]
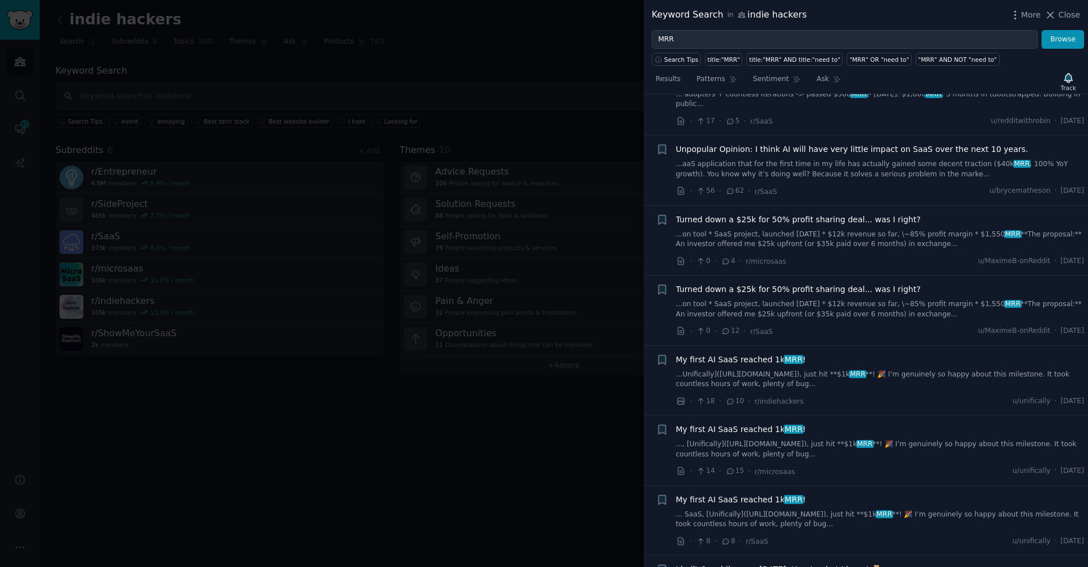
click at [790, 159] on link "...aaS application that for the first time in my life has actually gained some …" at bounding box center [880, 169] width 409 height 20
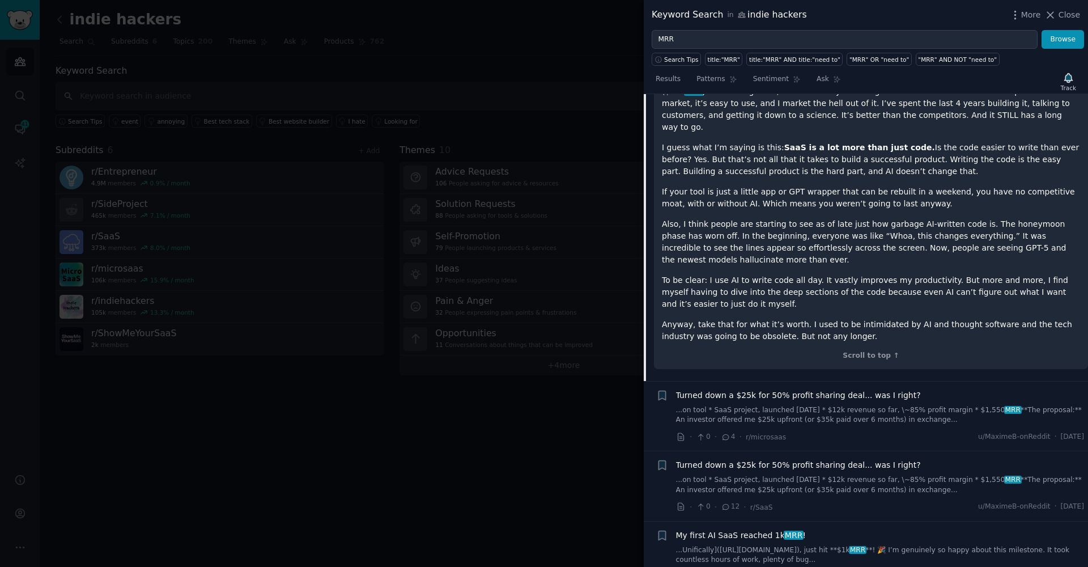
scroll to position [2785, 0]
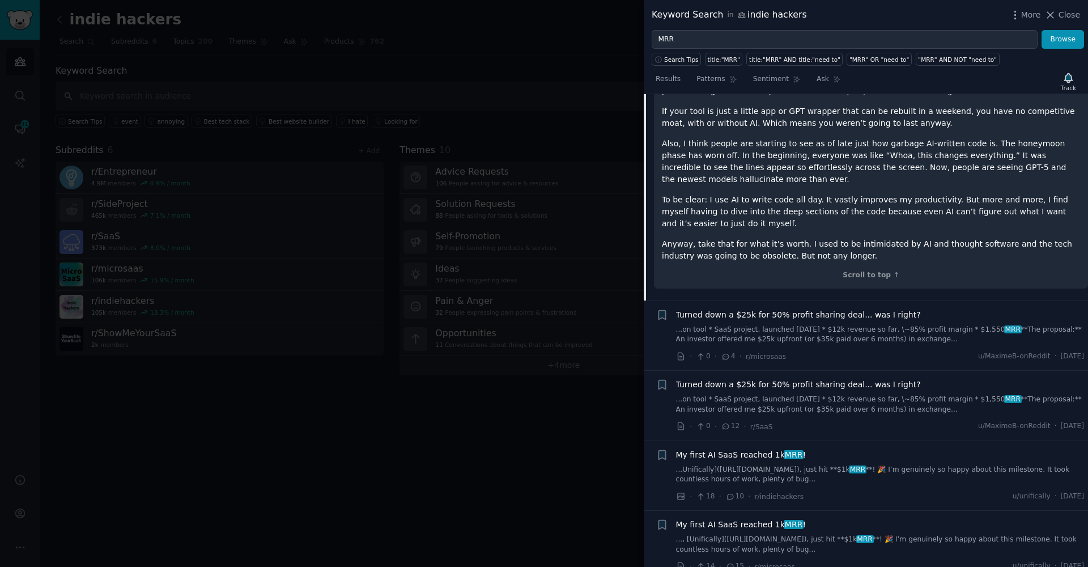
click at [879, 325] on link "...on tool * SaaS project, launched 5 months ago * $12k revenue so far, \~85% p…" at bounding box center [880, 335] width 409 height 20
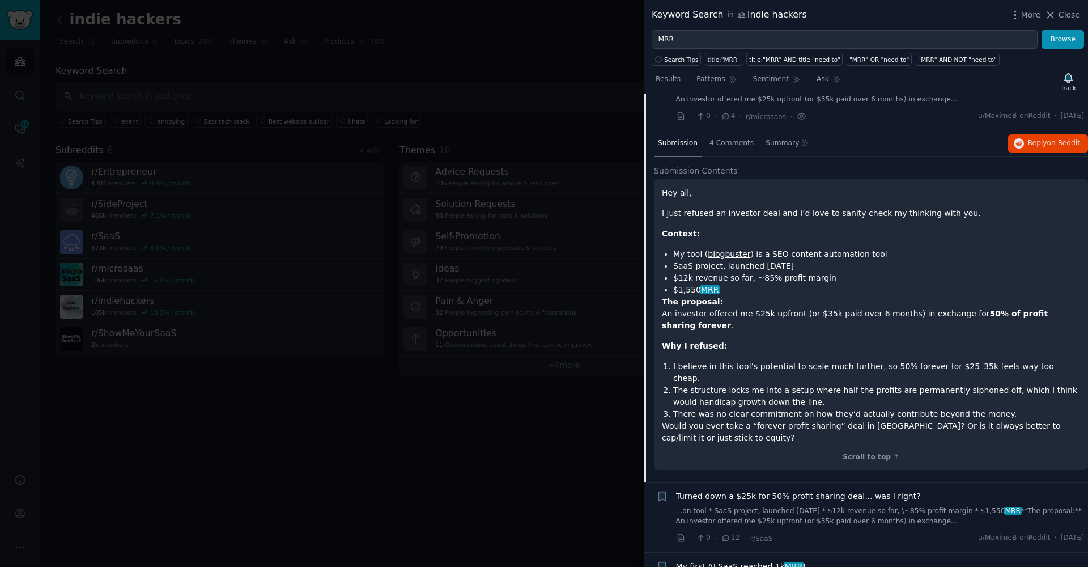
scroll to position [2648, 0]
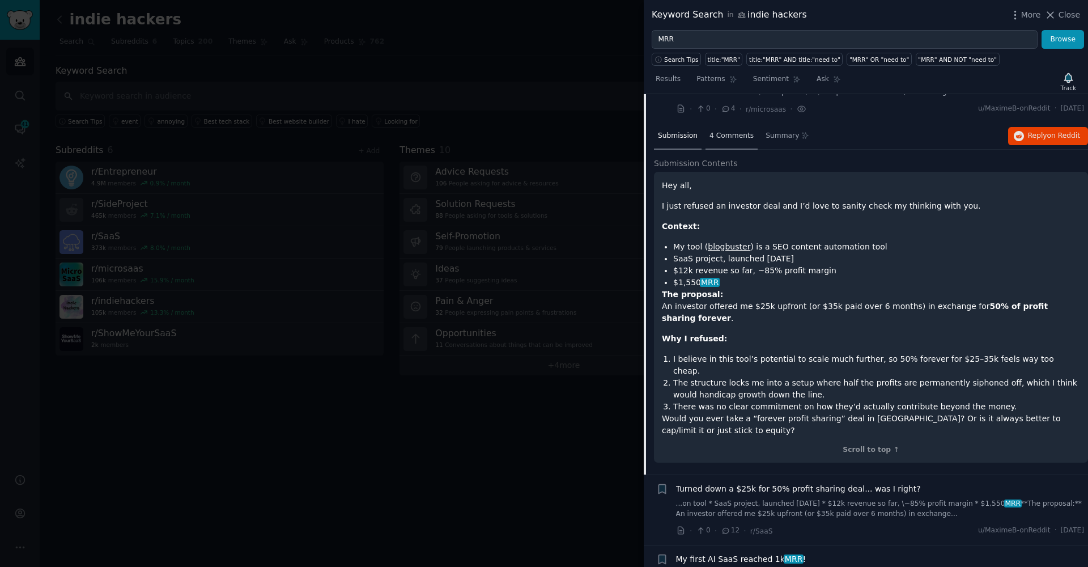
click at [707, 123] on div "4 Comments" at bounding box center [731, 136] width 52 height 27
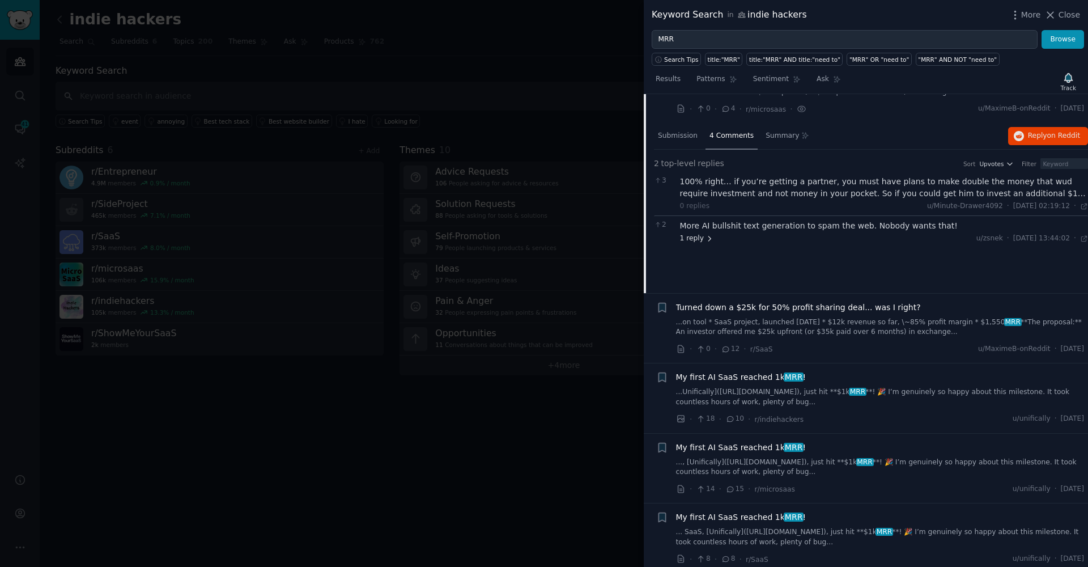
click at [696, 233] on span "1 reply" at bounding box center [697, 238] width 34 height 10
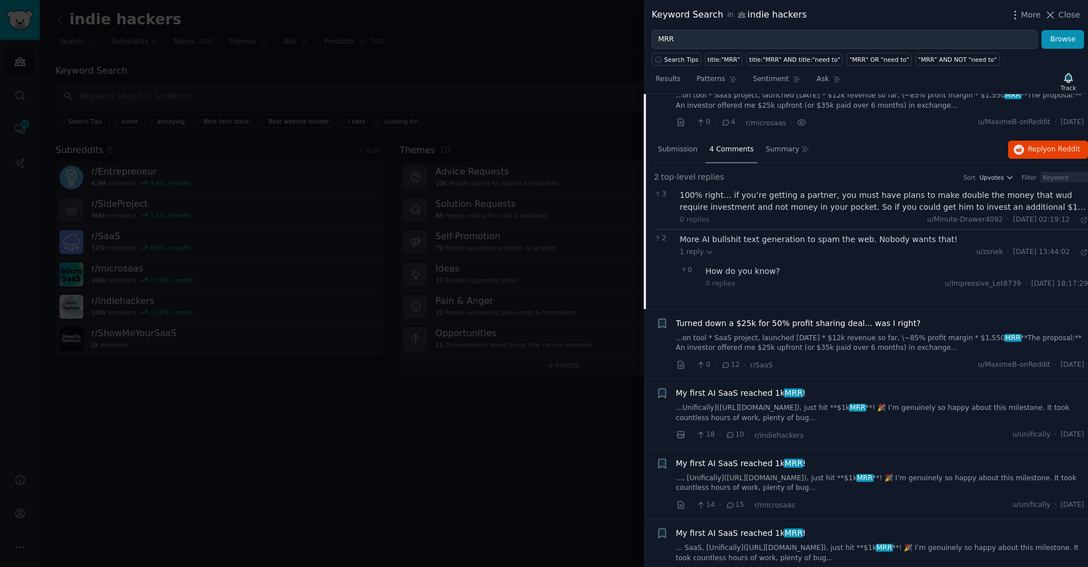
scroll to position [2614, 0]
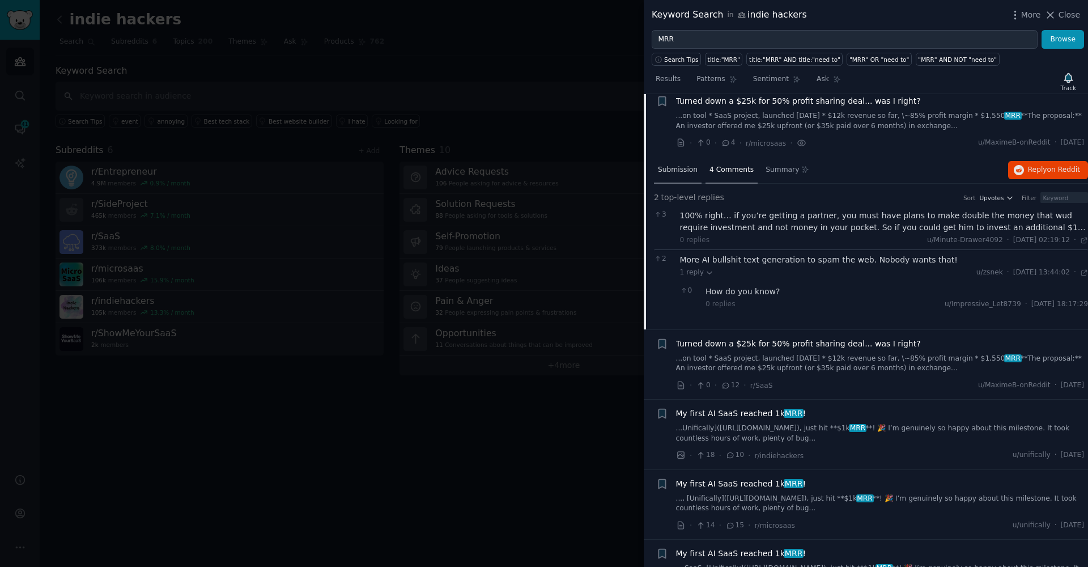
click at [677, 165] on span "Submission" at bounding box center [678, 170] width 40 height 10
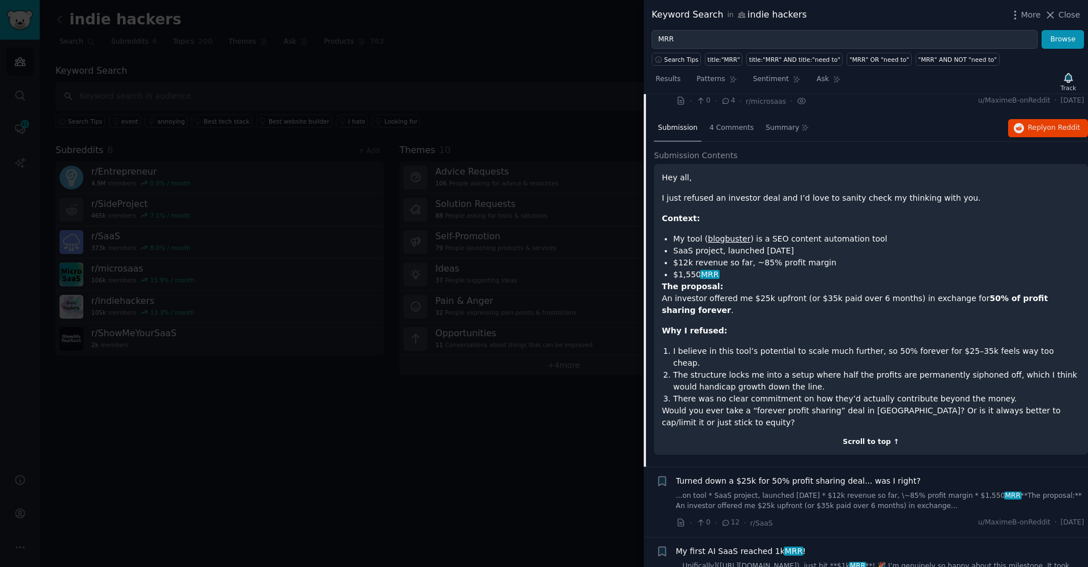
scroll to position [2839, 0]
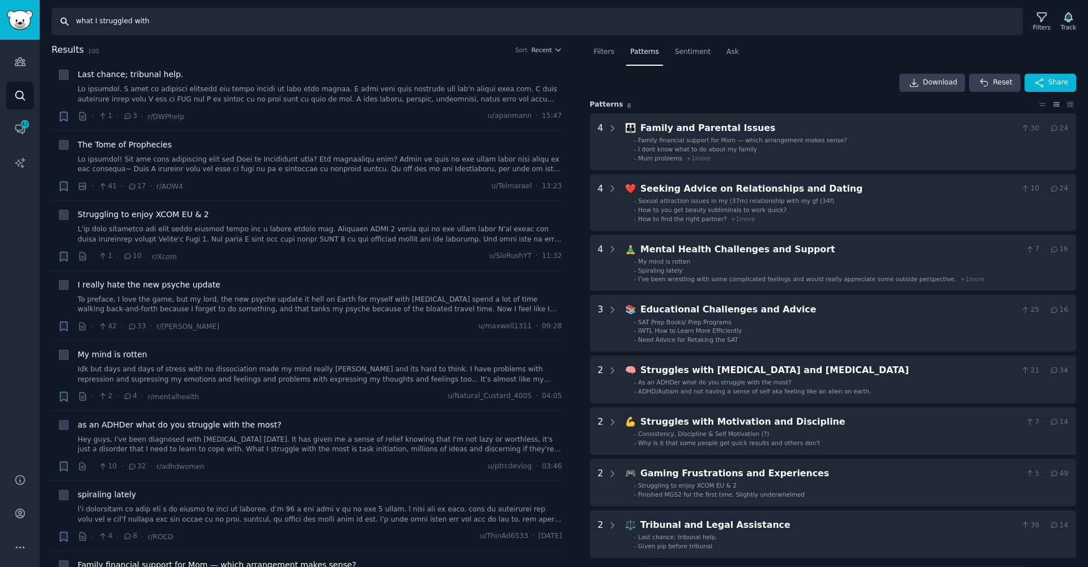
click at [160, 26] on input "what I struggled with" at bounding box center [537, 21] width 971 height 27
type input "blogbuster"
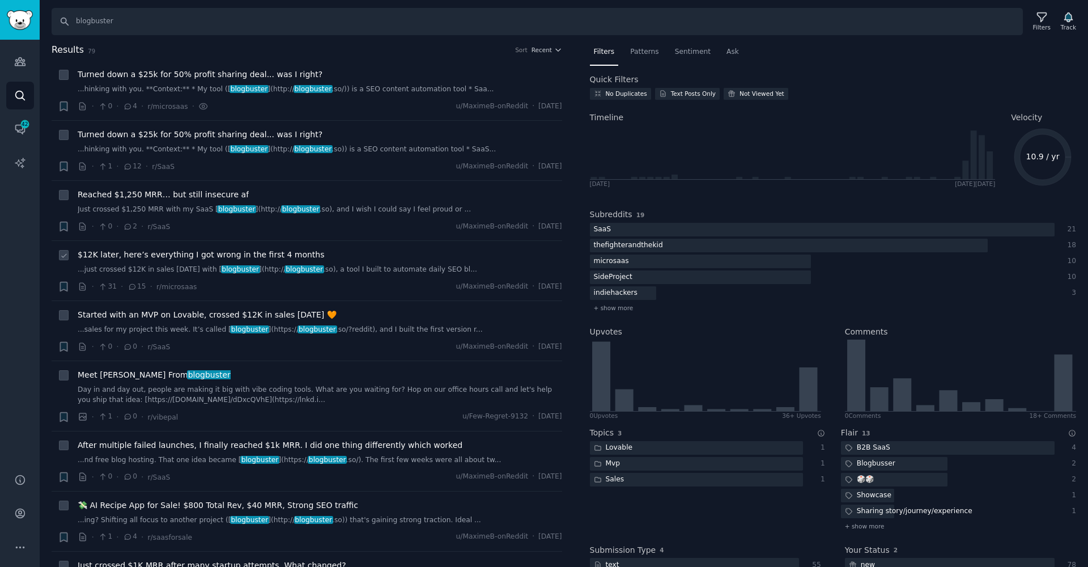
click at [168, 253] on span "$12K later, here’s everything I got wrong in the first 4 months" at bounding box center [201, 255] width 247 height 12
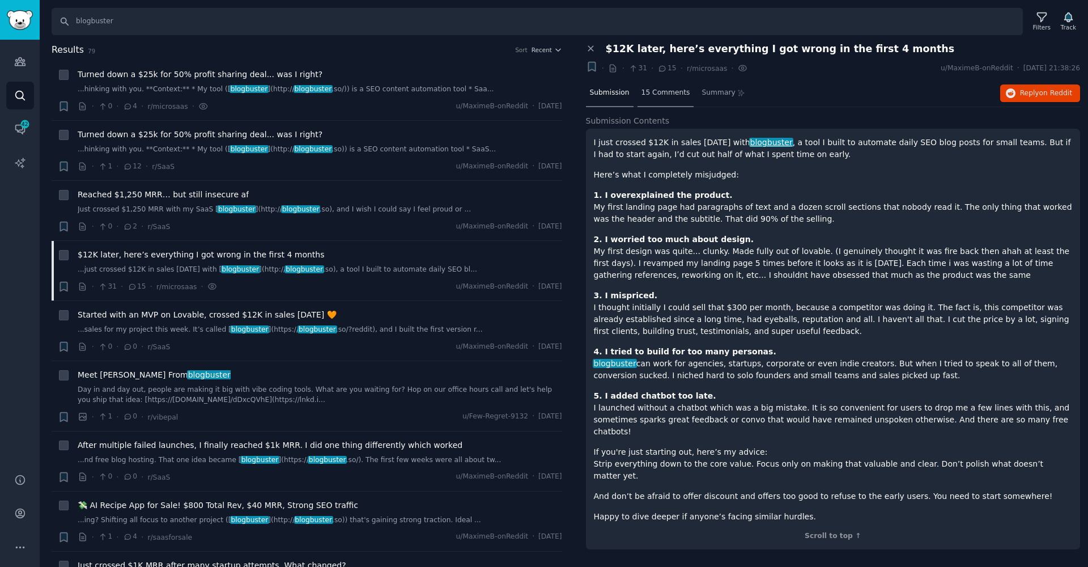
click at [653, 93] on span "15 Comments" at bounding box center [665, 93] width 49 height 10
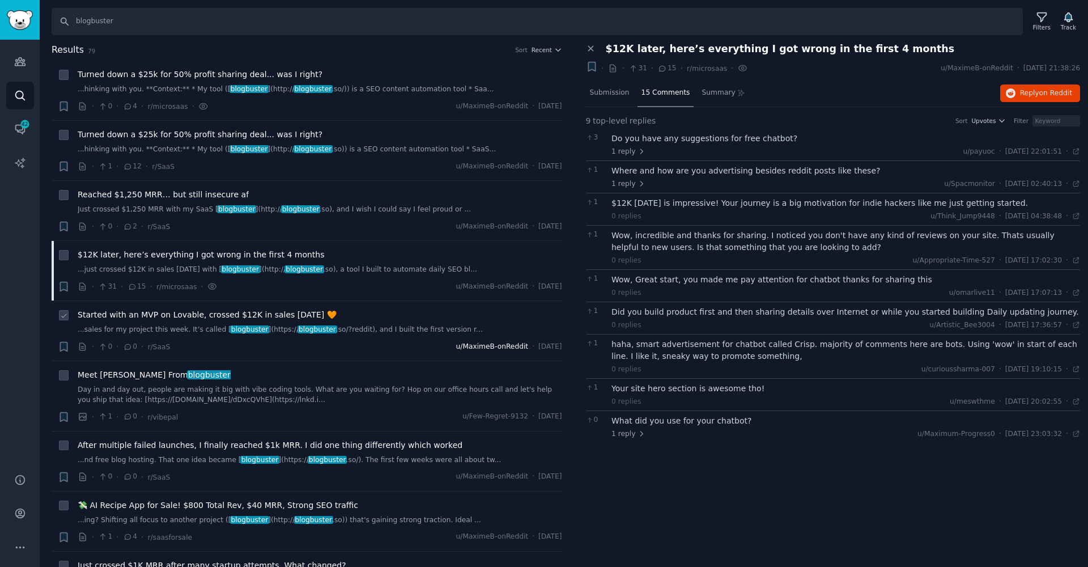
click at [456, 343] on span "u/MaximeB-onReddit" at bounding box center [492, 347] width 73 height 10
click at [485, 328] on link "...sales for my project this week. It’s called [ blogbuster ](https:// blogbust…" at bounding box center [320, 330] width 484 height 10
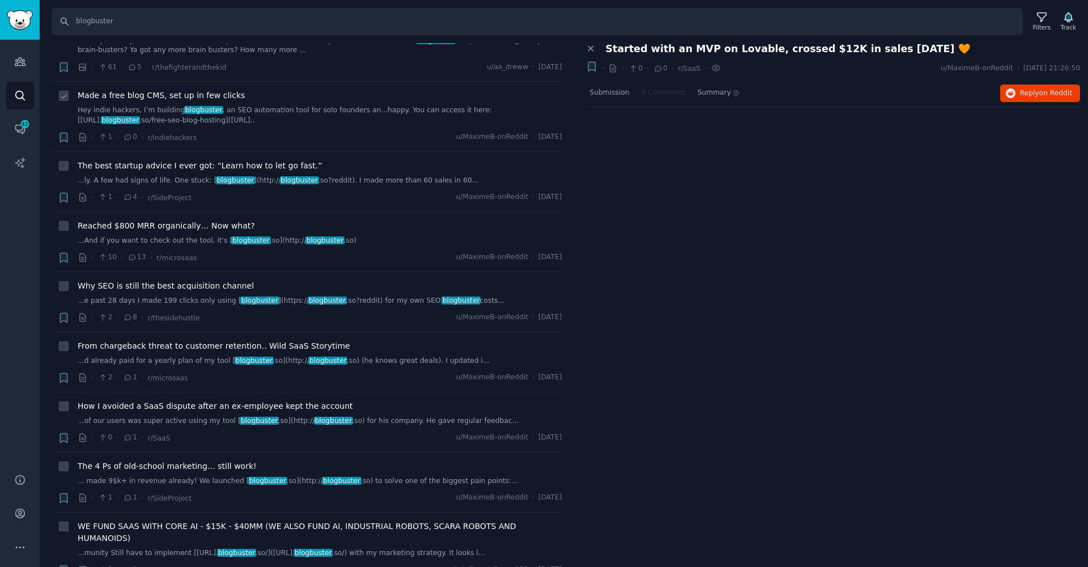
scroll to position [783, 0]
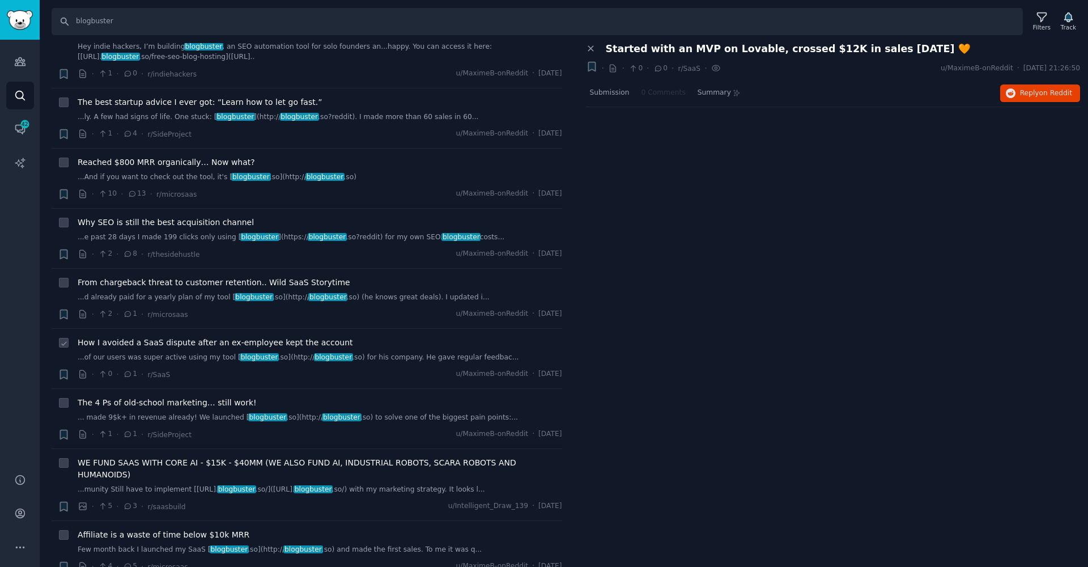
click at [227, 337] on span "How I avoided a SaaS dispute after an ex-employee kept the account" at bounding box center [215, 343] width 275 height 12
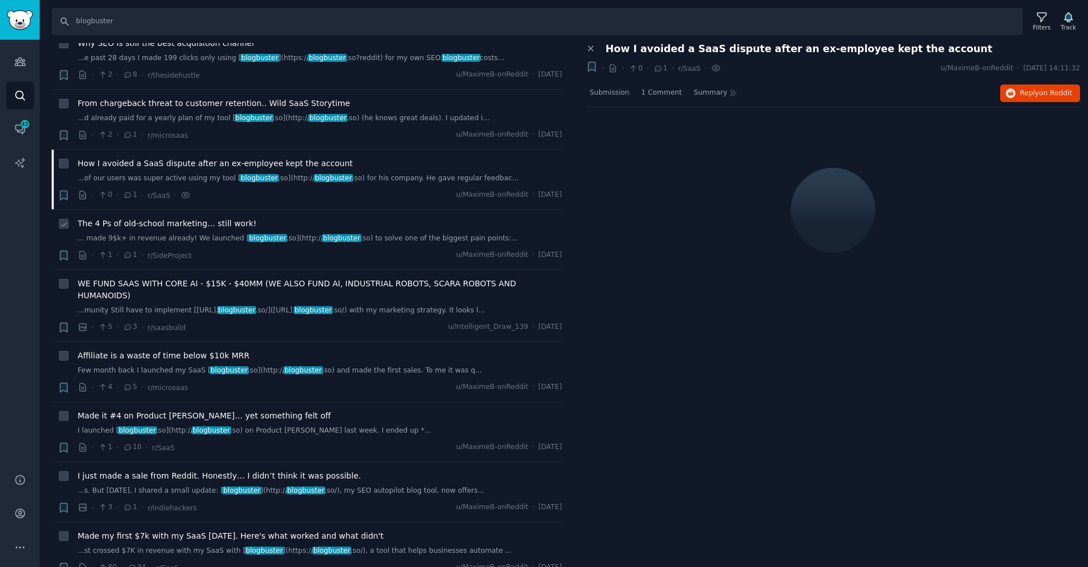
scroll to position [963, 0]
click at [153, 278] on span "WE FUND SAAS WITH CORE AI - $15K - $40MM (WE ALSO FUND AI, INDUSTRIAL ROBOTS, S…" at bounding box center [320, 289] width 484 height 24
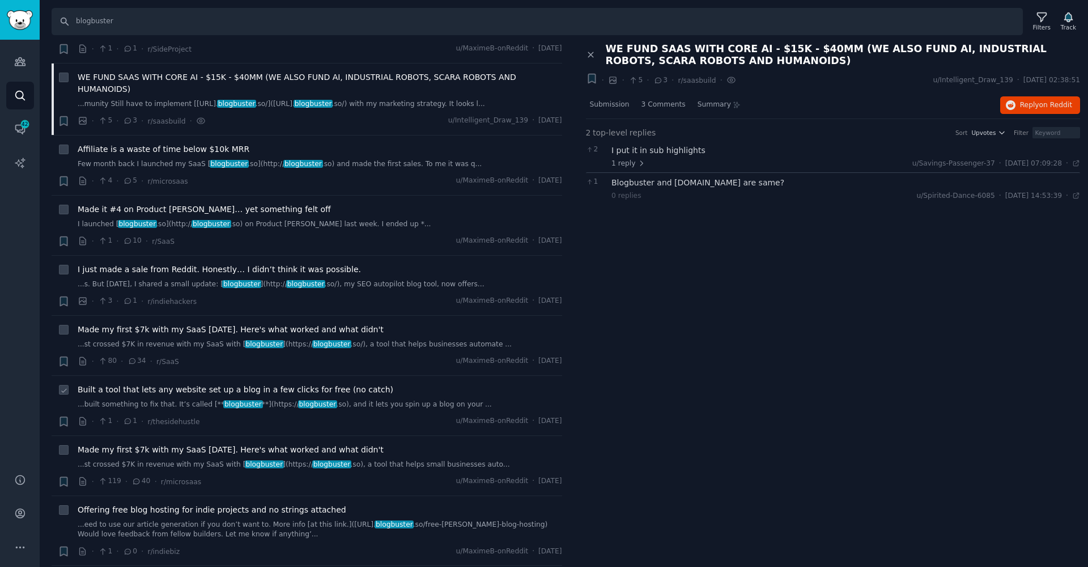
scroll to position [1169, 0]
click at [148, 263] on span "I just made a sale from Reddit. Honestly… I didn’t think it was possible." at bounding box center [219, 269] width 283 height 12
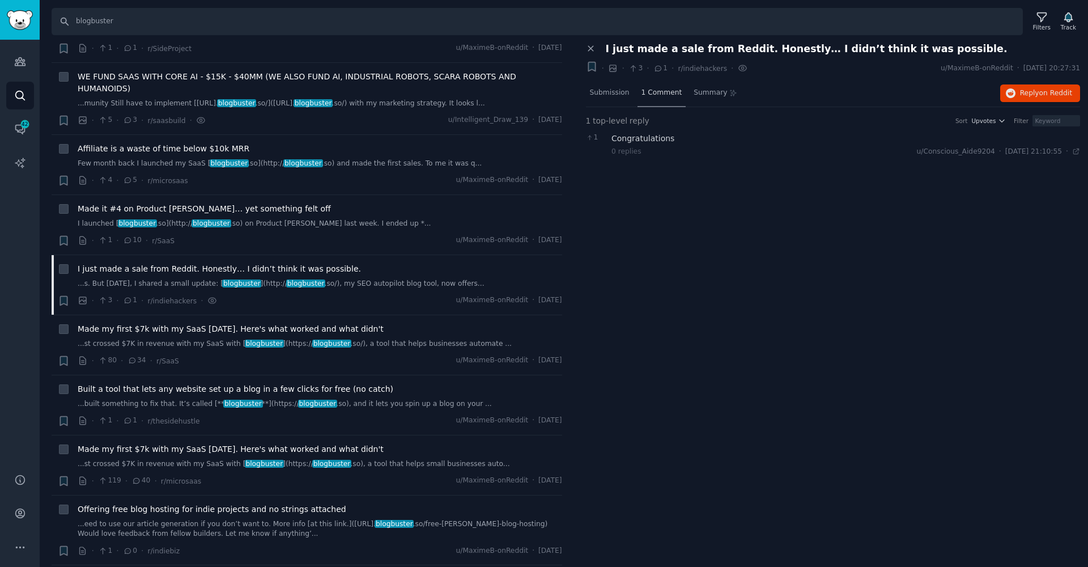
click at [651, 99] on div "1 Comment" at bounding box center [661, 93] width 49 height 27
click at [611, 94] on span "Submission" at bounding box center [610, 93] width 40 height 10
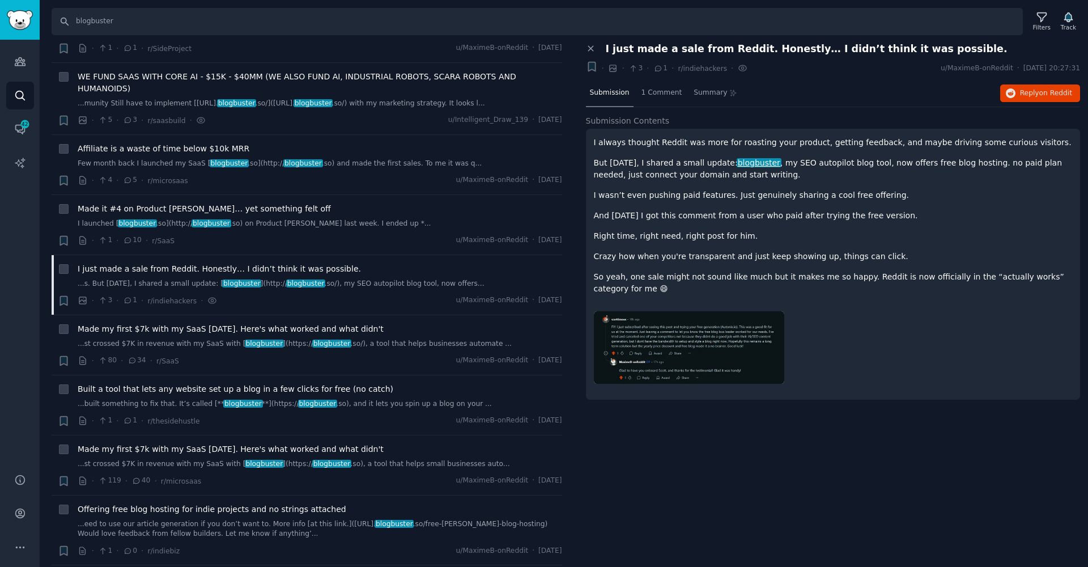
click at [658, 333] on img at bounding box center [689, 347] width 190 height 73
click at [635, 345] on img at bounding box center [689, 347] width 190 height 73
click at [651, 91] on span "1 Comment" at bounding box center [661, 93] width 41 height 10
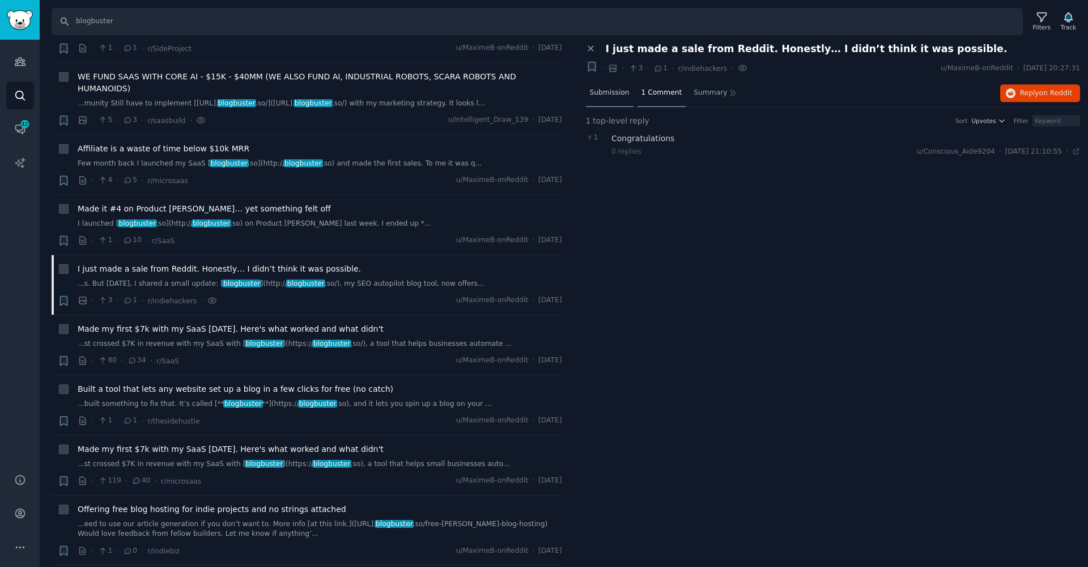
click at [627, 93] on span "Submission" at bounding box center [610, 93] width 40 height 10
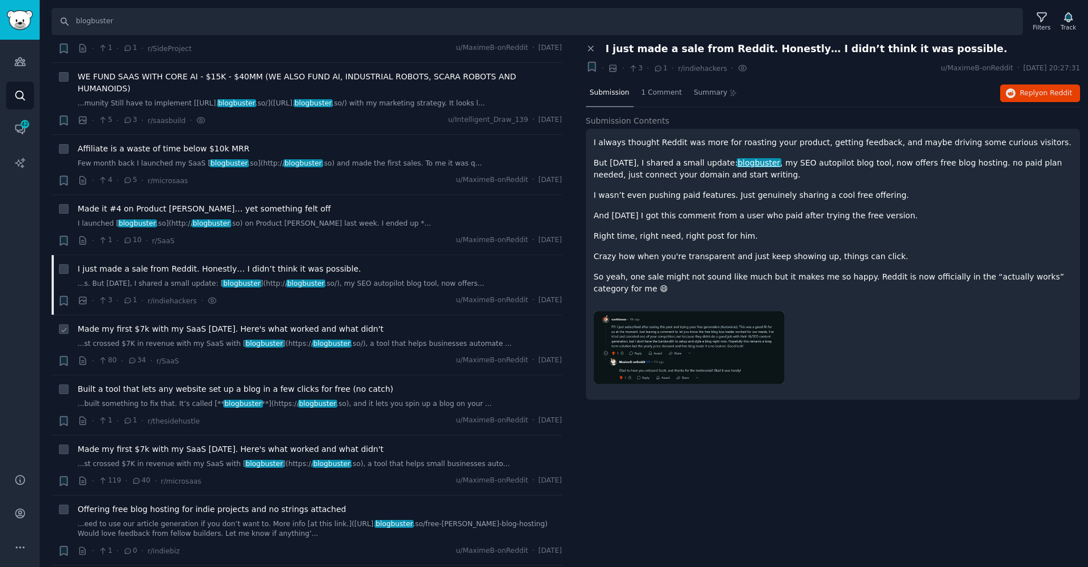
click at [134, 323] on span "Made my first $7k with my SaaS in 9 weeks. Here's what worked and what didn't" at bounding box center [231, 329] width 306 height 12
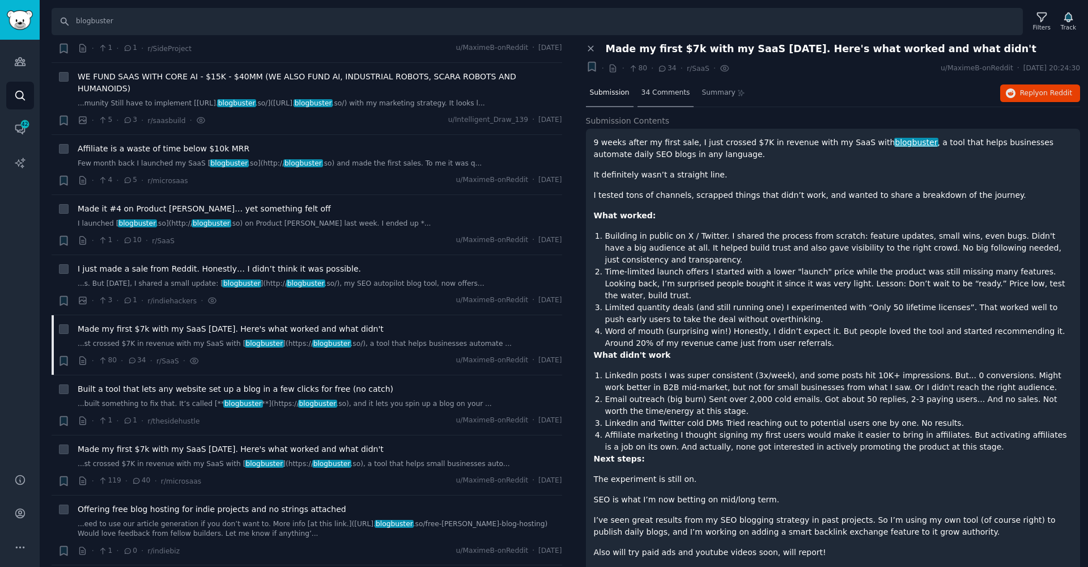
click at [664, 97] on div "34 Comments" at bounding box center [665, 93] width 57 height 27
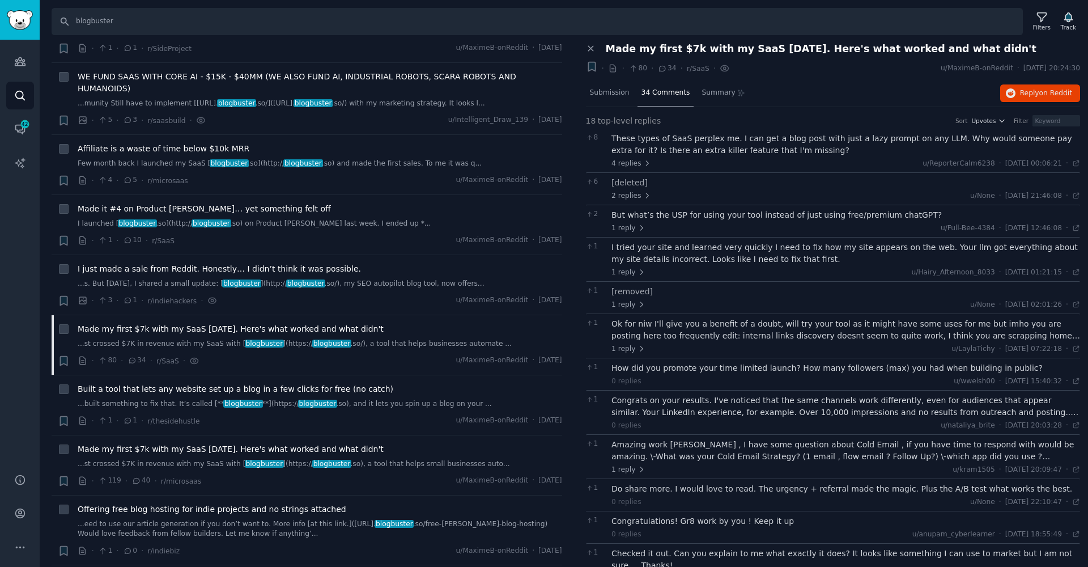
click at [840, 155] on div "These types of SaaS perplex me. I can get a blog post with just a lazy prompt o…" at bounding box center [845, 145] width 469 height 24
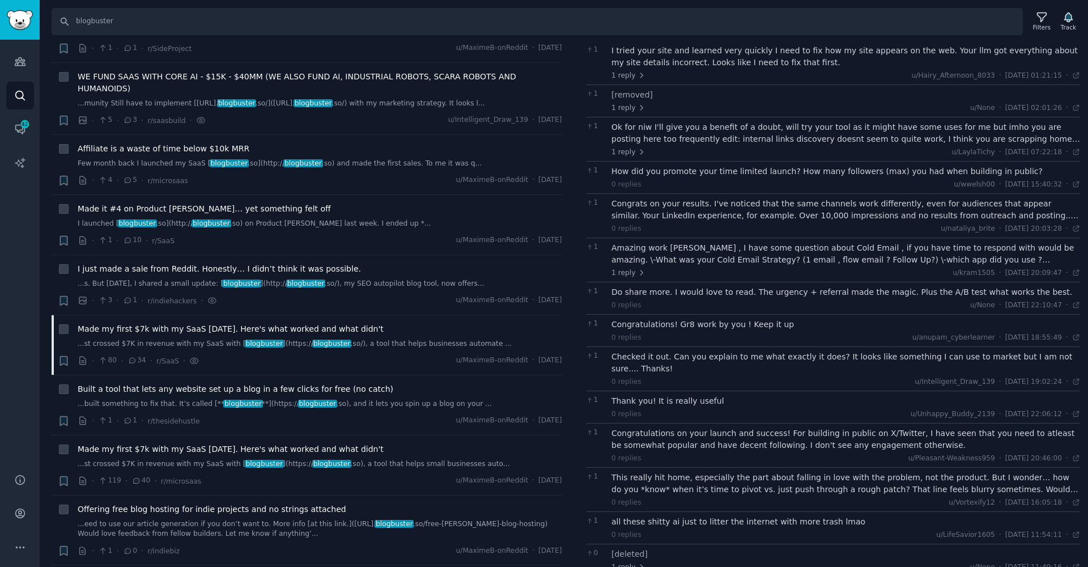
scroll to position [409, 0]
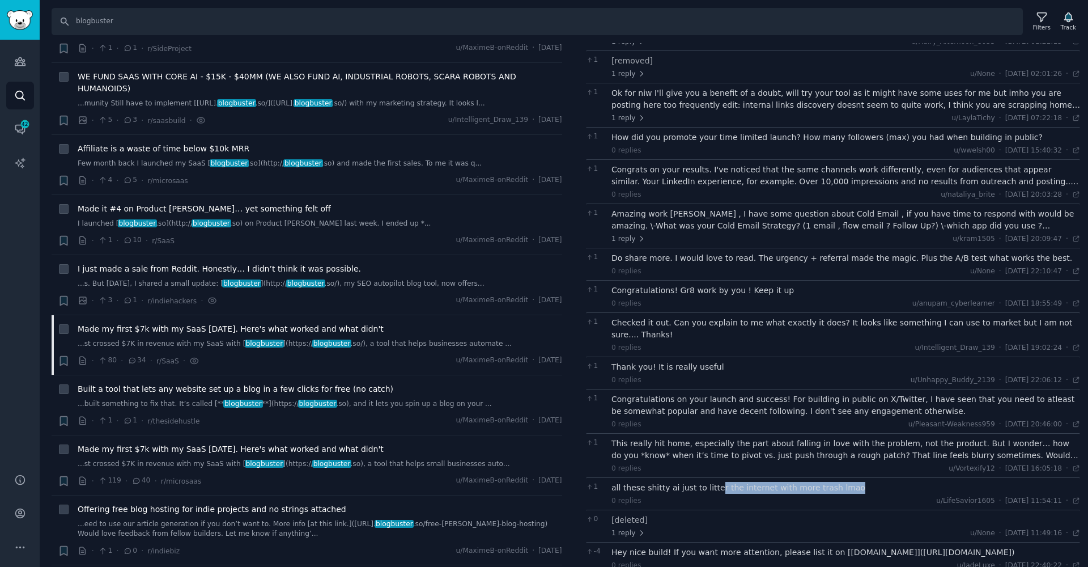
drag, startPoint x: 741, startPoint y: 465, endPoint x: 856, endPoint y: 475, distance: 114.9
click at [856, 482] on div "all these shitty ai just to litter the internet with more trash lmao" at bounding box center [845, 488] width 469 height 12
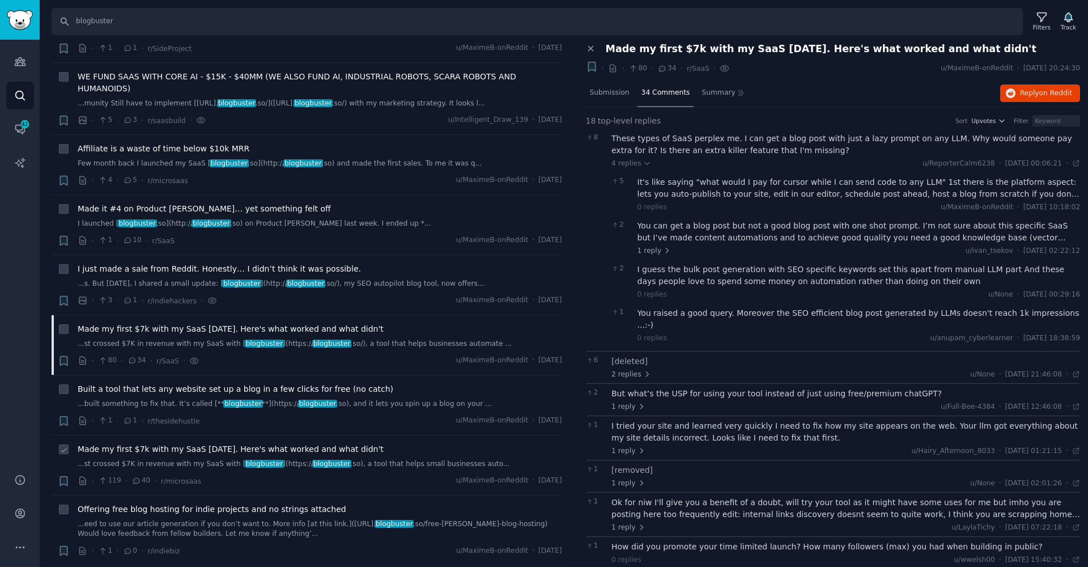
click at [339, 443] on span "Made my first $7k with my SaaS in 9 weeks. Here's what worked and what didn't" at bounding box center [231, 449] width 306 height 12
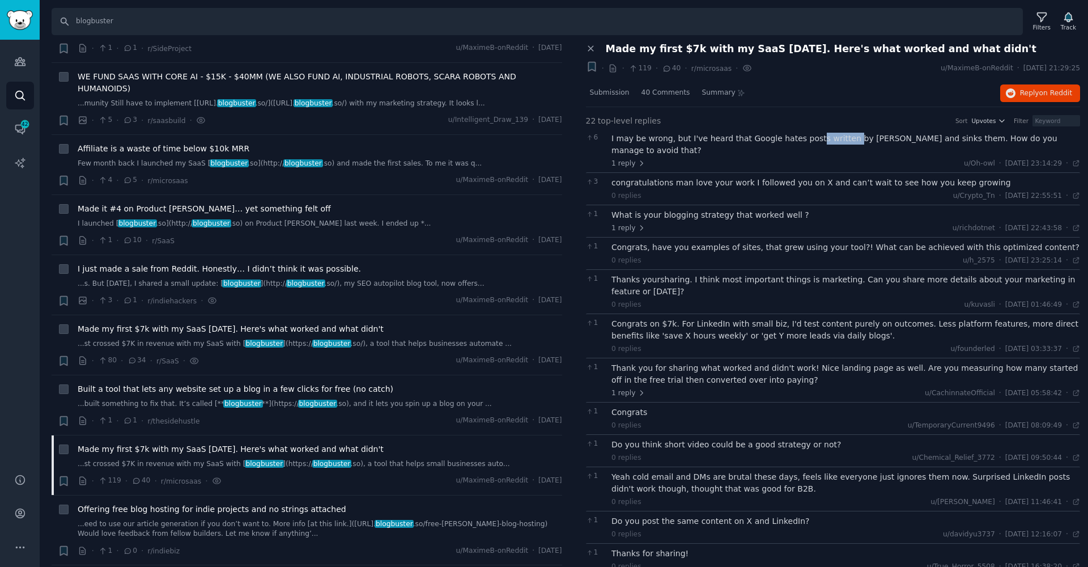
drag, startPoint x: 810, startPoint y: 142, endPoint x: 842, endPoint y: 141, distance: 32.3
click at [842, 141] on div "I may be wrong, but I've heard that Google hates posts written by AI and sinks …" at bounding box center [845, 145] width 469 height 24
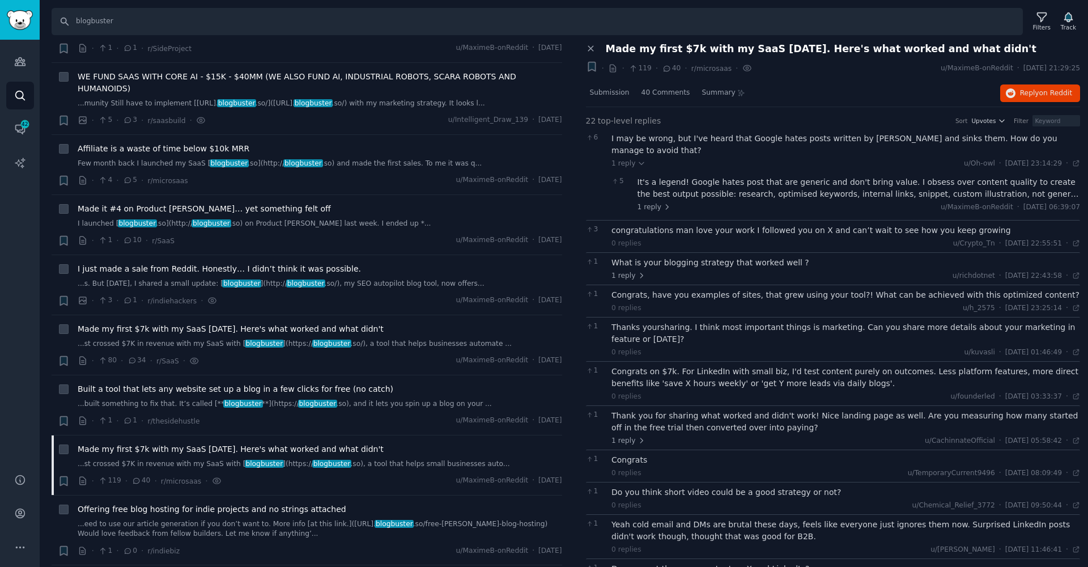
click at [791, 176] on div "It's a legend! Google hates post that are generic and don't bring value. I obse…" at bounding box center [858, 188] width 443 height 24
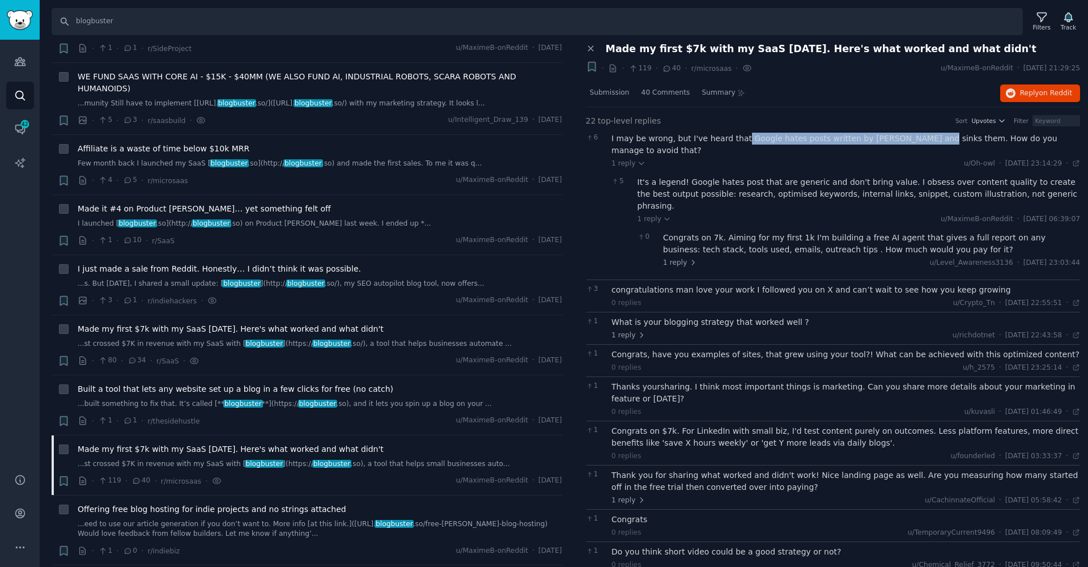
drag, startPoint x: 739, startPoint y: 138, endPoint x: 917, endPoint y: 141, distance: 178.5
click at [917, 141] on div "I may be wrong, but I've heard that Google hates posts written by AI and sinks …" at bounding box center [845, 145] width 469 height 24
copy div "Google hates posts written by AI and sinks them"
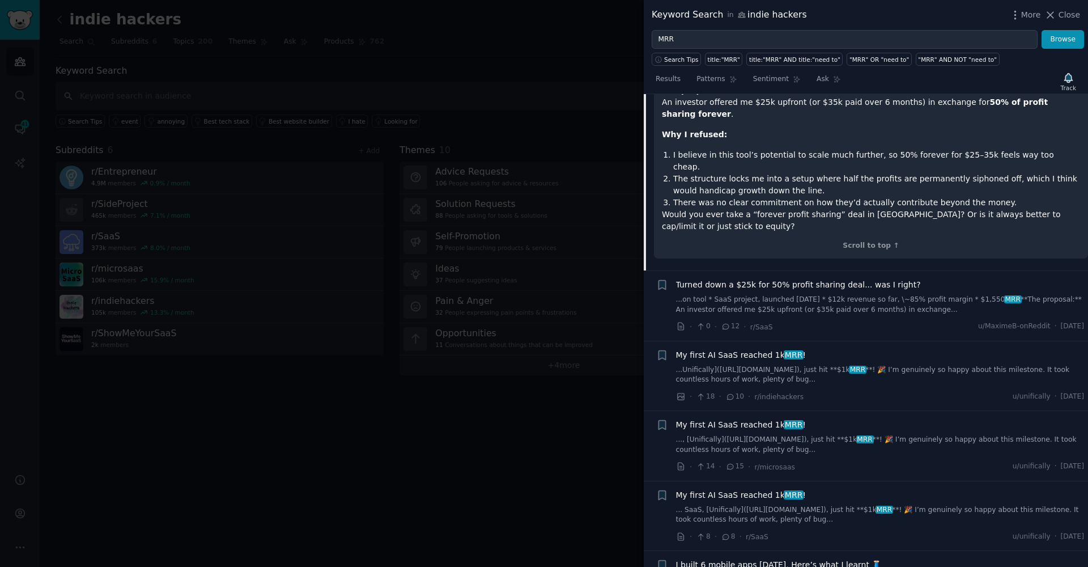
scroll to position [2868, 0]
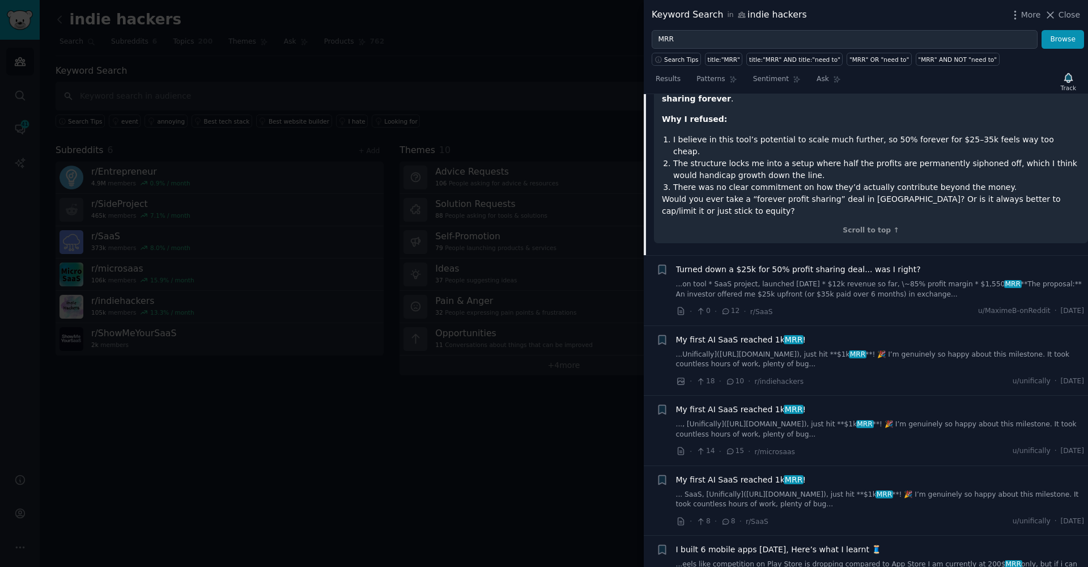
click at [804, 350] on link "...Unifically]([URL][DOMAIN_NAME]), just hit **$1k MRR **! 🎉 I’m genuinely so h…" at bounding box center [880, 360] width 409 height 20
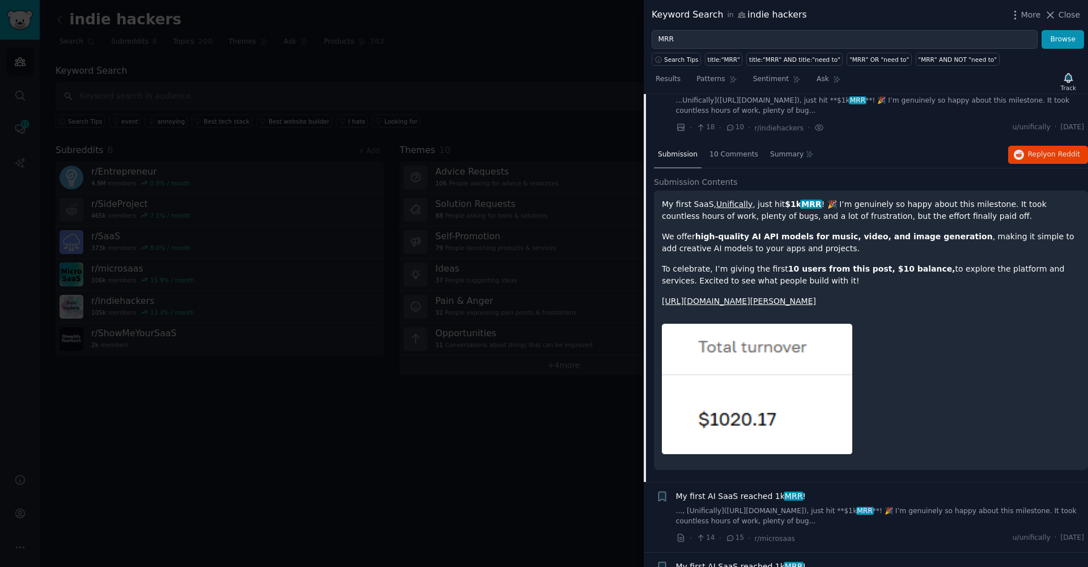
scroll to position [2767, 0]
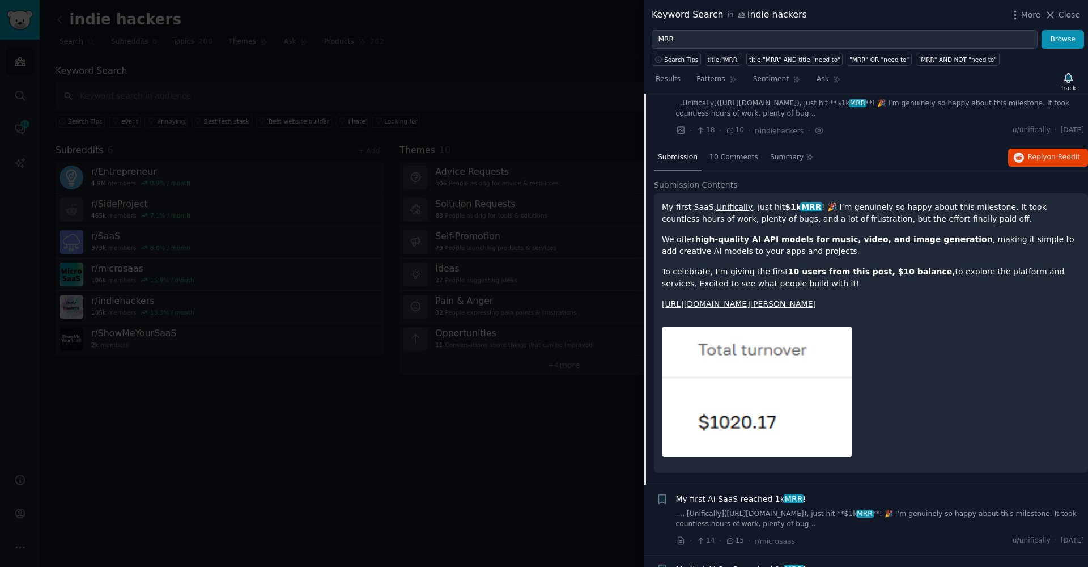
click at [774, 230] on div "My first SaaS, Unifically , just hit $1k MRR ! 🎉 I’m genuinely so happy about t…" at bounding box center [871, 255] width 418 height 109
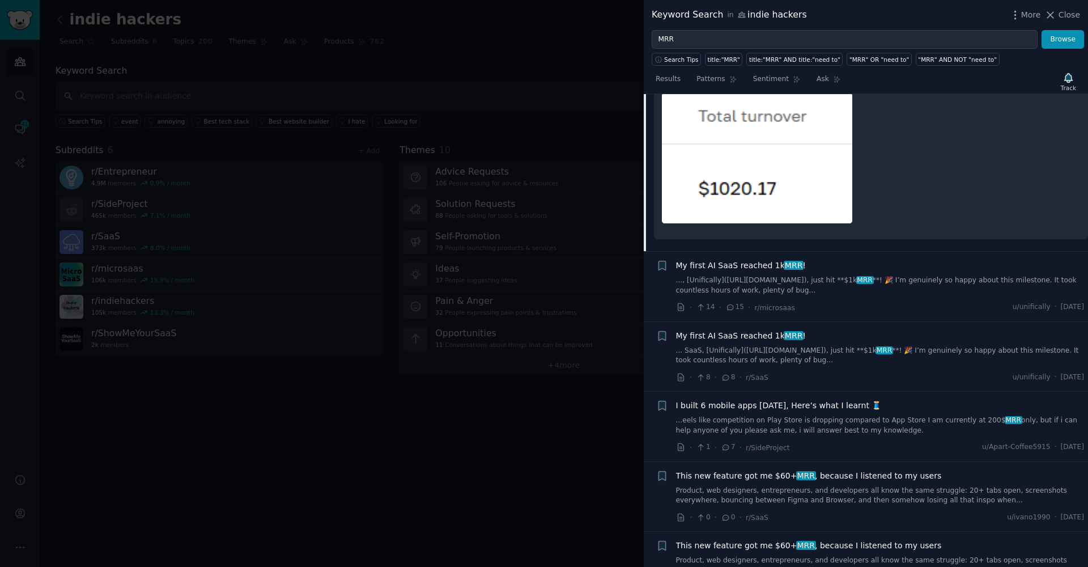
scroll to position [2998, 0]
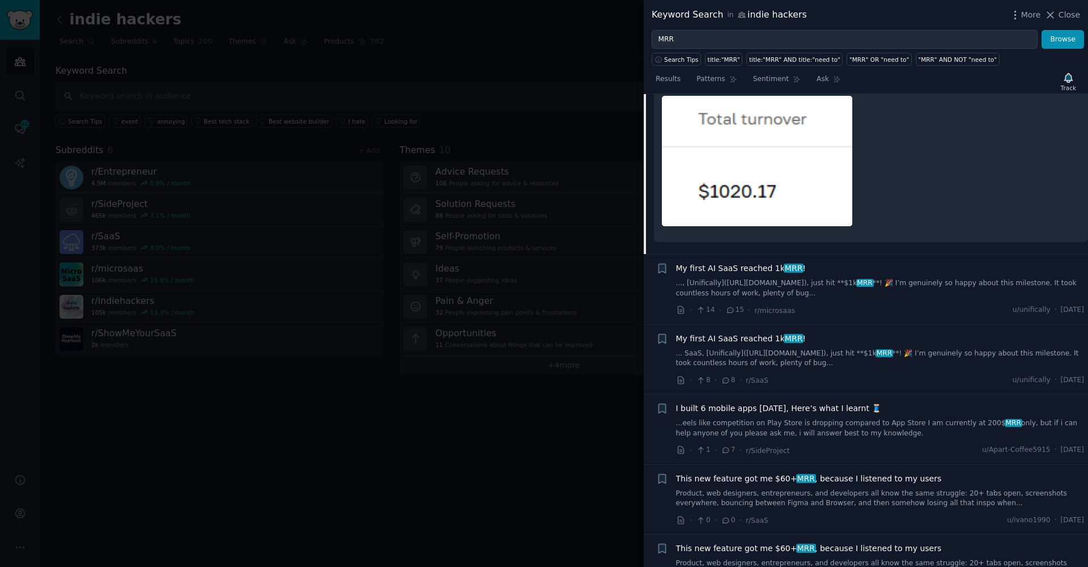
click at [799, 278] on link "..., [Unifically]([URL][DOMAIN_NAME]), just hit **$1k MRR **! 🎉 I’m genuinely s…" at bounding box center [880, 288] width 409 height 20
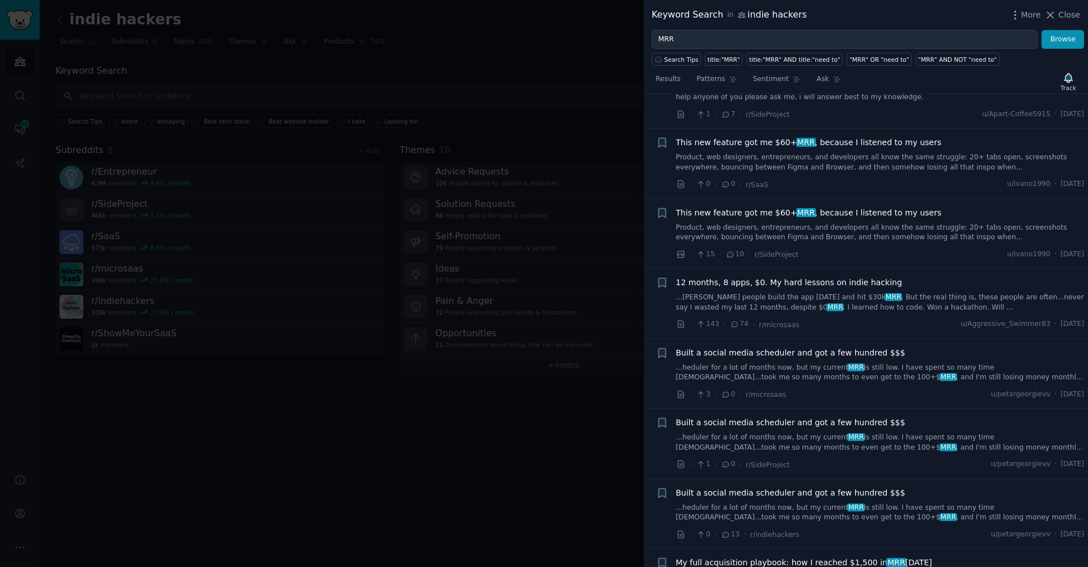
scroll to position [3308, 0]
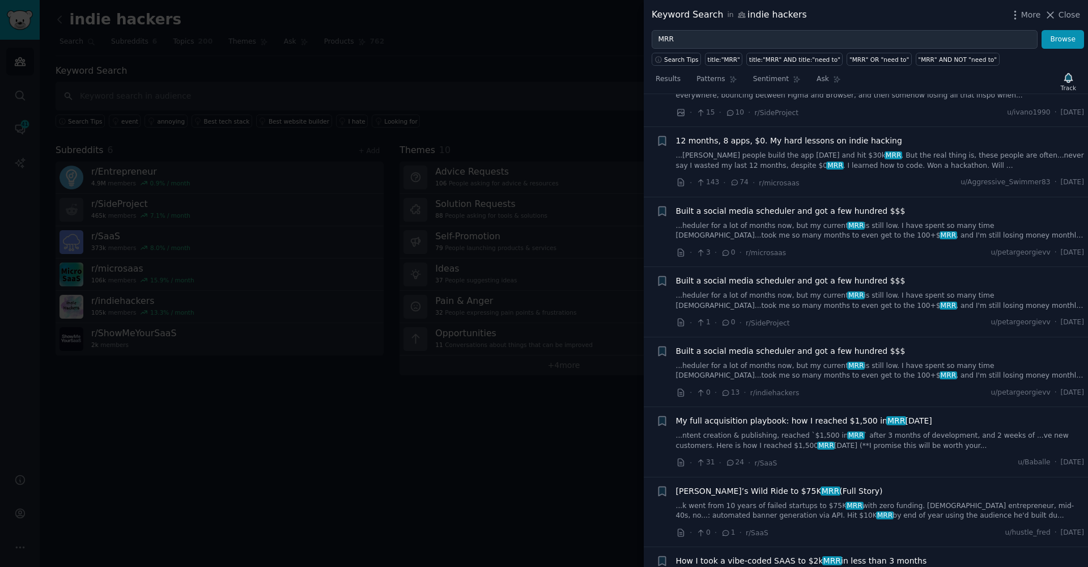
click at [934, 361] on link "...heduler for a lot of months now, but my current MRR is still low. I have spe…" at bounding box center [880, 371] width 409 height 20
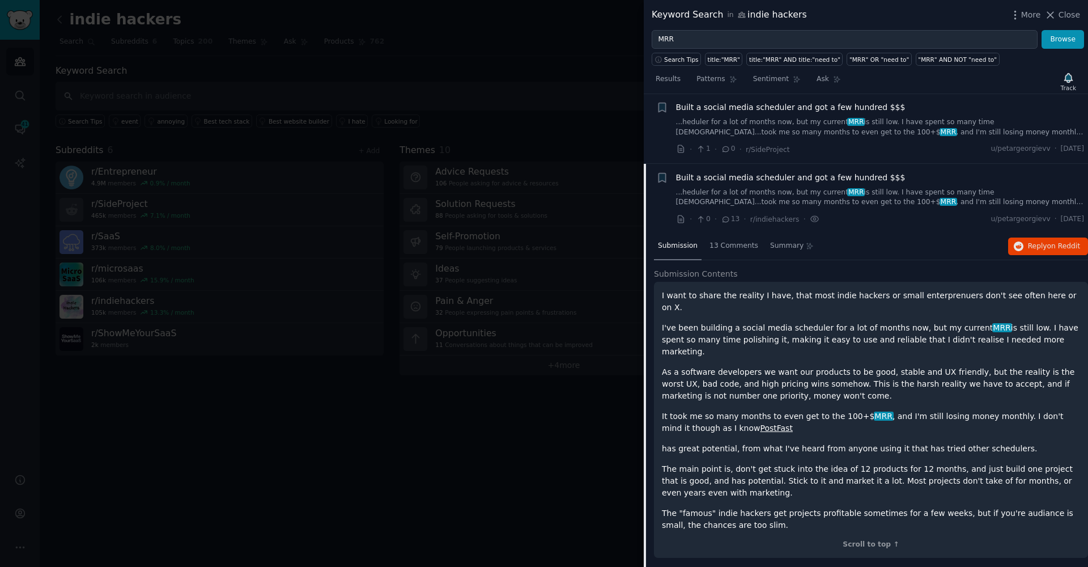
scroll to position [3342, 0]
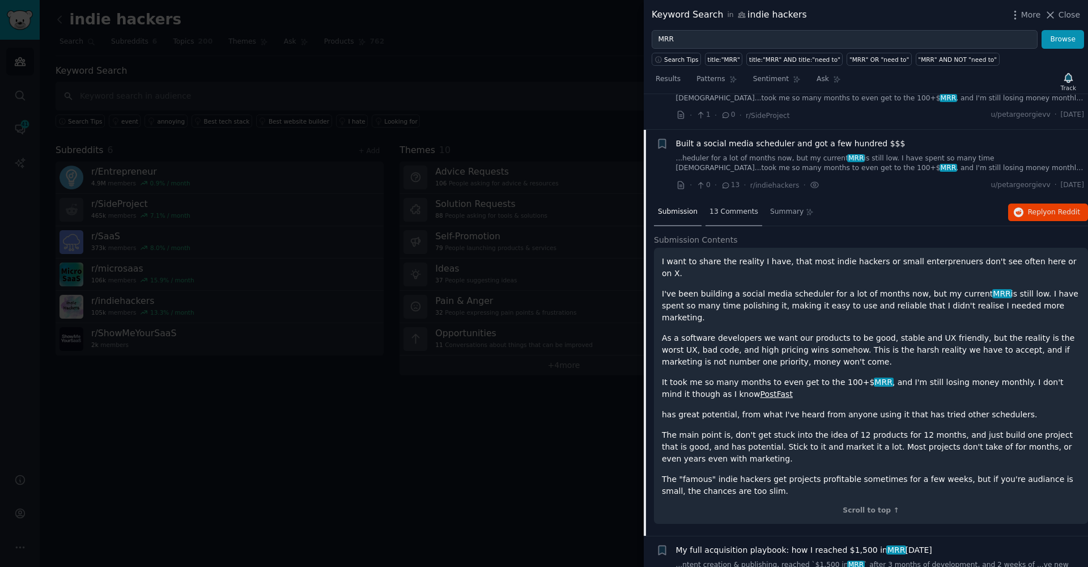
click at [727, 199] on div "13 Comments" at bounding box center [733, 212] width 57 height 27
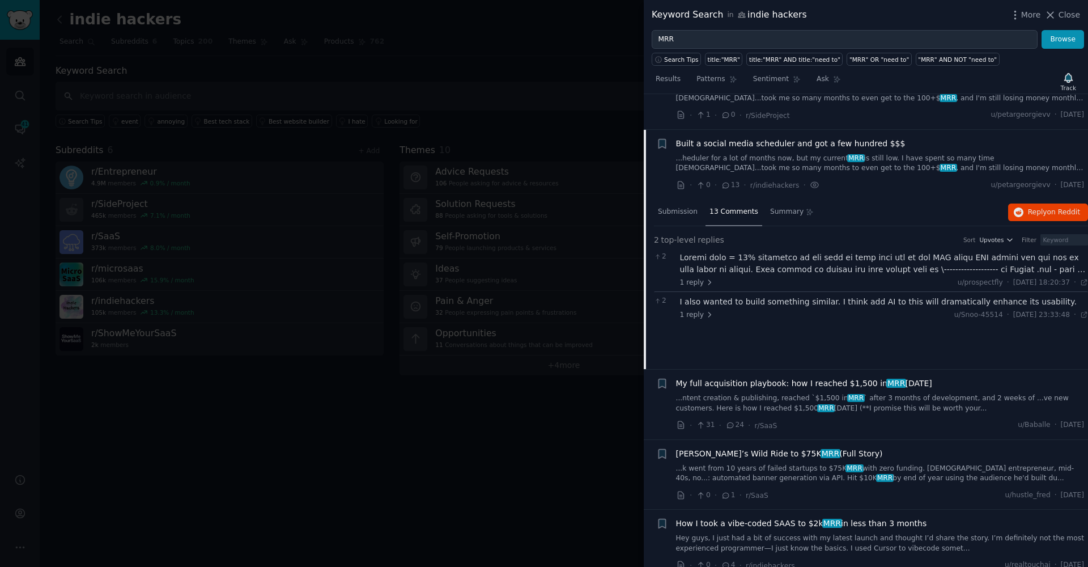
scroll to position [3462, 0]
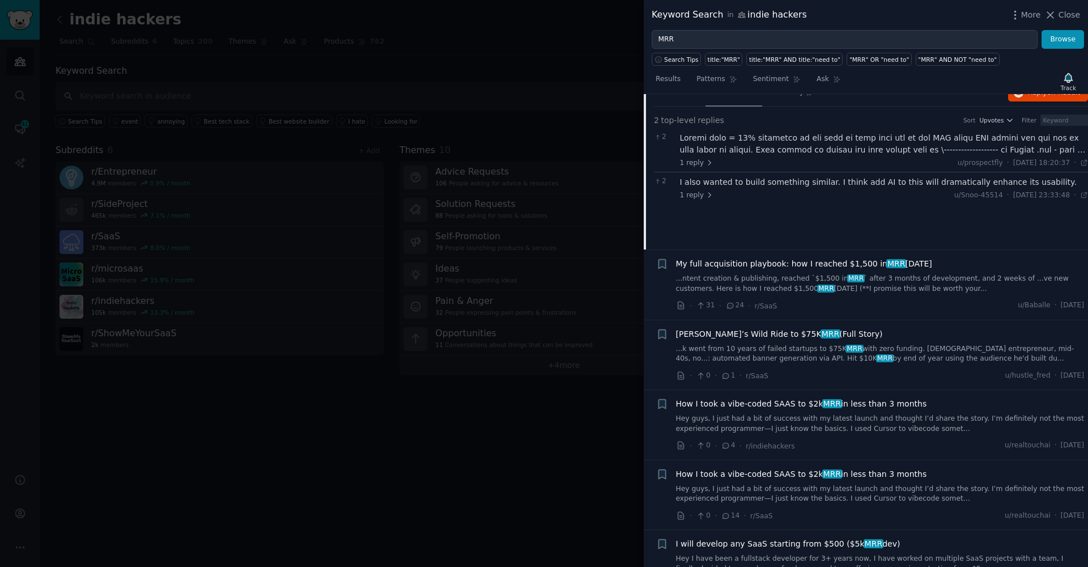
click at [736, 274] on link "...ntent creation & publishing, reached `$1,500 in MRR ` after 3 months of deve…" at bounding box center [880, 284] width 409 height 20
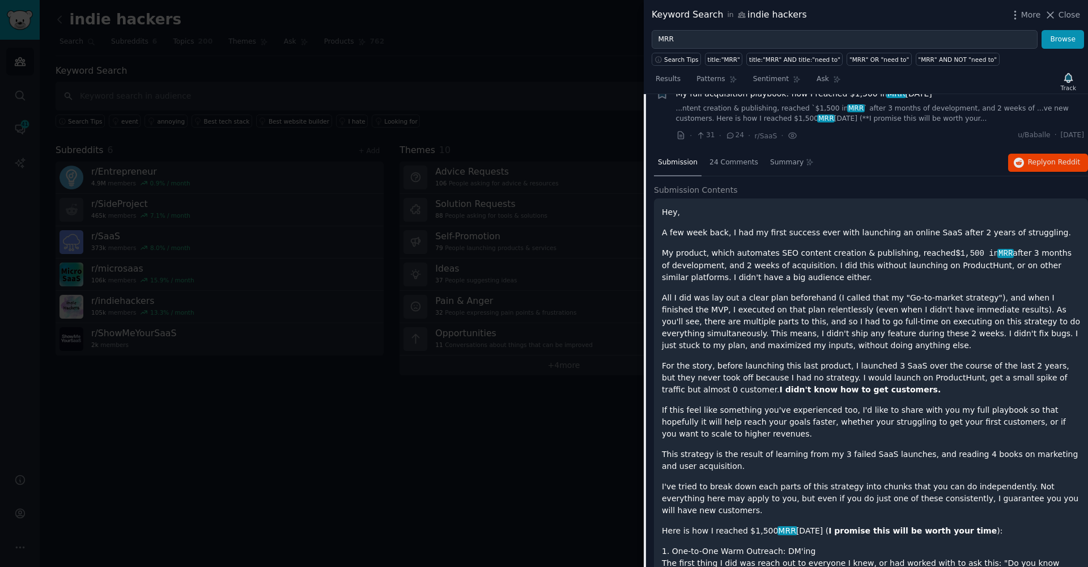
scroll to position [3411, 0]
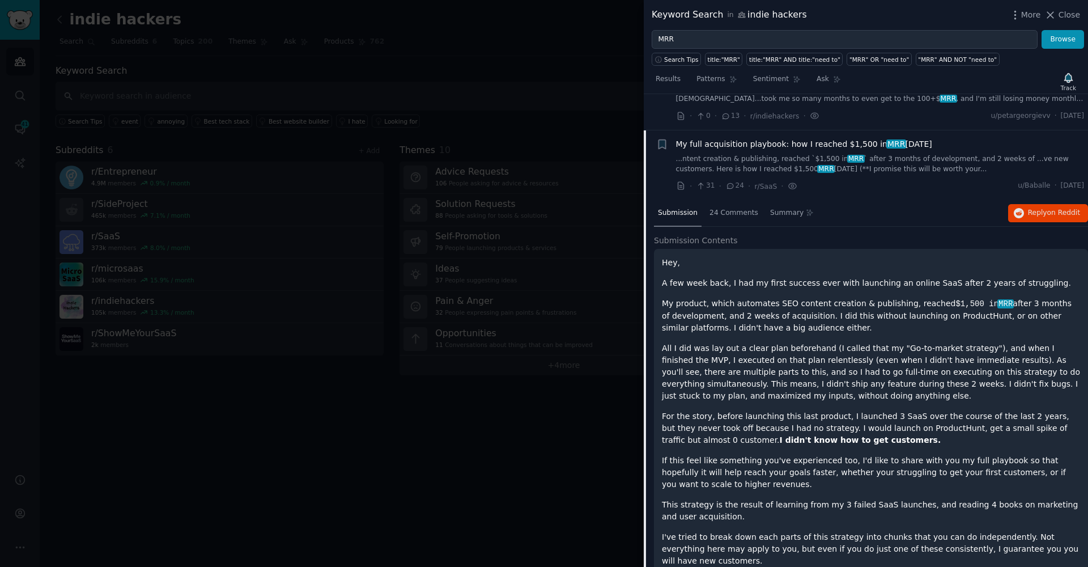
click at [784, 277] on p "A few week back, I had my first success ever with launching an online SaaS afte…" at bounding box center [871, 283] width 418 height 12
drag, startPoint x: 846, startPoint y: 247, endPoint x: 1048, endPoint y: 247, distance: 201.7
click at [1048, 277] on p "A few week back, I had my first success ever with launching an online SaaS afte…" at bounding box center [871, 283] width 418 height 12
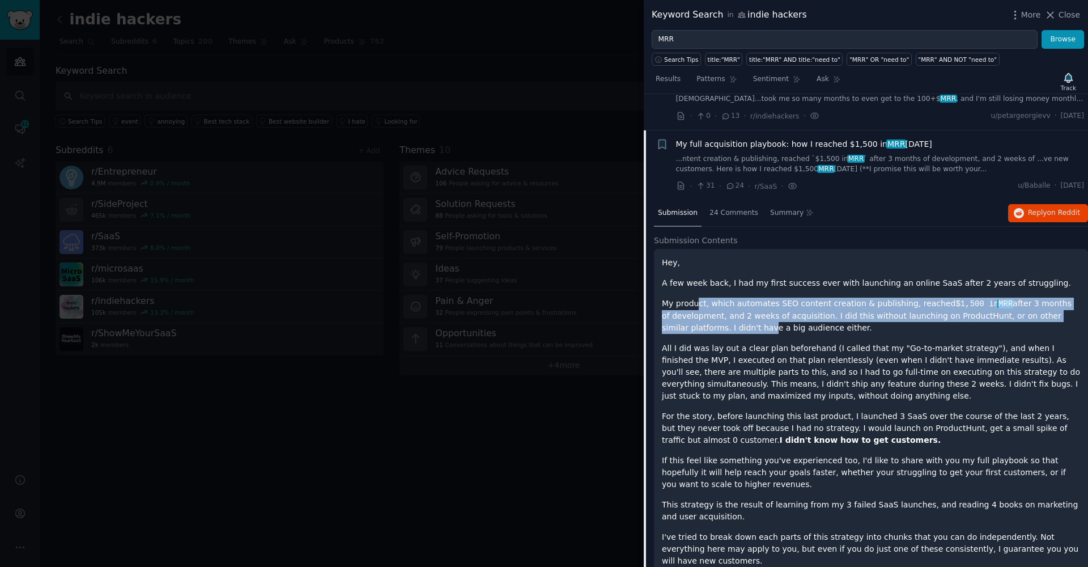
drag, startPoint x: 695, startPoint y: 270, endPoint x: 751, endPoint y: 291, distance: 60.2
click at [742, 297] on p "My product, which automates SEO content creation & publishing, reached $1,500 i…" at bounding box center [871, 315] width 418 height 36
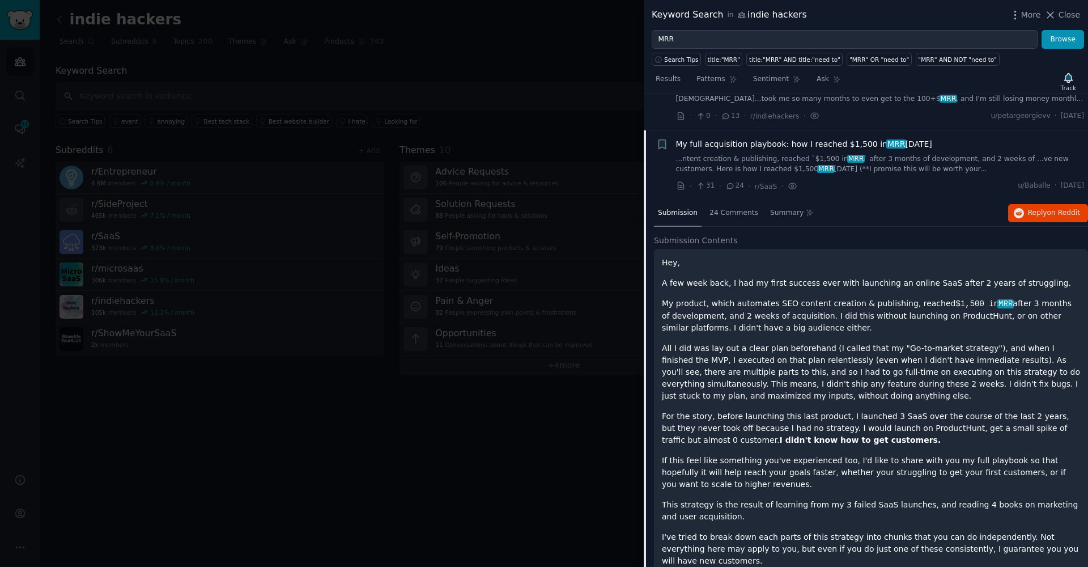
drag, startPoint x: 795, startPoint y: 284, endPoint x: 668, endPoint y: 239, distance: 134.8
click at [753, 342] on p "All I did was lay out a clear plan beforehand (I called that my "Go-to-market s…" at bounding box center [871, 371] width 418 height 59
click at [767, 342] on p "All I did was lay out a clear plan beforehand (I called that my "Go-to-market s…" at bounding box center [871, 371] width 418 height 59
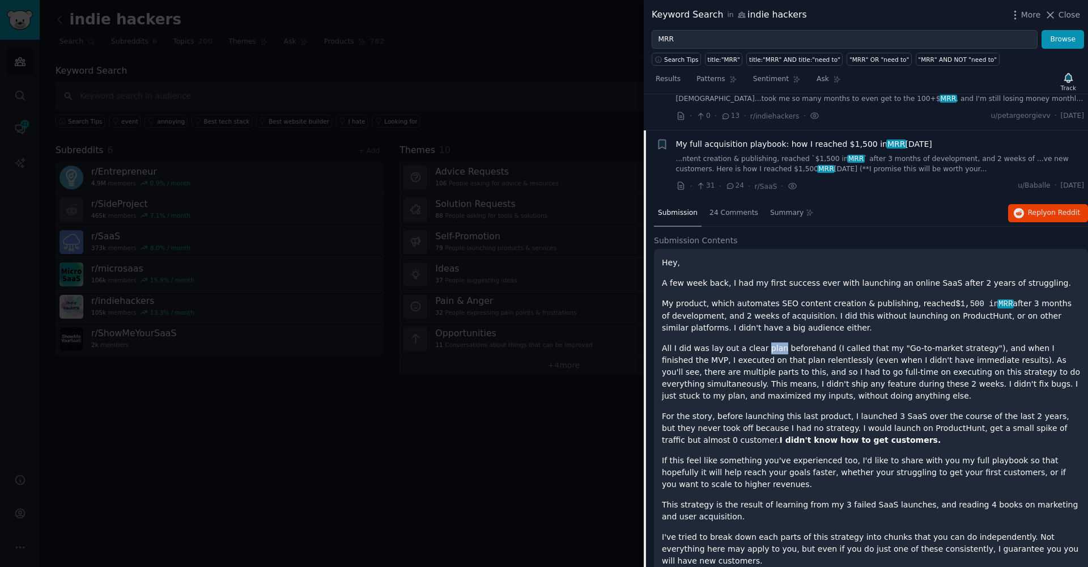
click at [767, 342] on p "All I did was lay out a clear plan beforehand (I called that my "Go-to-market s…" at bounding box center [871, 371] width 418 height 59
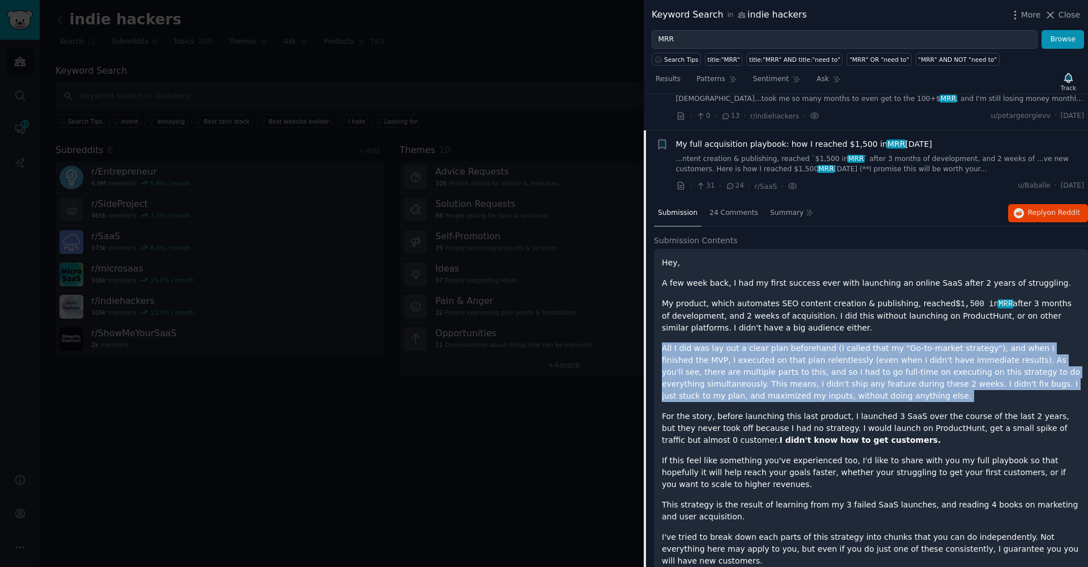
click at [767, 342] on p "All I did was lay out a clear plan beforehand (I called that my "Go-to-market s…" at bounding box center [871, 371] width 418 height 59
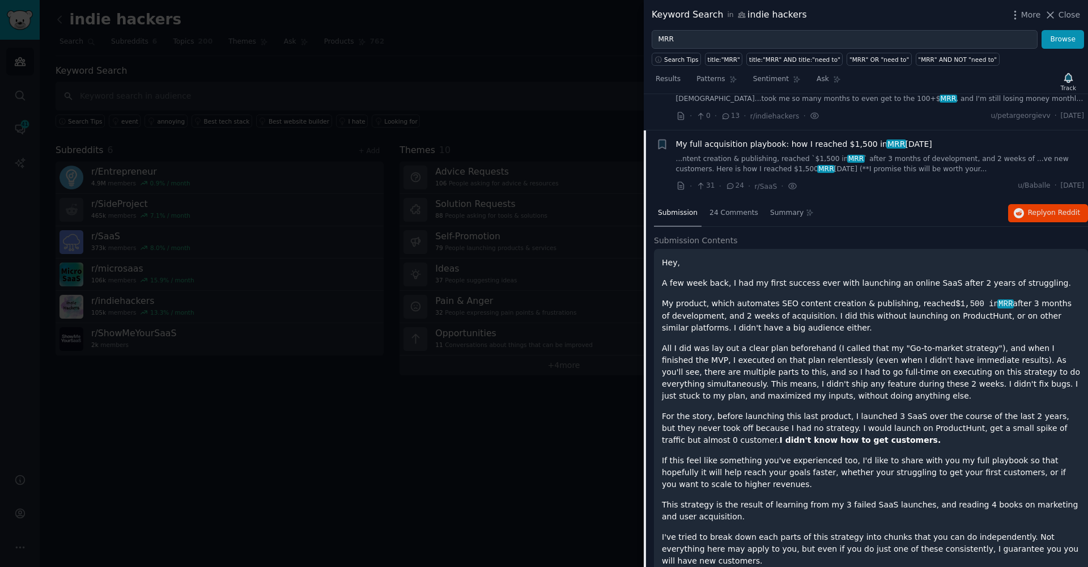
click at [828, 410] on p "For the story, before launching this last product, I launched 3 SaaS over the c…" at bounding box center [871, 428] width 418 height 36
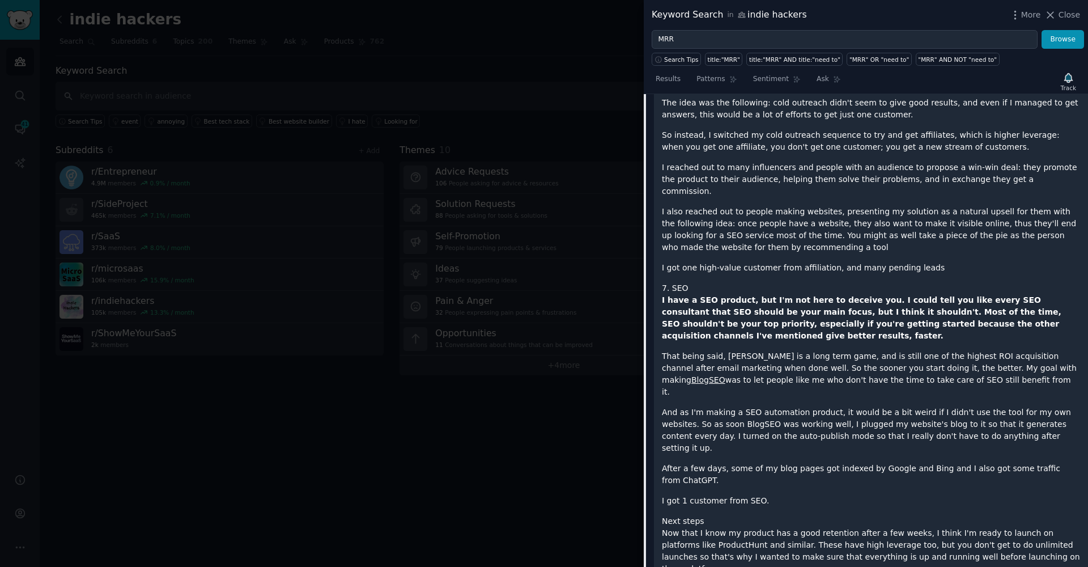
scroll to position [5580, 0]
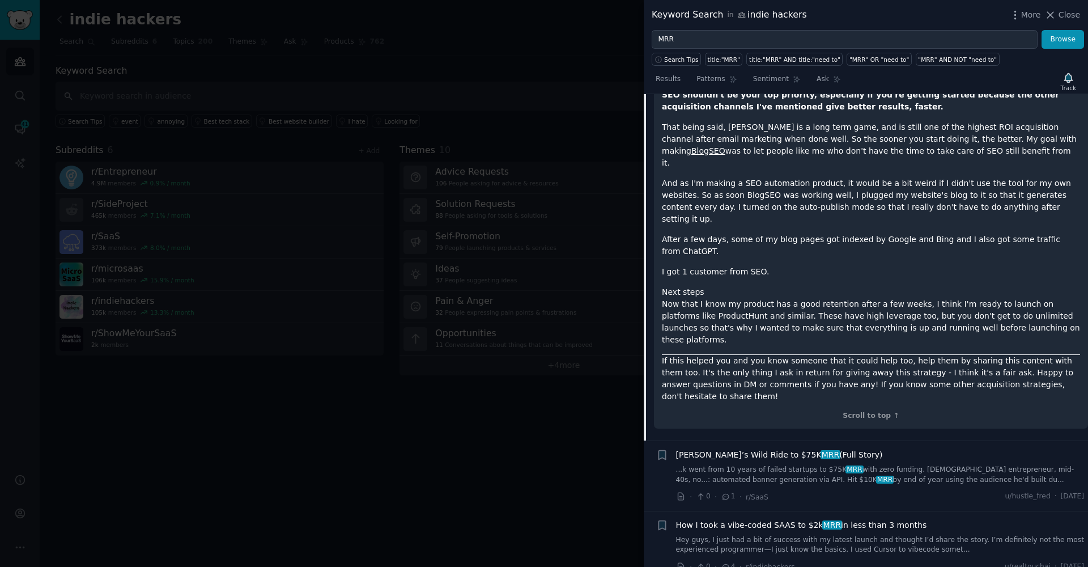
click at [815, 535] on link "Hey guys, I just had a bit of success with my latest launch and thought I’d sha…" at bounding box center [880, 545] width 409 height 20
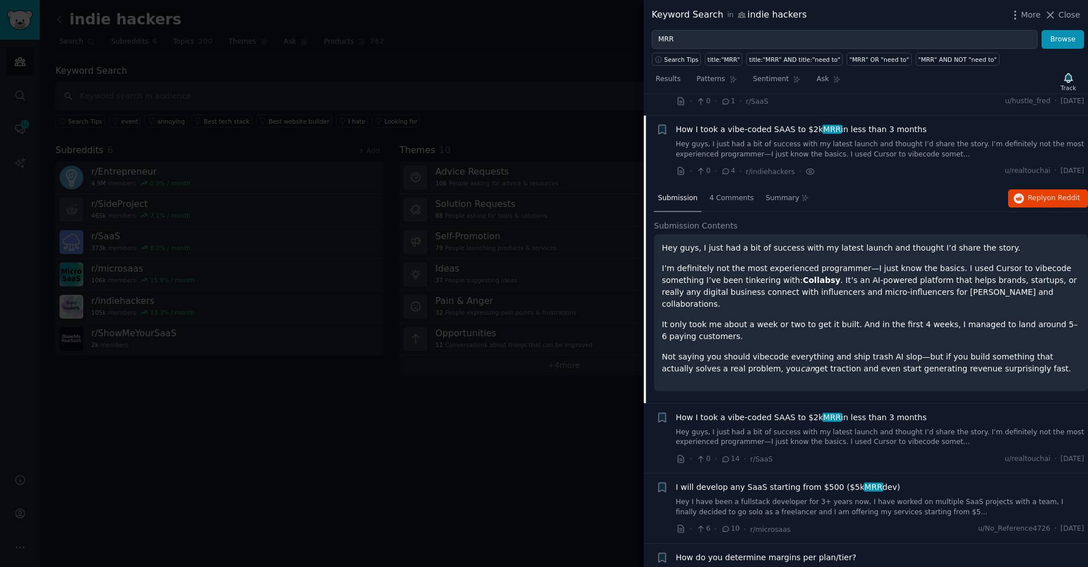
scroll to position [3606, 0]
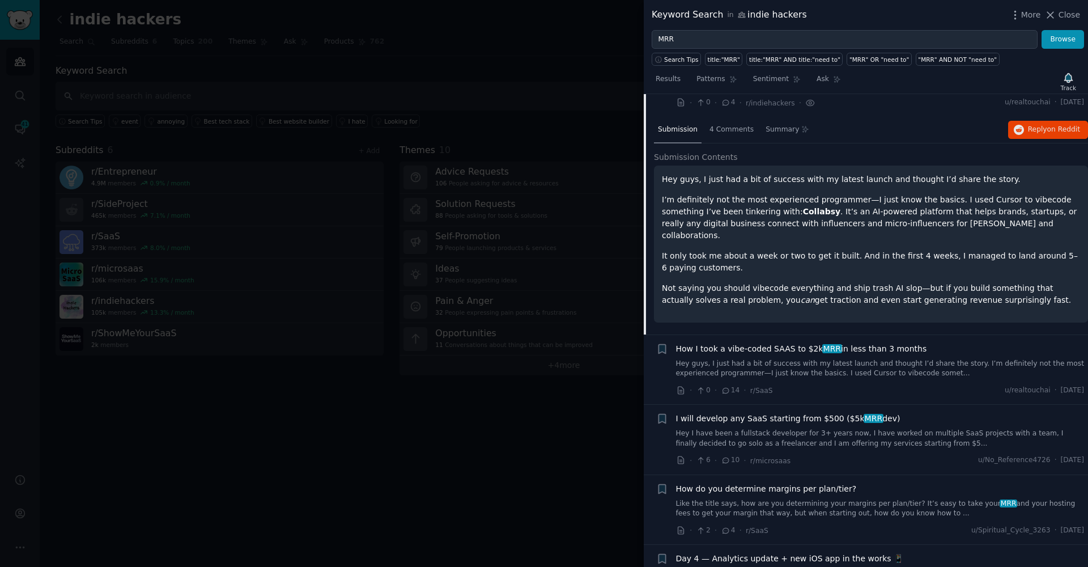
click at [777, 359] on link "Hey guys, I just had a bit of success with my latest launch and thought I’d sha…" at bounding box center [880, 369] width 409 height 20
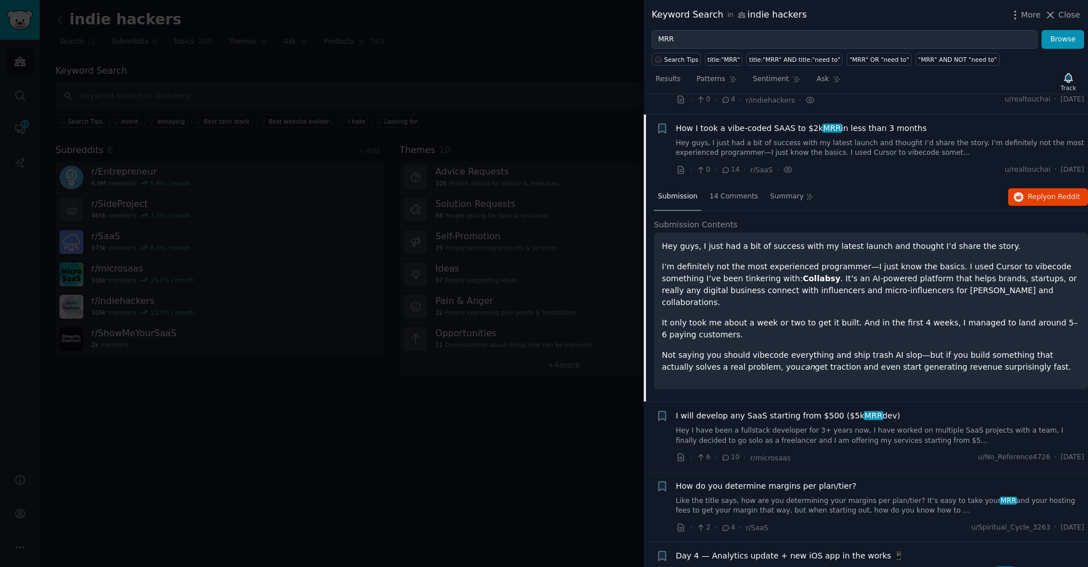
scroll to position [3696, 0]
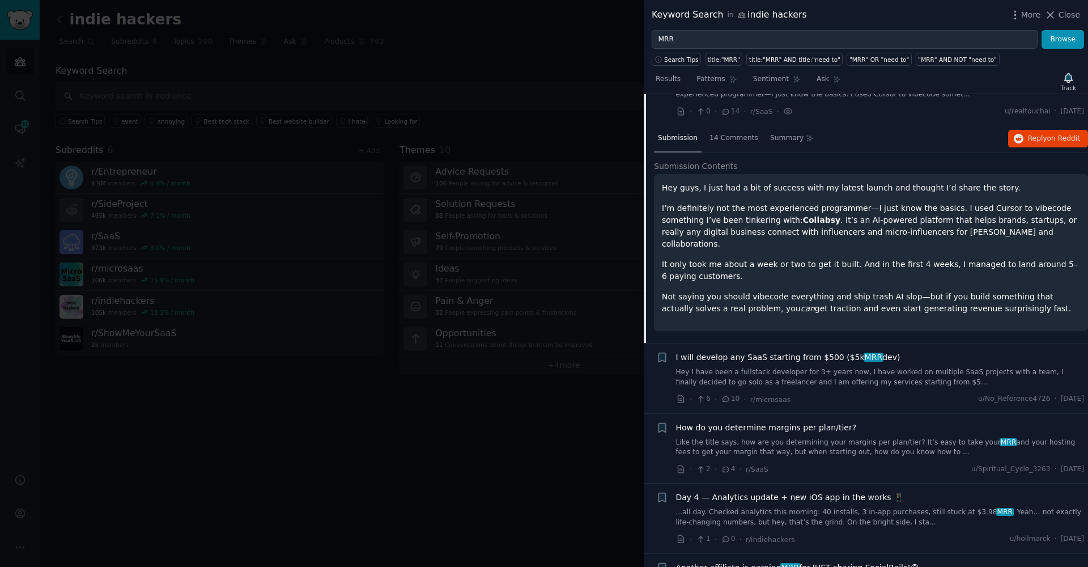
click at [775, 367] on link "Hey I have been a fullstack developer for 3+ years now, I have worked on multip…" at bounding box center [880, 377] width 409 height 20
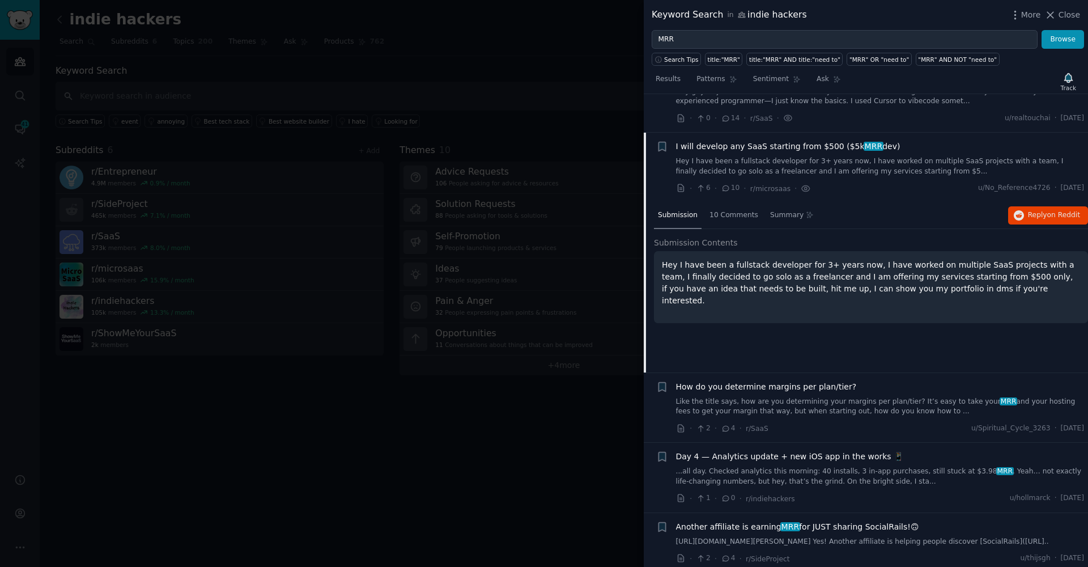
scroll to position [3782, 0]
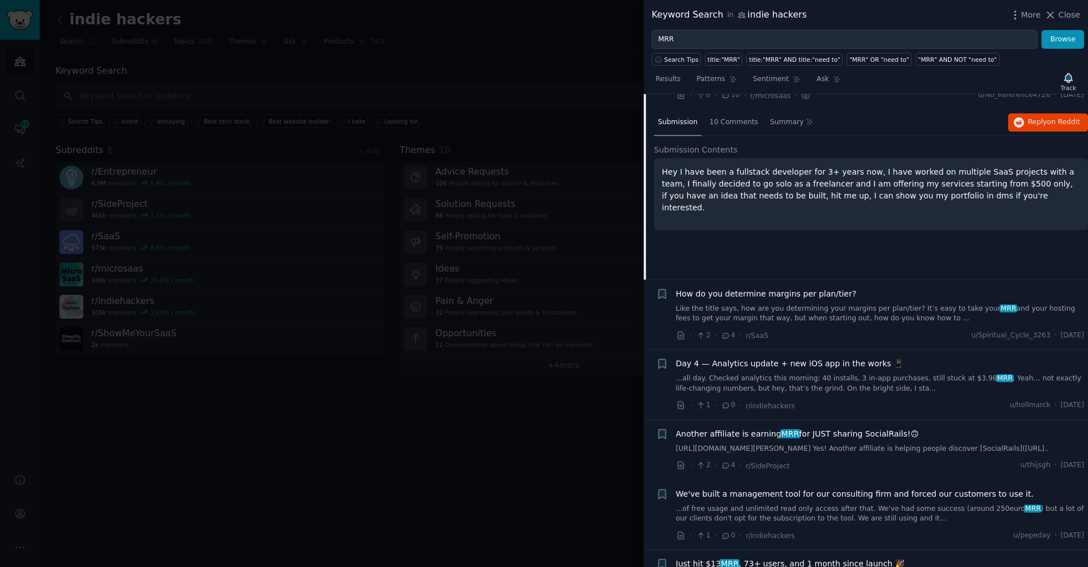
click at [802, 288] on div "How do you determine margins per plan/tier? Like the title says, how are you de…" at bounding box center [880, 315] width 409 height 54
click at [802, 304] on link "Like the title says, how are you determining your margins per plan/tier? It’s e…" at bounding box center [880, 314] width 409 height 20
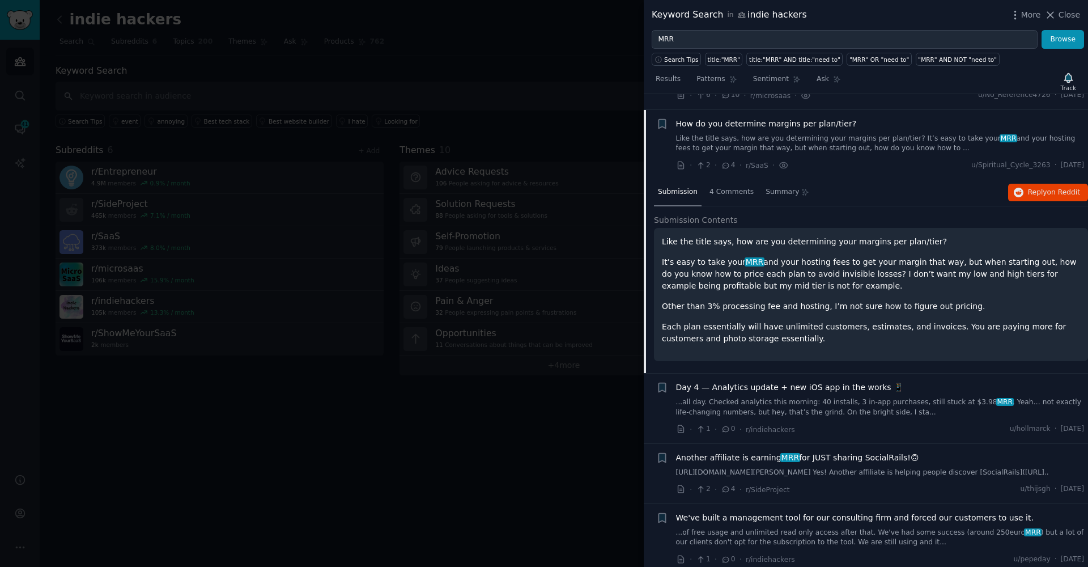
scroll to position [3758, 0]
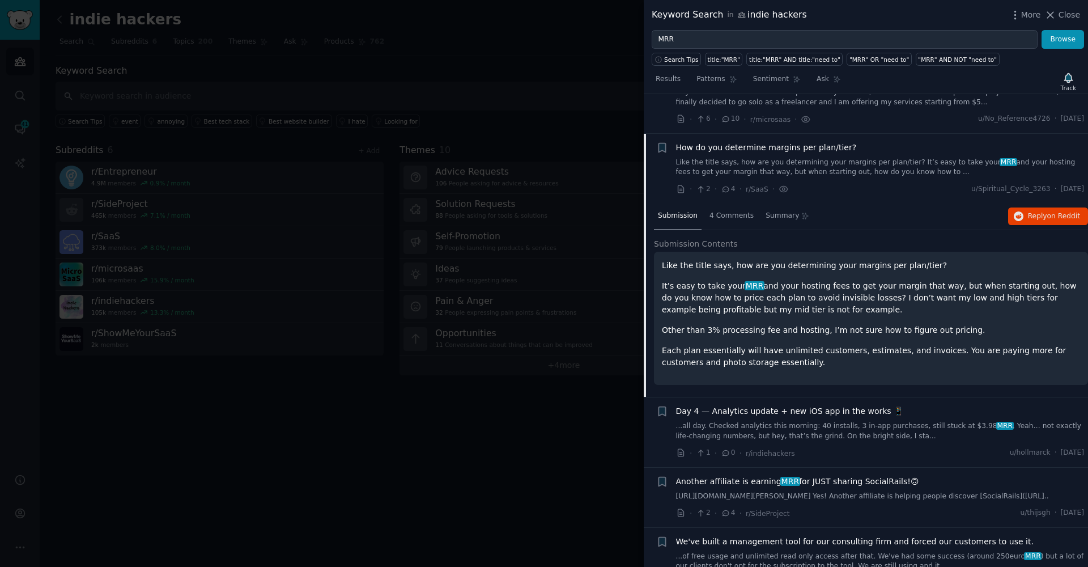
click at [784, 280] on p "It’s easy to take your MRR and your hosting fees to get your margin that way, b…" at bounding box center [871, 298] width 418 height 36
click at [712, 280] on p "It’s easy to take your MRR and your hosting fees to get your margin that way, b…" at bounding box center [871, 298] width 418 height 36
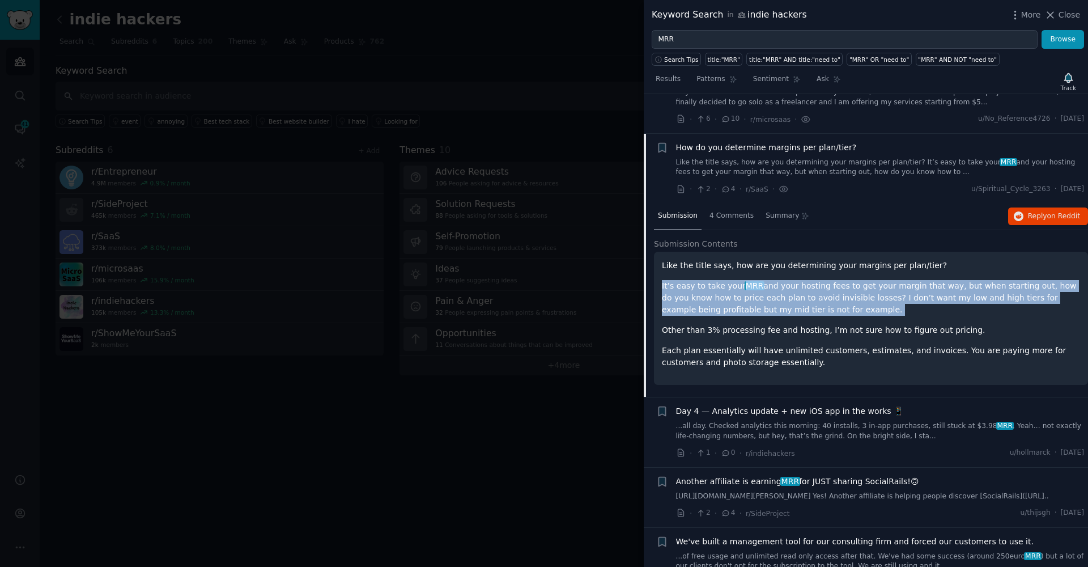
click at [712, 280] on p "It’s easy to take your MRR and your hosting fees to get your margin that way, b…" at bounding box center [871, 298] width 418 height 36
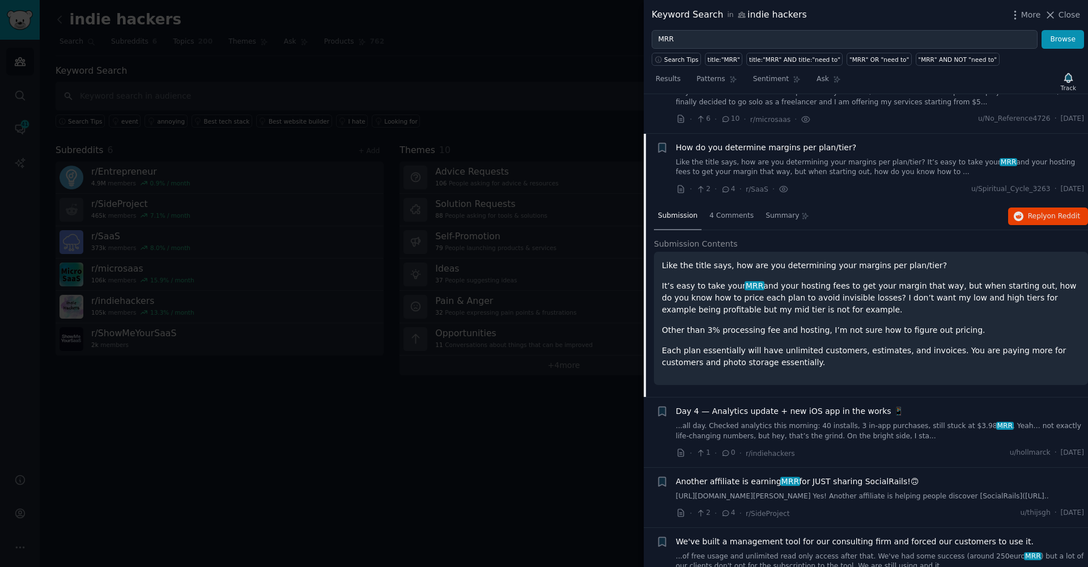
click at [841, 301] on div "Like the title says, how are you determining your margins per plan/tier? It’s e…" at bounding box center [871, 314] width 418 height 109
click at [713, 203] on div "4 Comments" at bounding box center [731, 216] width 52 height 27
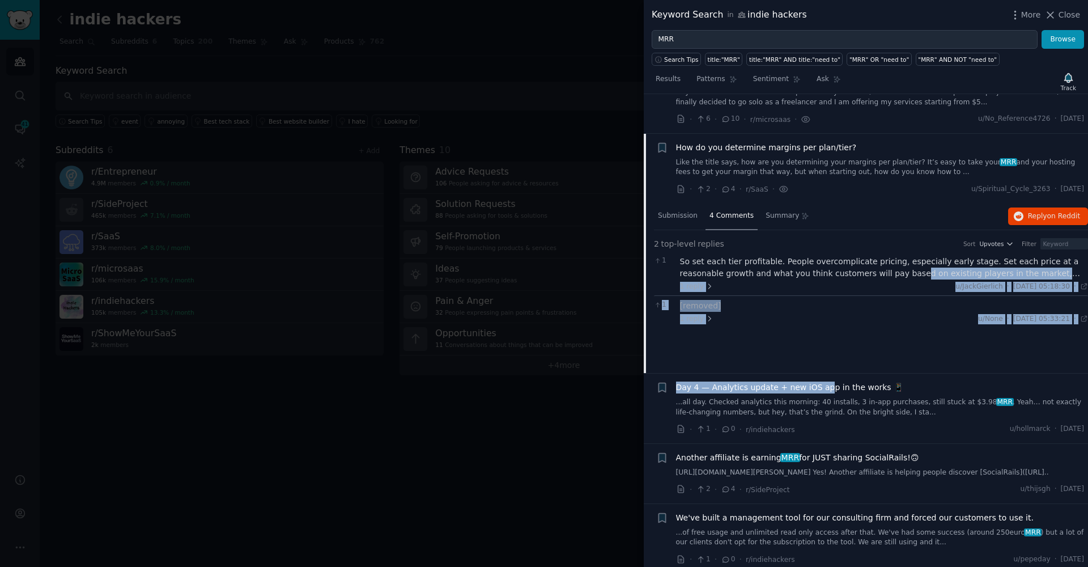
drag, startPoint x: 910, startPoint y: 231, endPoint x: 821, endPoint y: 346, distance: 145.8
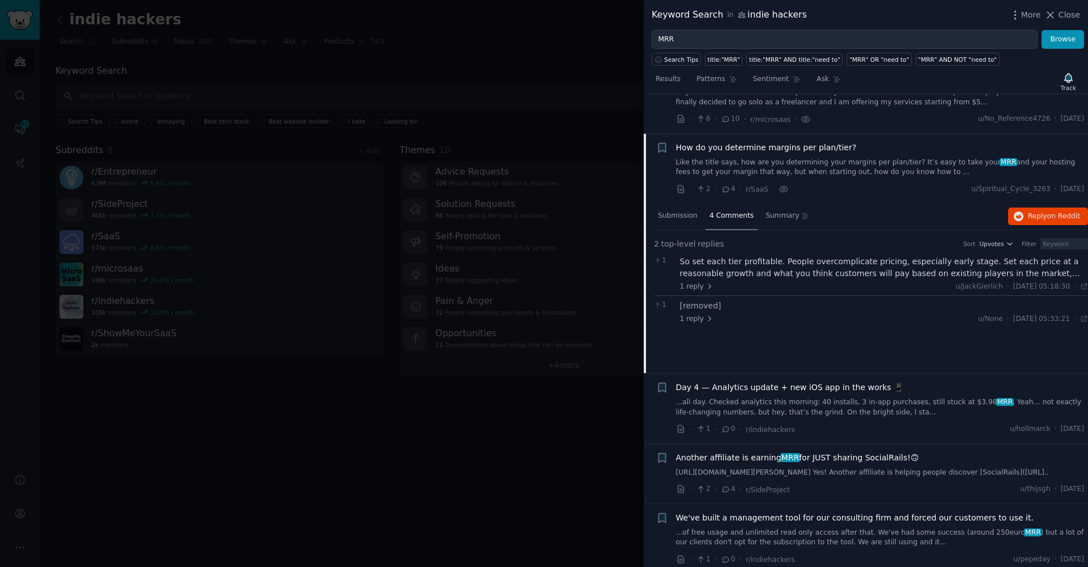
click at [881, 183] on div "· 2 · 4 · r/SaaS · u/Spiritual_Cycle_3263 · Sun 17.08.2025" at bounding box center [880, 189] width 409 height 12
click at [753, 397] on link "...all day. Checked analytics this morning: 40 installs, 3 in-app purchases, st…" at bounding box center [880, 407] width 409 height 20
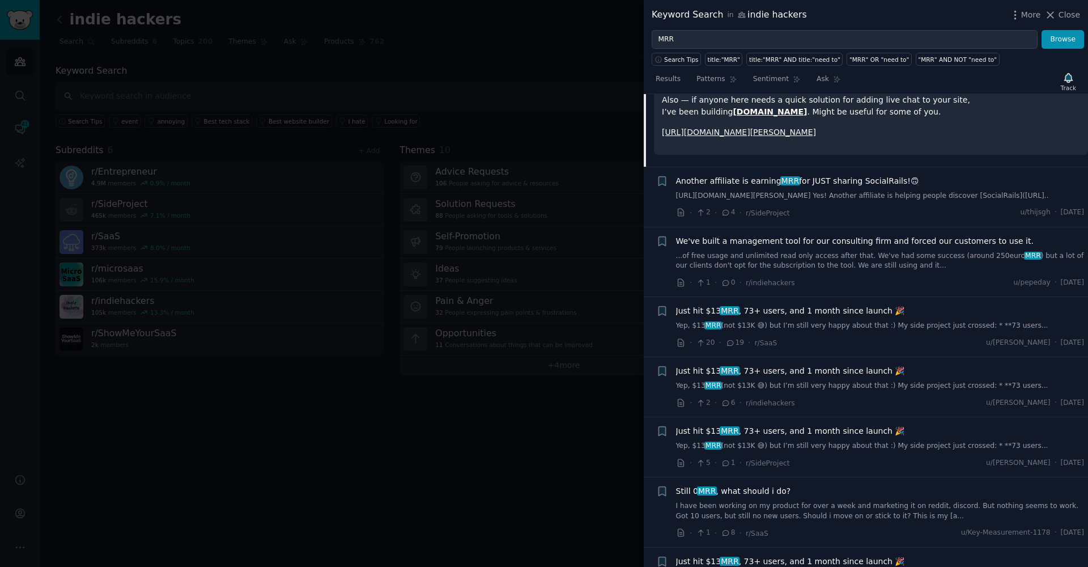
scroll to position [4174, 0]
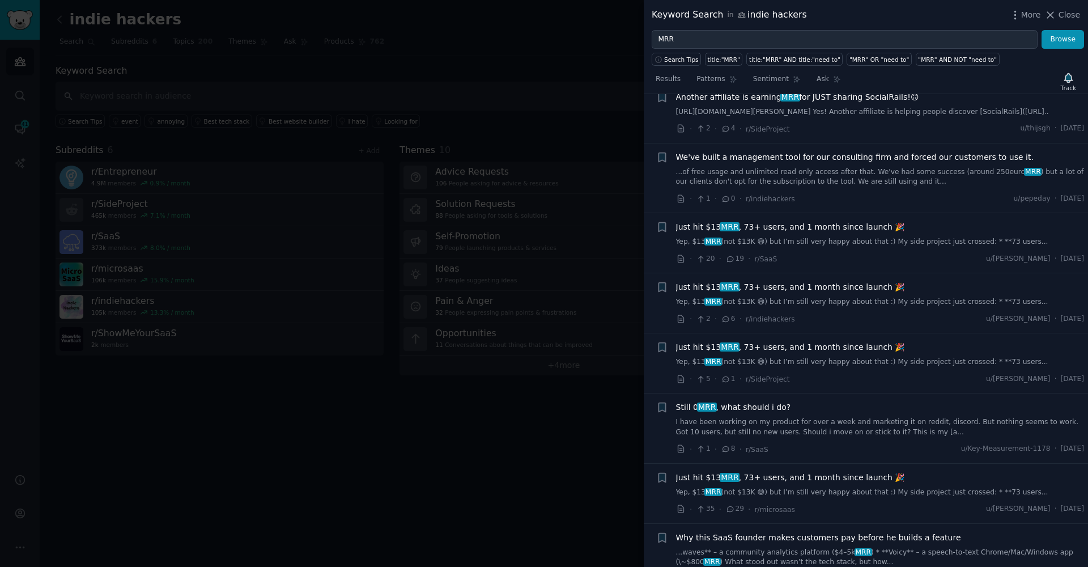
click at [851, 287] on div "Just hit $13 MRR , 73+ users, and 1 month since launch 🎉 Yep, $13 MRR (not $13K…" at bounding box center [880, 303] width 409 height 44
click at [851, 297] on link "Yep, $13 MRR (not $13K 😅) but I’m still very happy about that :) My side projec…" at bounding box center [880, 302] width 409 height 10
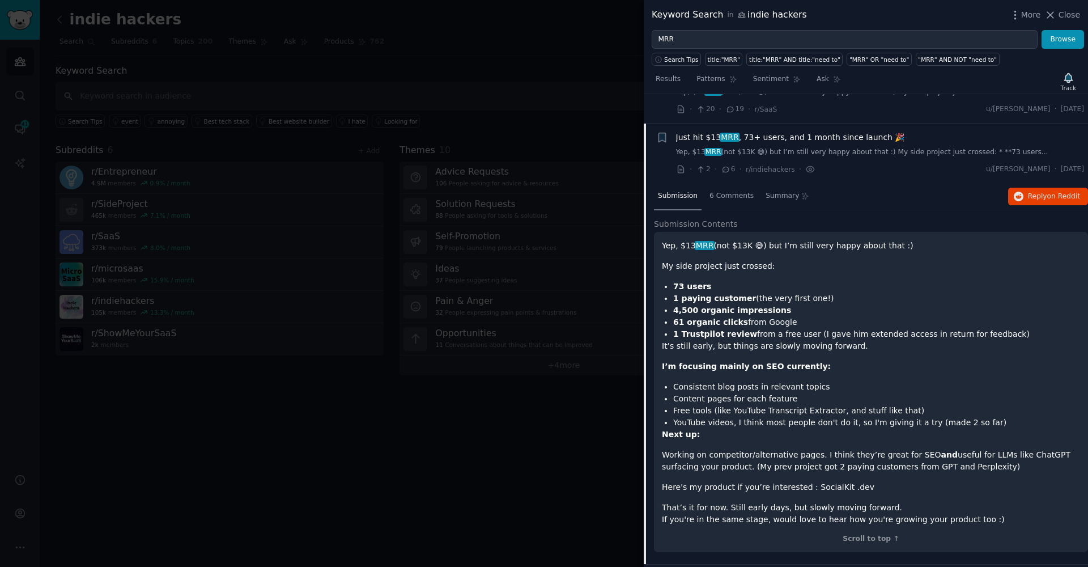
scroll to position [4096, 0]
click at [1022, 190] on button "Reply on Reddit" at bounding box center [1048, 199] width 80 height 18
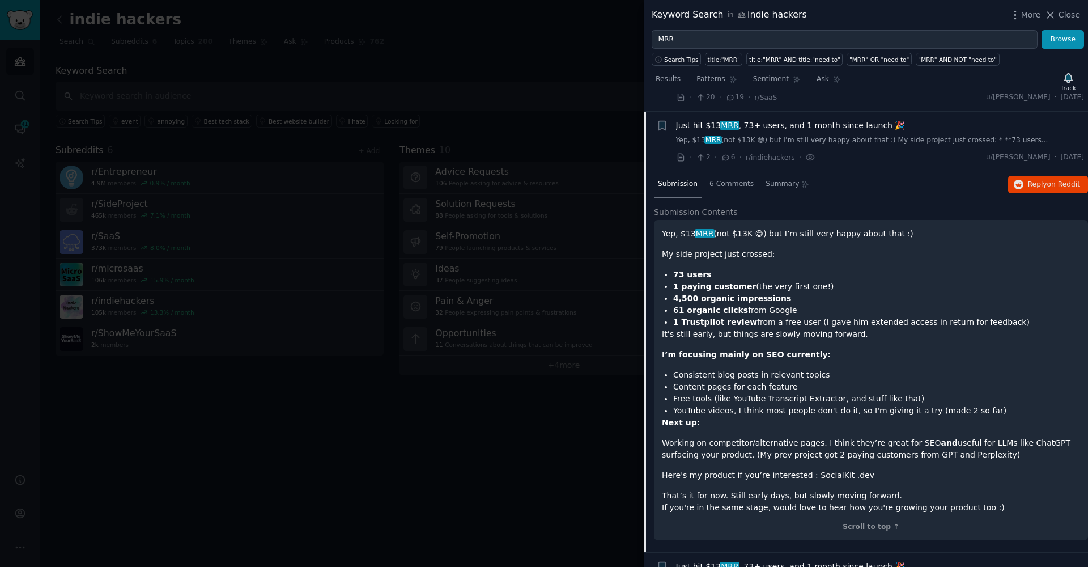
scroll to position [4313, 0]
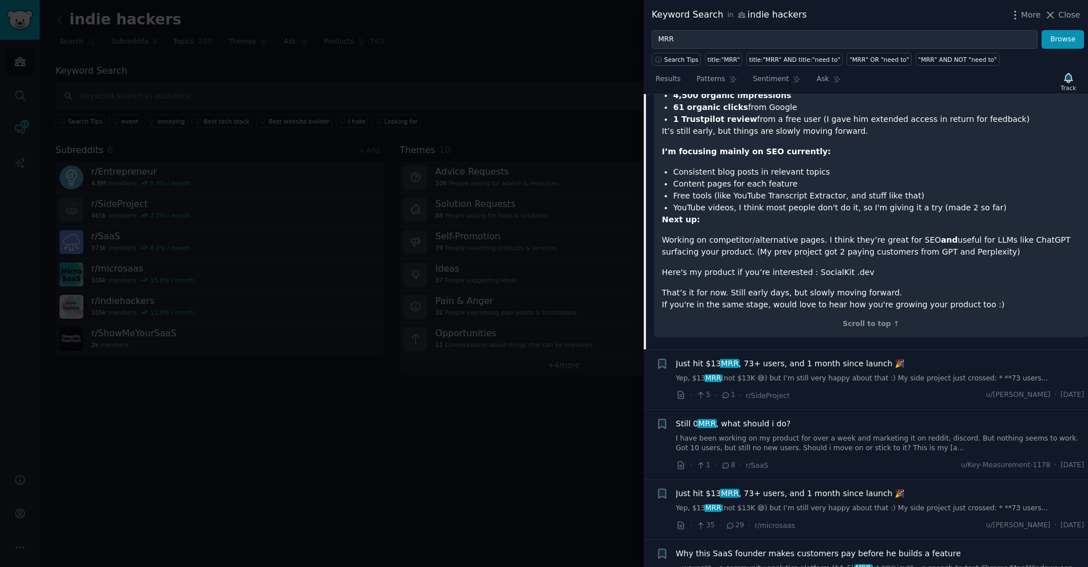
click at [818, 433] on link "I have been working on my product for over a week and marketing it on reddit, d…" at bounding box center [880, 443] width 409 height 20
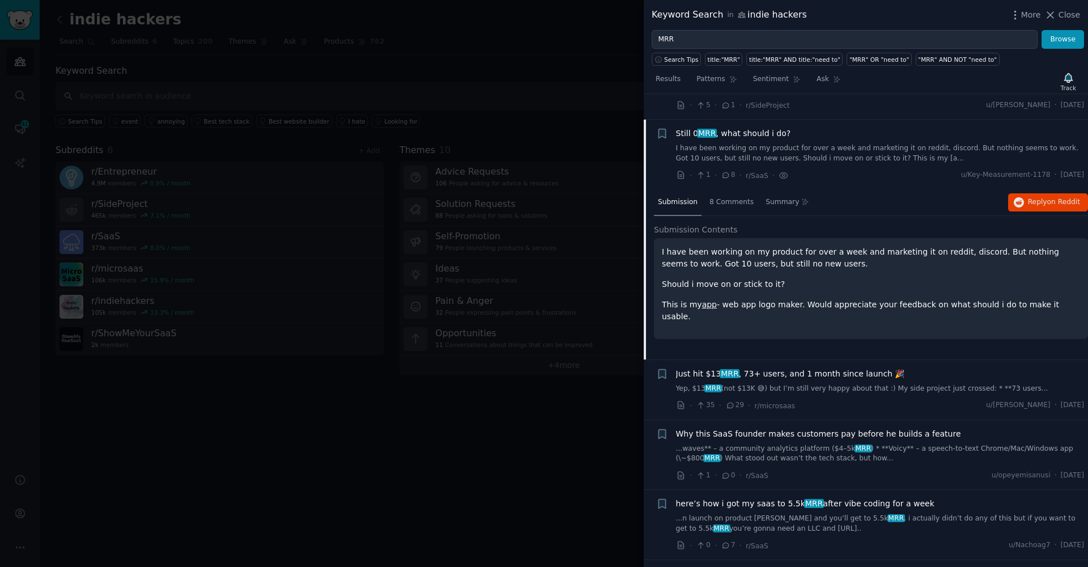
scroll to position [4215, 0]
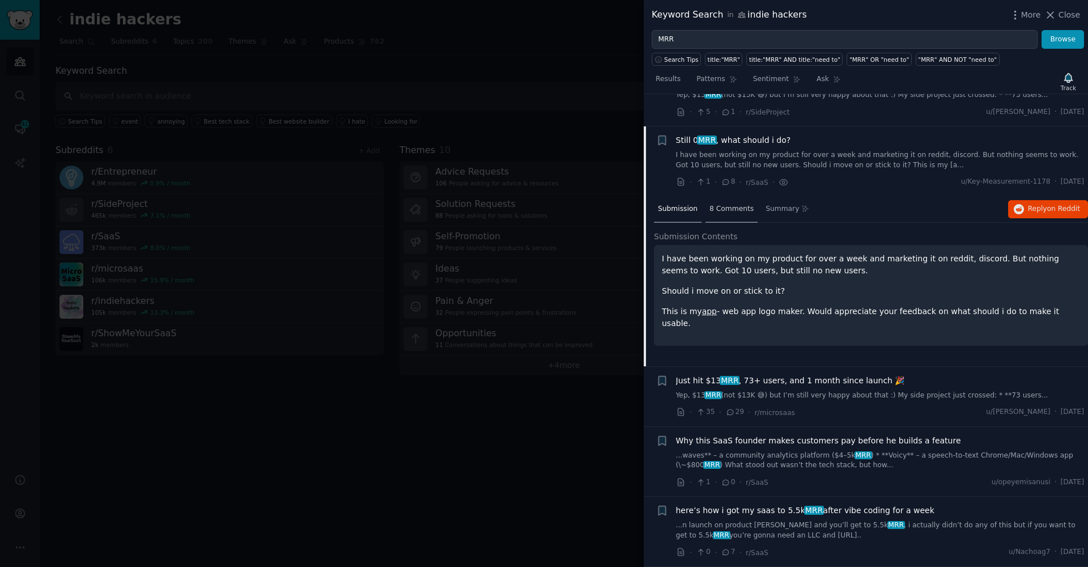
click at [737, 204] on span "8 Comments" at bounding box center [731, 209] width 44 height 10
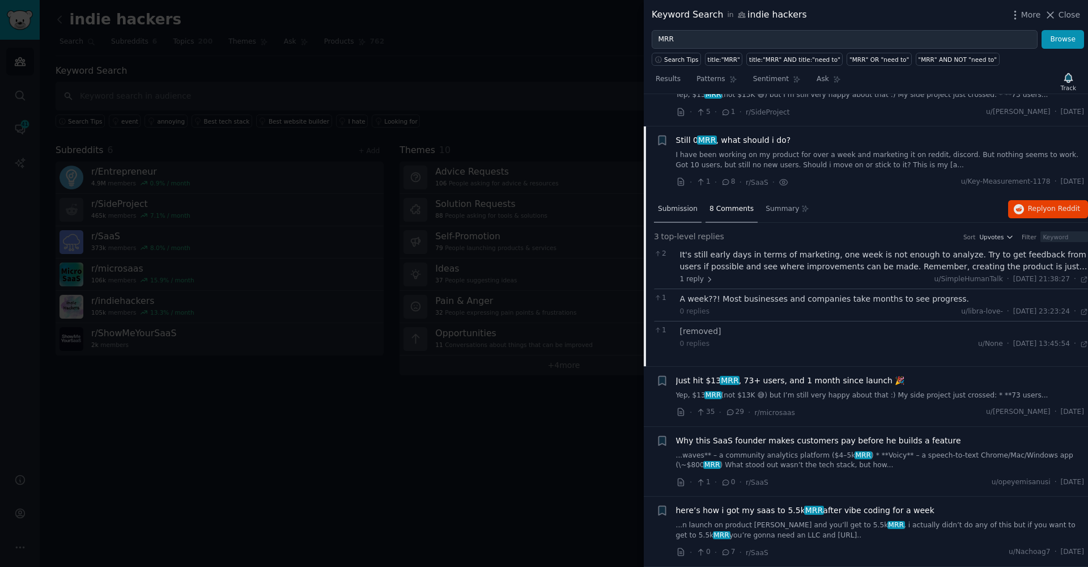
click at [684, 196] on div "Submission" at bounding box center [678, 209] width 48 height 27
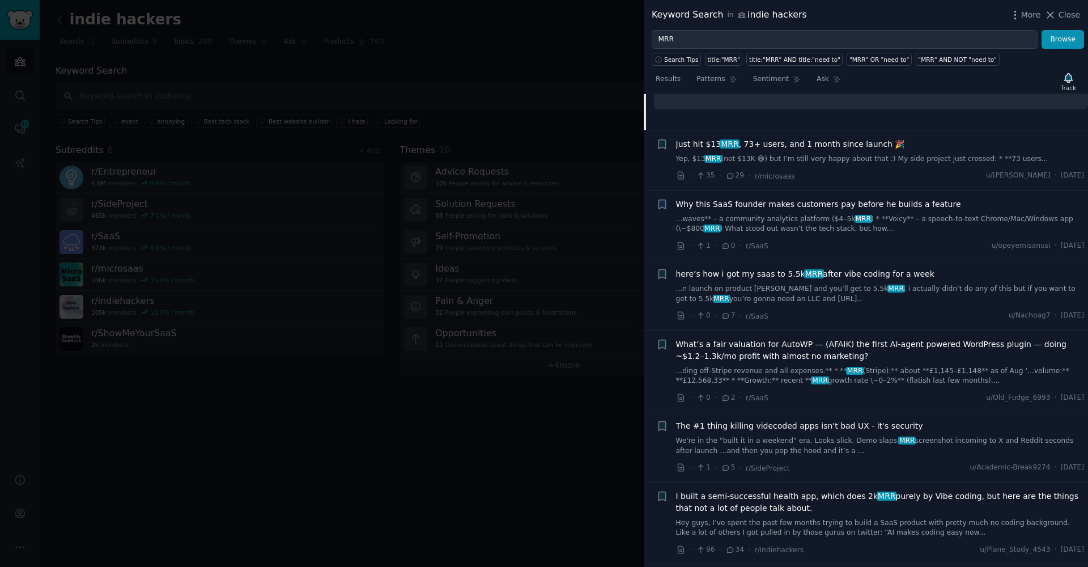
scroll to position [4450, 0]
click at [809, 216] on link "...waves** – a community analytics platform ($4–5k MRR ) * **Voicy** – a speech…" at bounding box center [880, 226] width 409 height 20
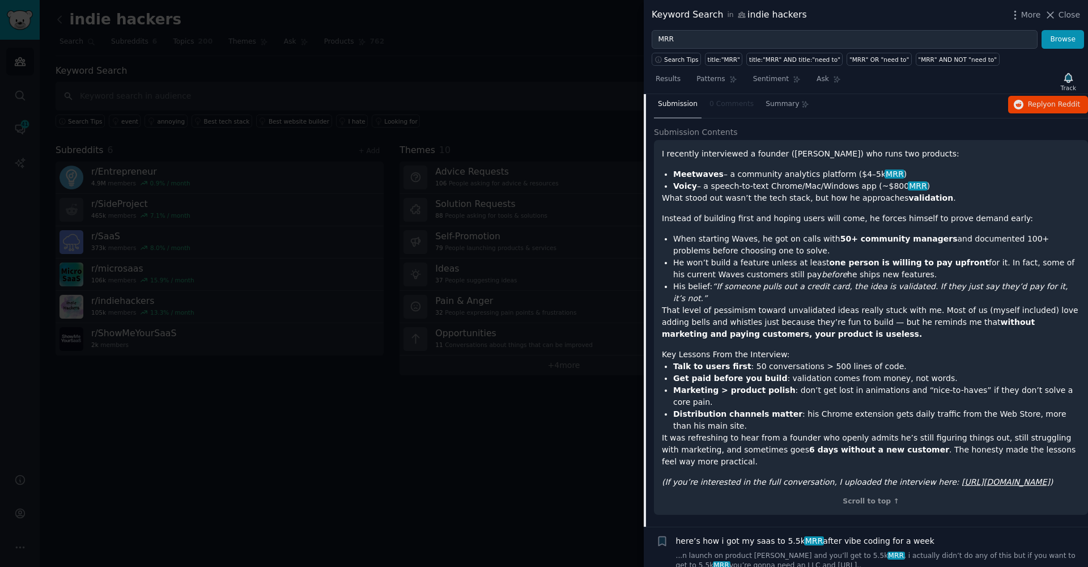
scroll to position [4344, 0]
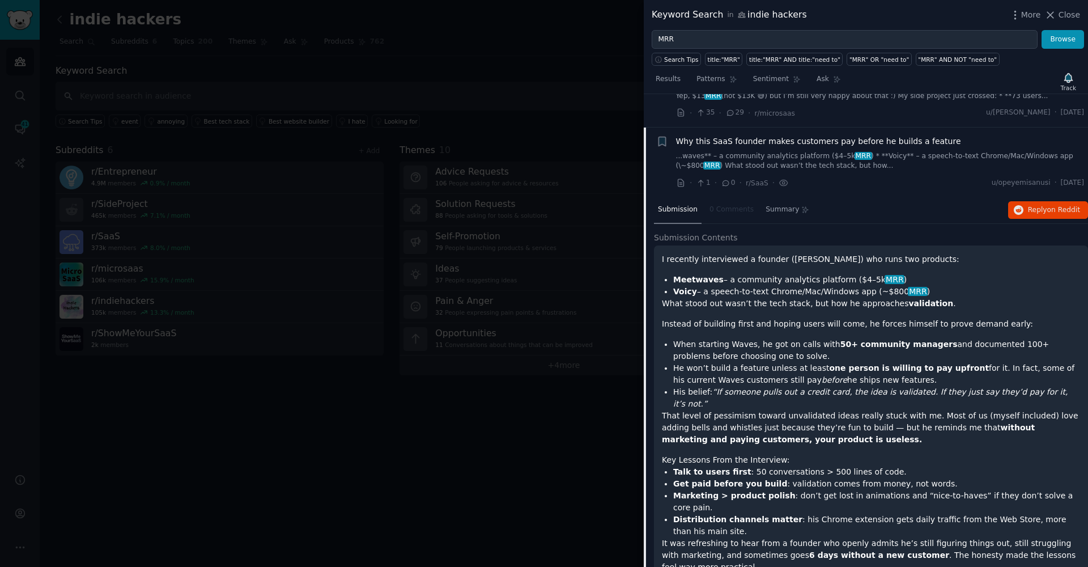
click at [705, 274] on li "Meetwaves – a community analytics platform ($4–5k MRR )" at bounding box center [876, 280] width 407 height 12
click at [694, 274] on li "Meetwaves – a community analytics platform ($4–5k MRR )" at bounding box center [876, 280] width 407 height 12
click at [673, 274] on ul "Meetwaves – a community analytics platform ($4–5k MRR ) Voicy – a speech-to-tex…" at bounding box center [871, 286] width 418 height 24
click at [691, 275] on strong "Meetwaves" at bounding box center [698, 279] width 50 height 9
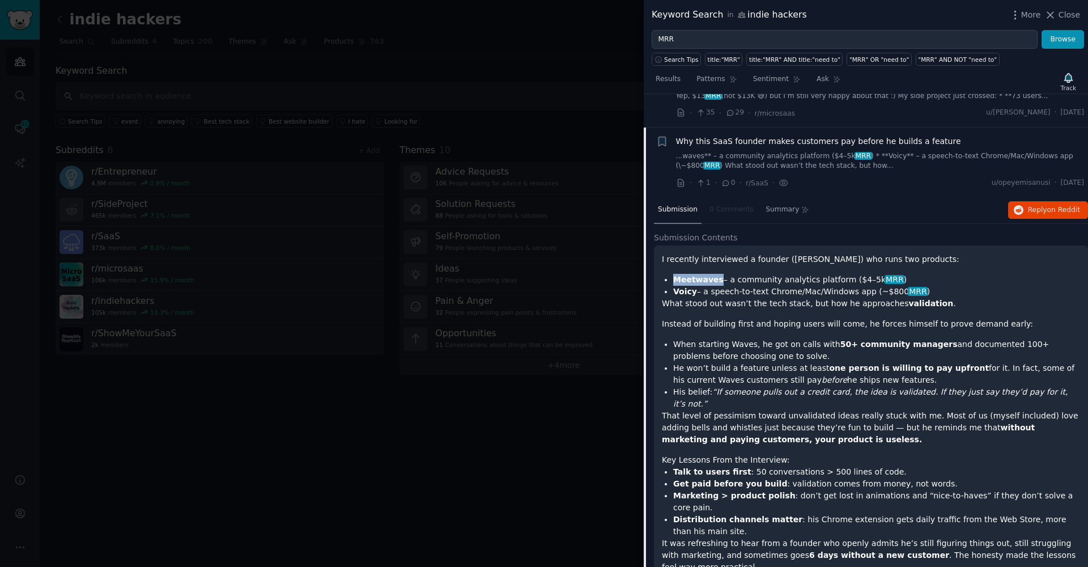
copy strong "Meetwaves"
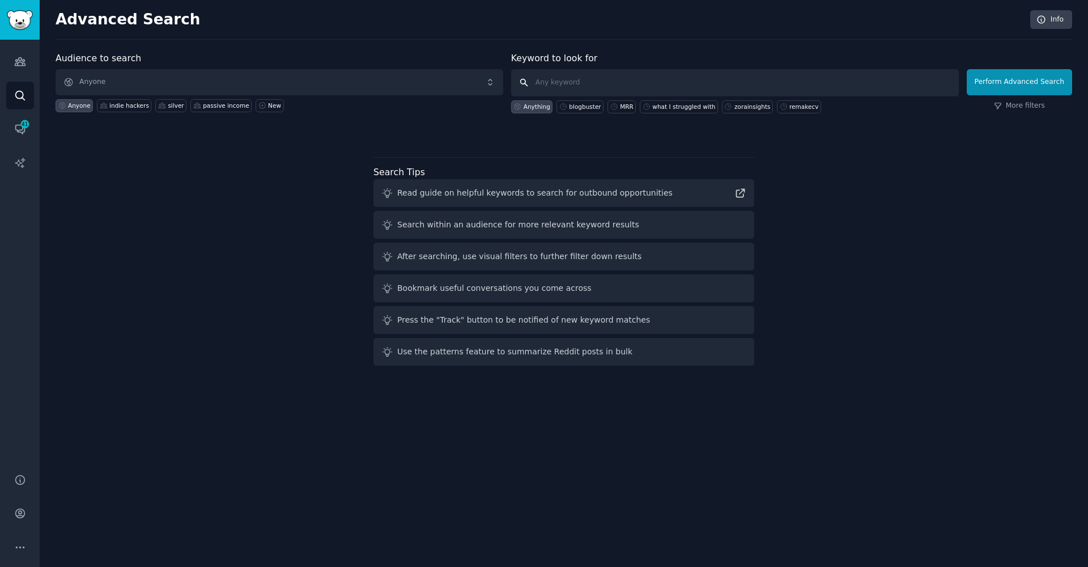
click at [591, 83] on input "text" at bounding box center [735, 82] width 448 height 27
click at [12, 61] on link "Audiences" at bounding box center [20, 62] width 28 height 28
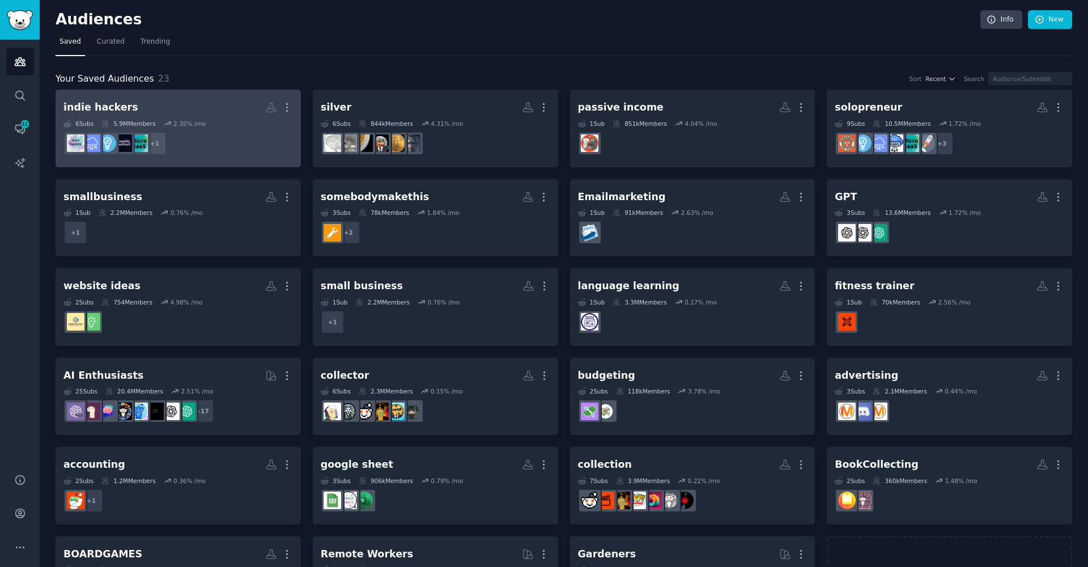
click at [210, 158] on dd "r/SideProject + 1" at bounding box center [177, 143] width 229 height 32
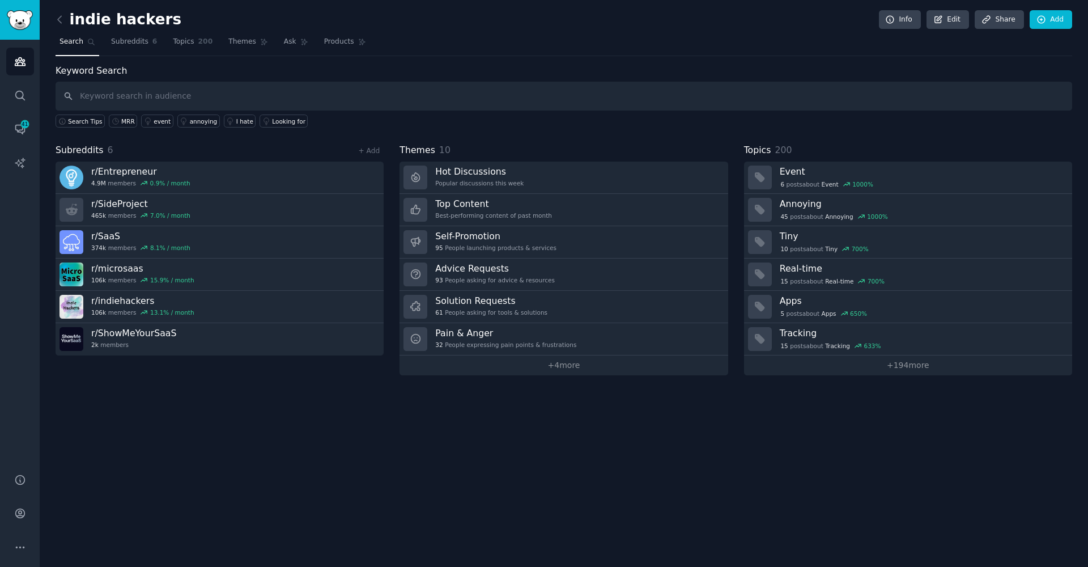
click at [477, 97] on input "text" at bounding box center [564, 96] width 1017 height 29
type input "h"
type input "price"
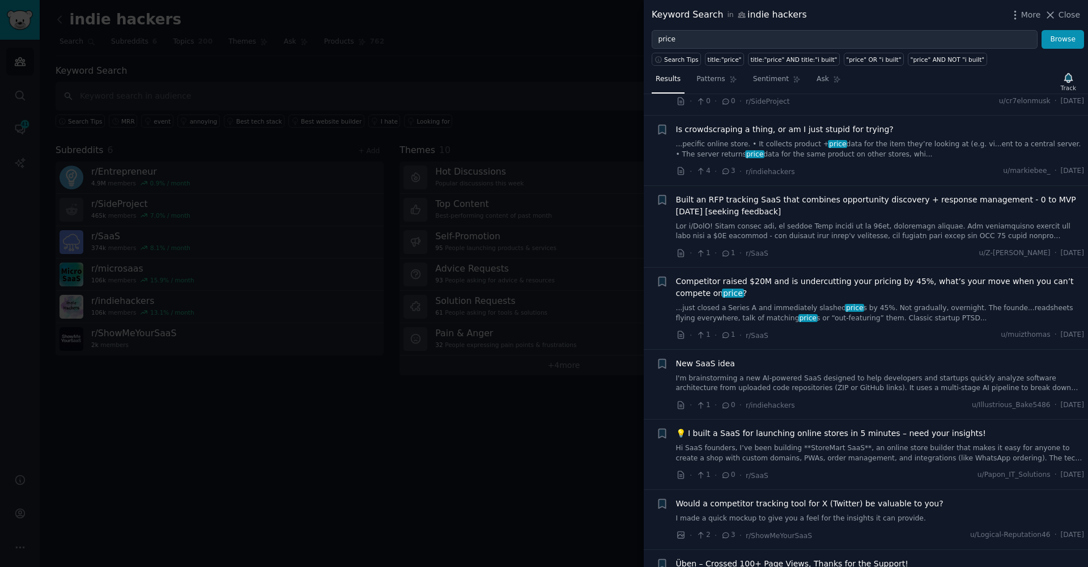
scroll to position [2224, 0]
